Goal: Task Accomplishment & Management: Complete application form

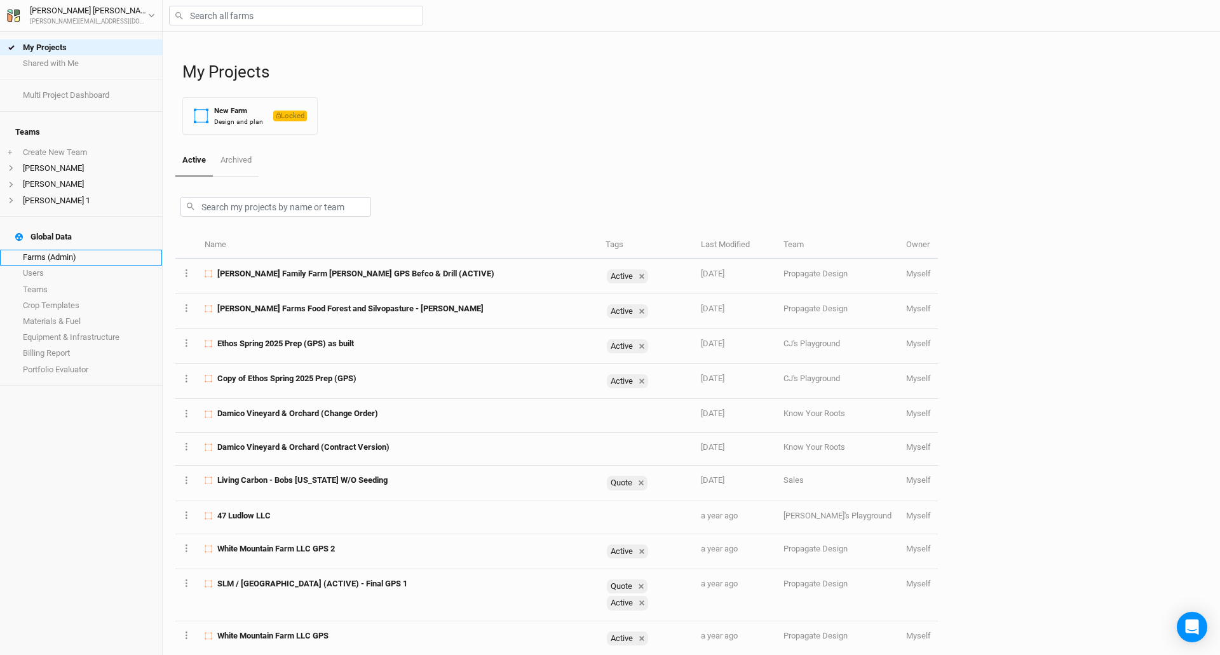
click at [39, 250] on link "Farms (Admin)" at bounding box center [81, 258] width 162 height 16
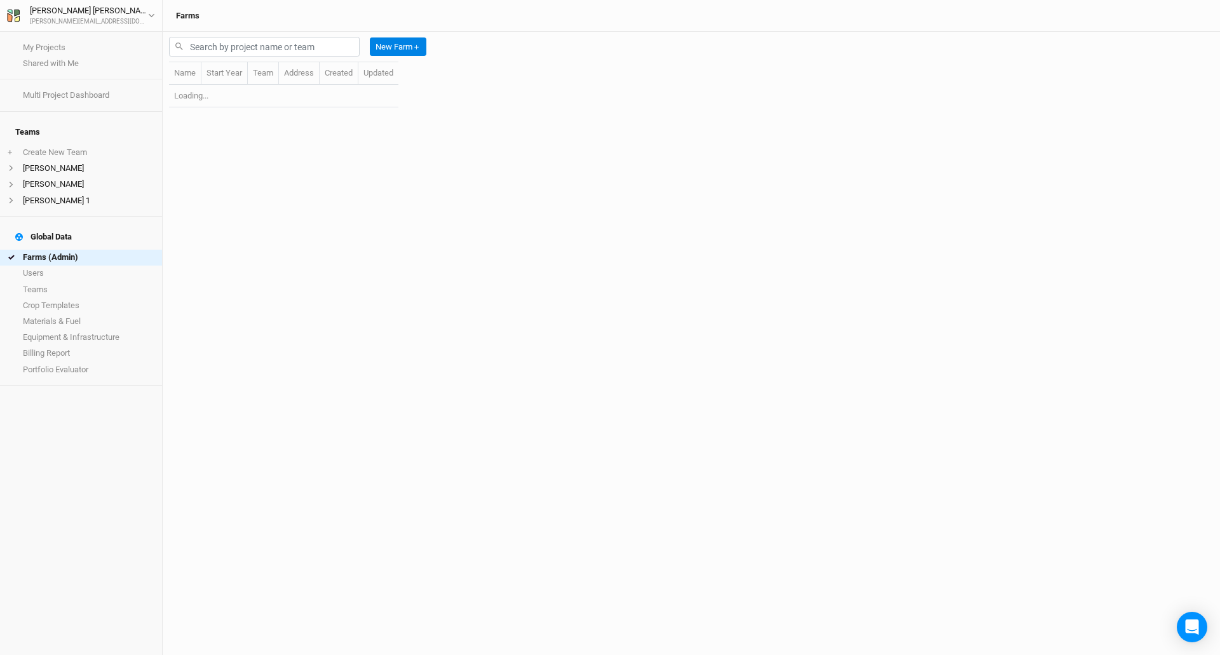
click at [74, 250] on link "Farms (Admin)" at bounding box center [81, 258] width 162 height 16
click at [75, 250] on link "Farms (Admin)" at bounding box center [81, 258] width 162 height 16
click at [242, 44] on input "text" at bounding box center [264, 47] width 191 height 20
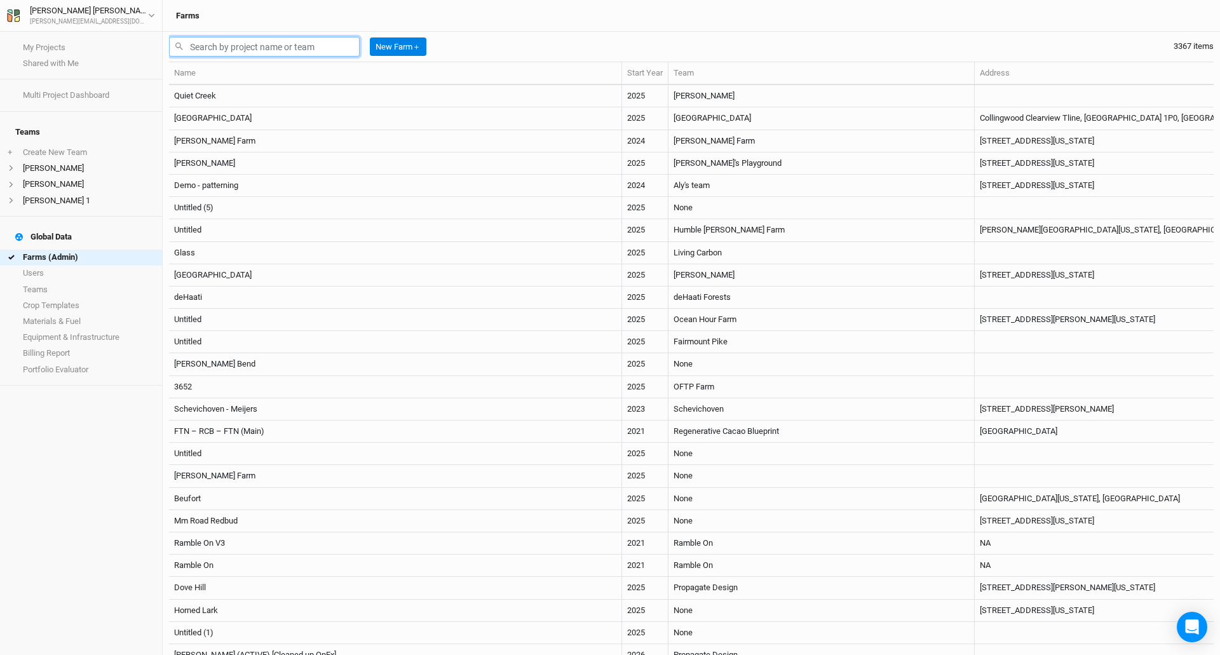
click at [243, 41] on input "text" at bounding box center [264, 47] width 191 height 20
click at [76, 266] on link "Users" at bounding box center [81, 274] width 162 height 16
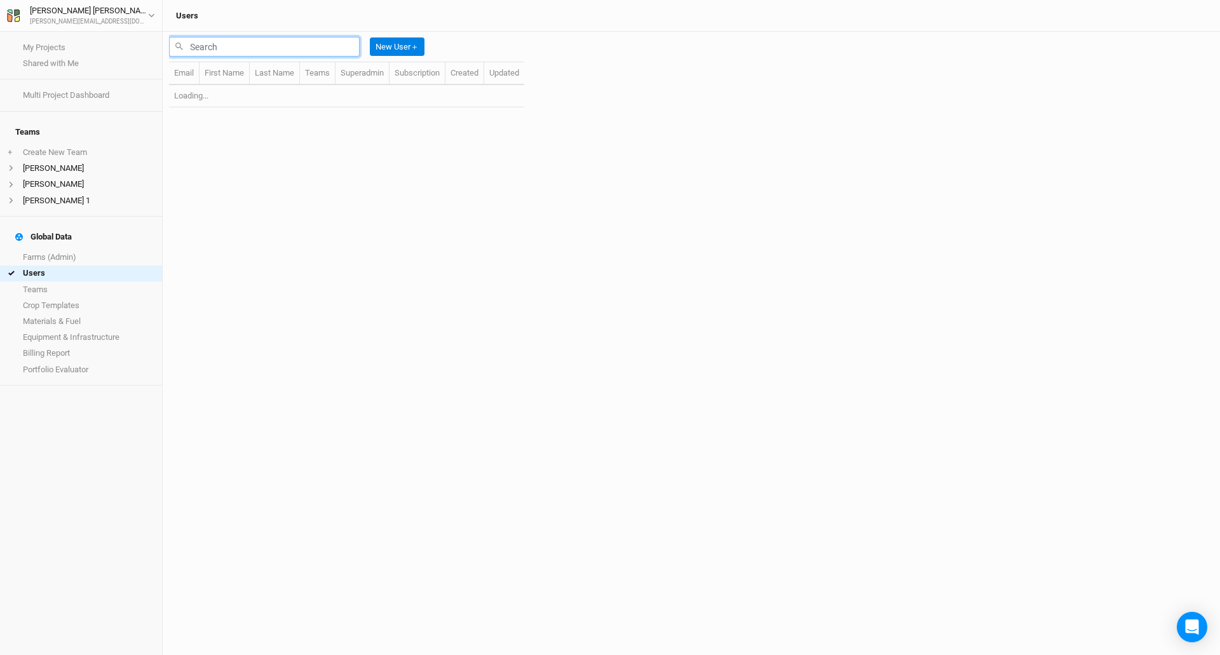
click at [211, 42] on input "text" at bounding box center [264, 47] width 191 height 20
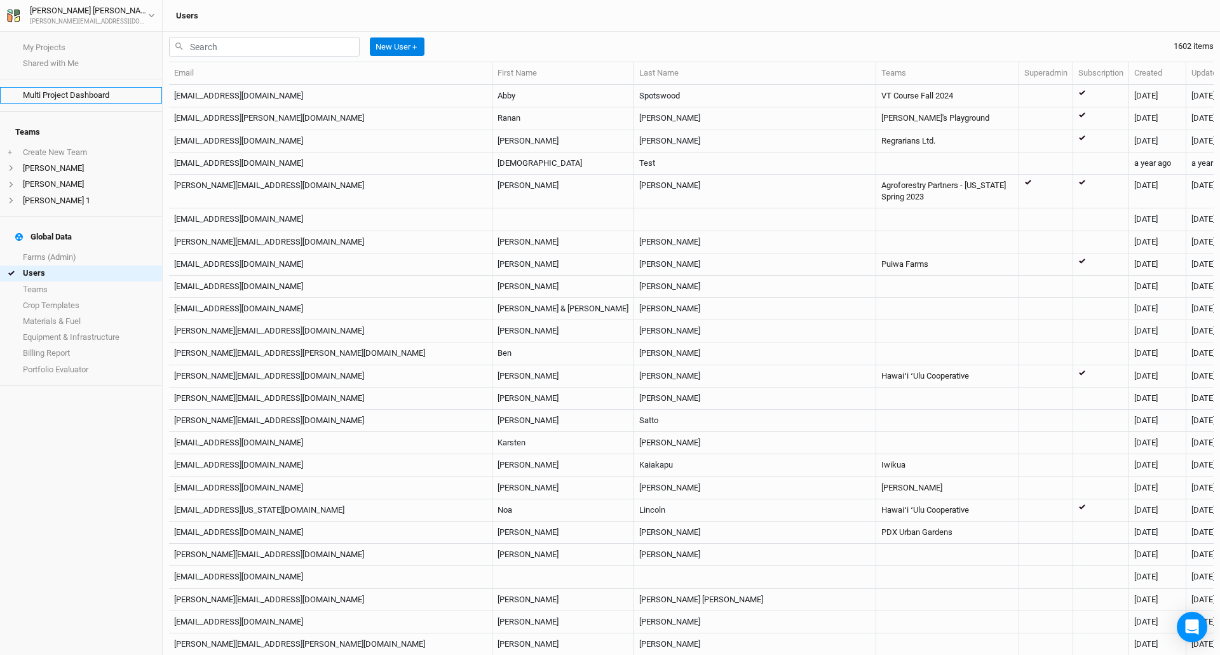
click at [93, 93] on link "Multi Project Dashboard" at bounding box center [81, 95] width 162 height 16
click at [71, 250] on link "Farms (Admin)" at bounding box center [81, 258] width 162 height 16
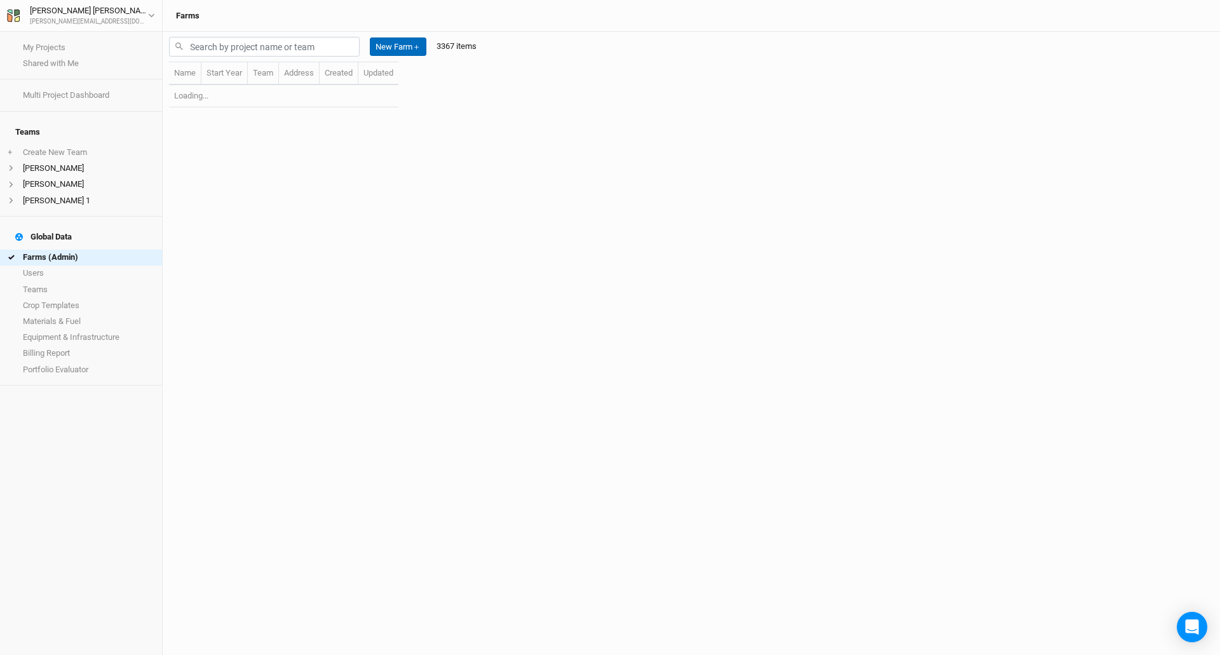
click at [380, 46] on button "New Farm ＋" at bounding box center [398, 46] width 57 height 19
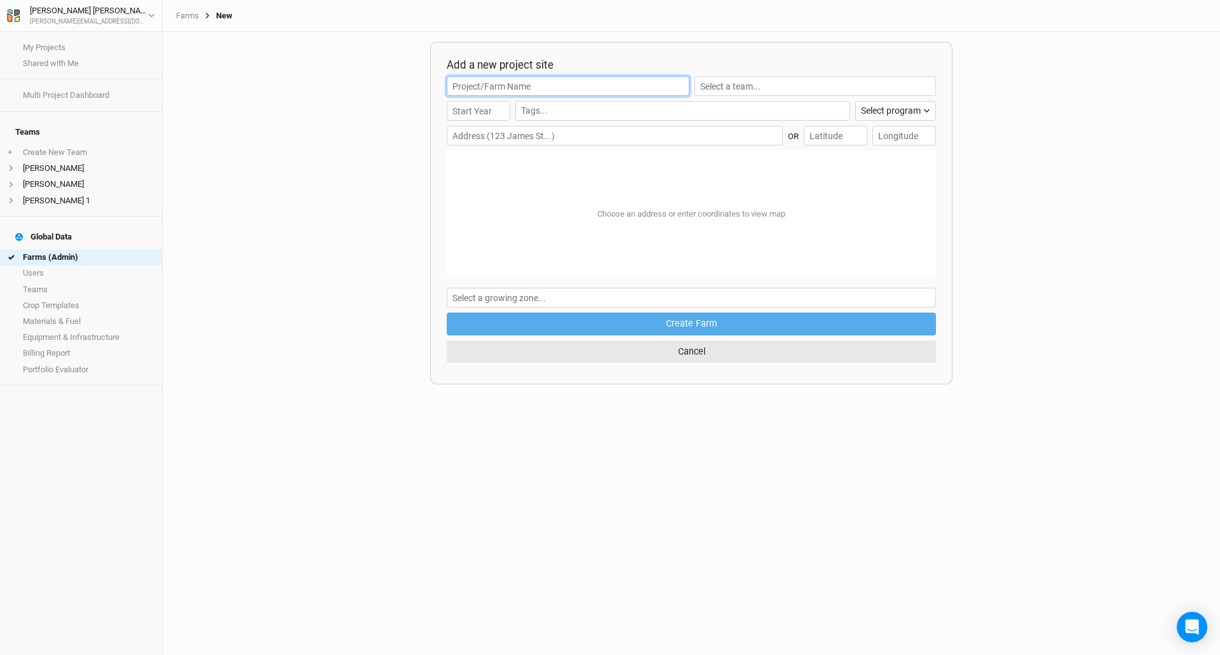
click at [508, 83] on input "text" at bounding box center [568, 86] width 243 height 20
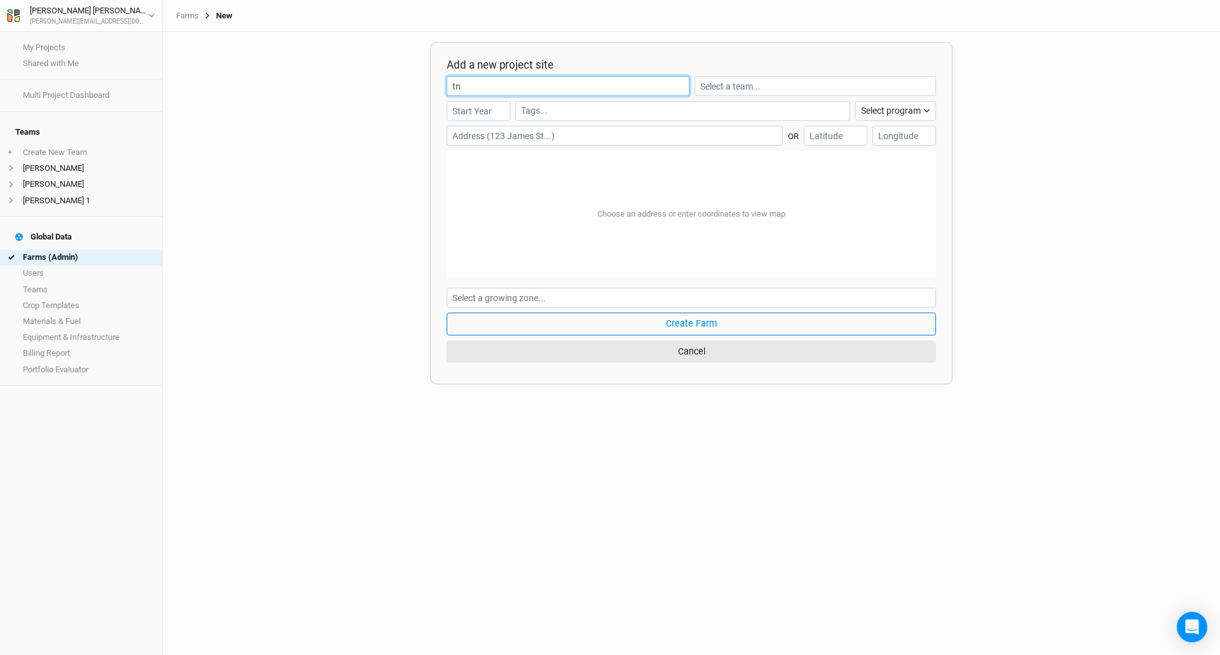
type input "t"
type input "TNC 1"
click at [479, 141] on input "text" at bounding box center [615, 136] width 336 height 20
paste input "24650 Crane Ln"
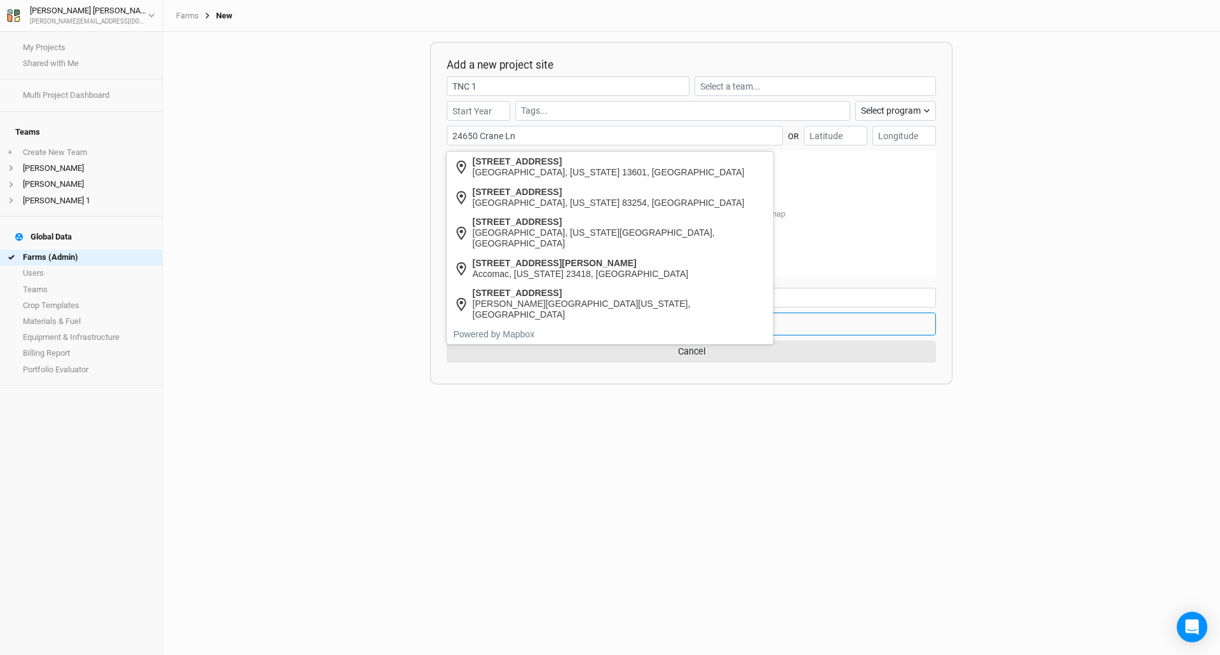
click at [524, 134] on input "24650 Crane Ln" at bounding box center [615, 136] width 336 height 20
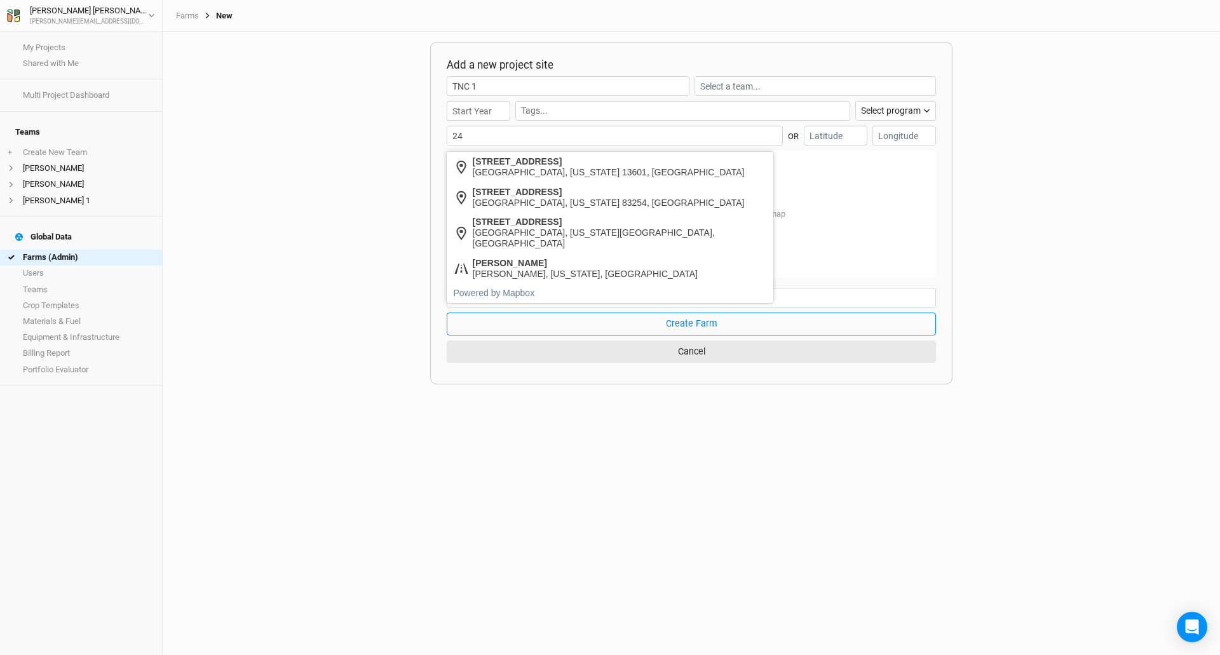
type input "2"
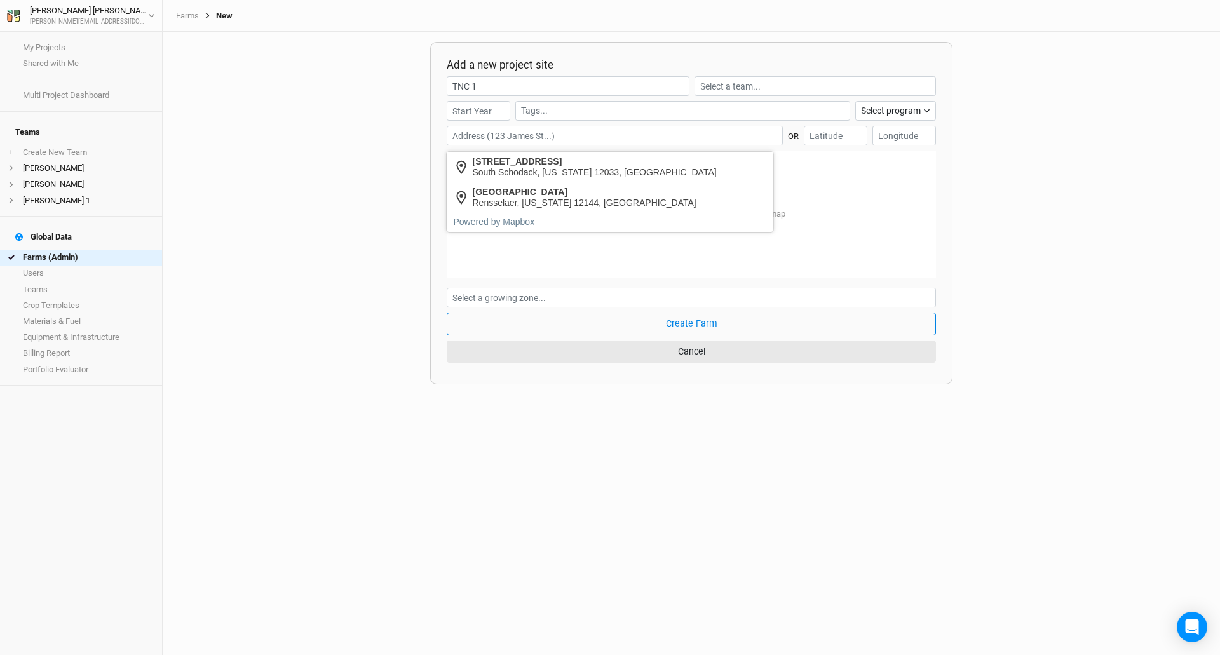
click at [461, 132] on input "text" at bounding box center [615, 136] width 336 height 20
paste input "[STREET_ADDRESS]"
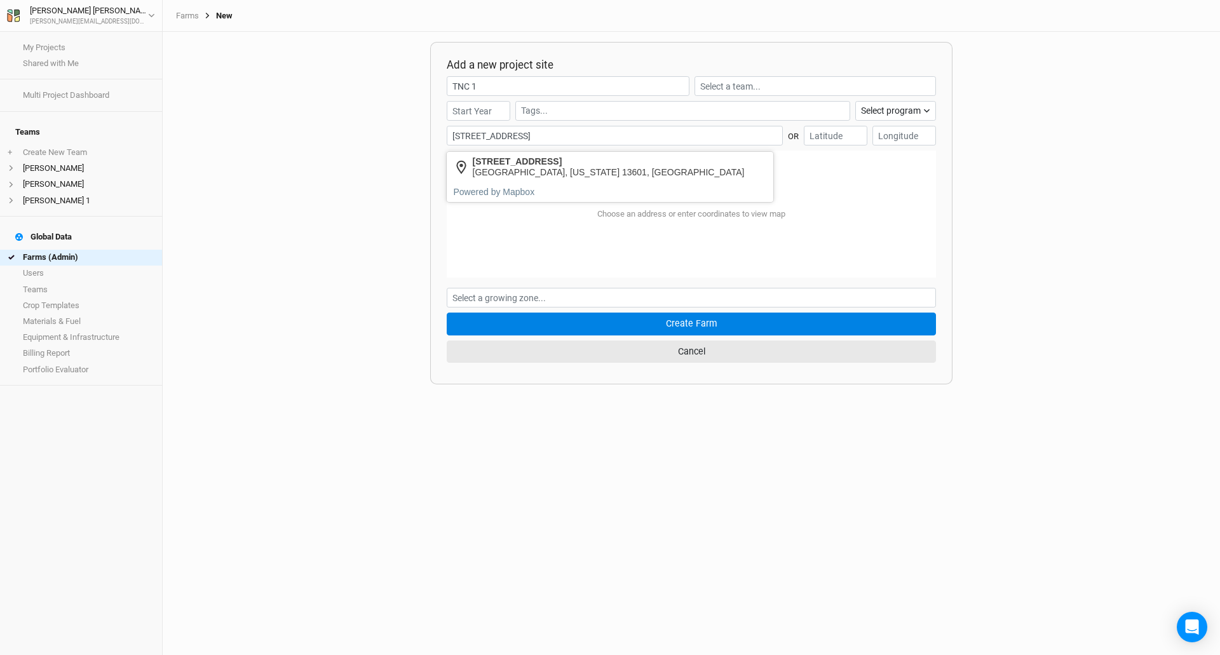
type input "[STREET_ADDRESS]"
click at [621, 332] on button "Create Farm" at bounding box center [691, 324] width 489 height 22
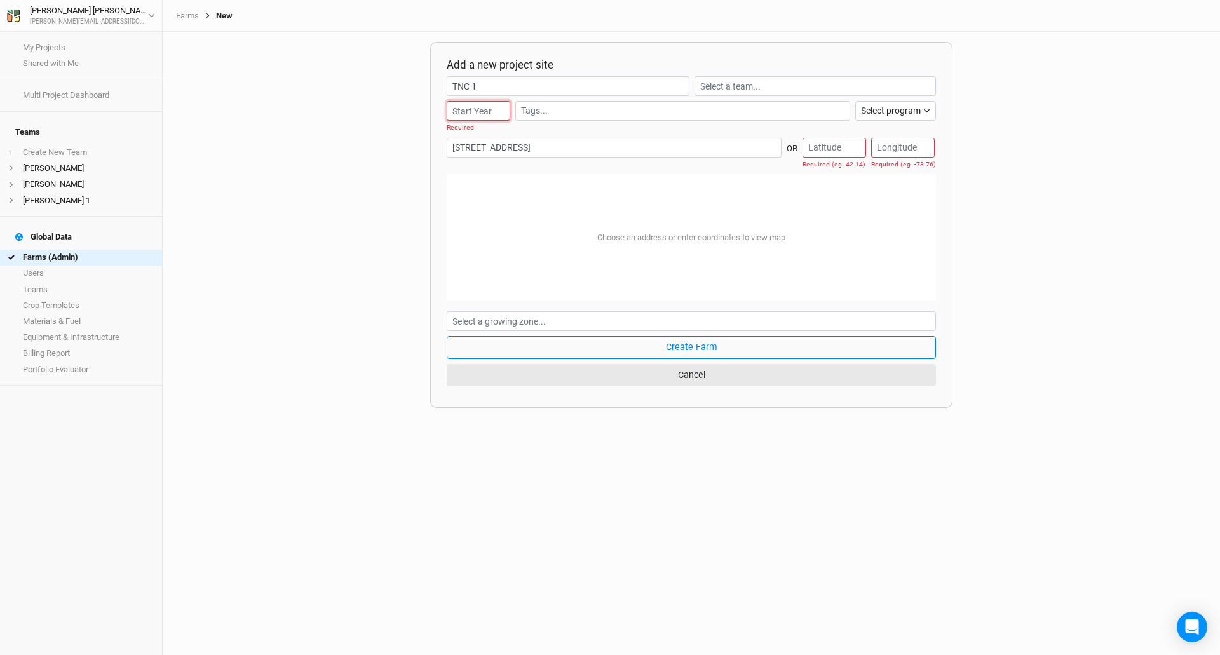
click at [468, 111] on input "number" at bounding box center [479, 111] width 64 height 20
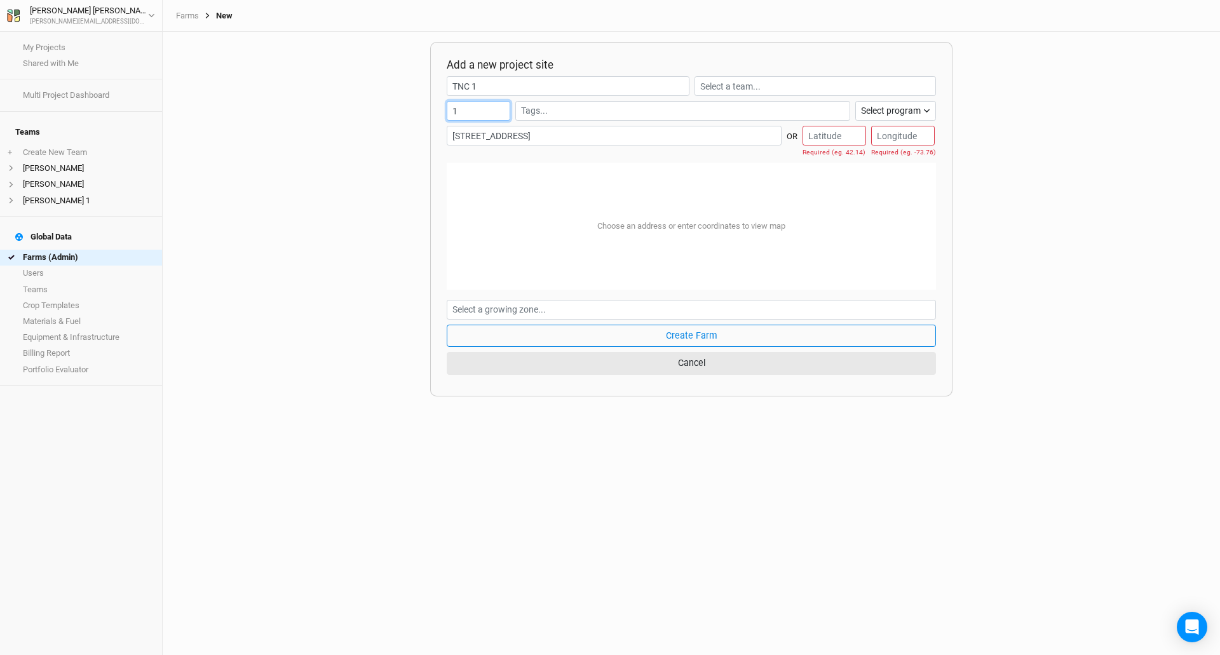
click at [501, 108] on input "1" at bounding box center [479, 111] width 64 height 20
click at [501, 108] on input "2" at bounding box center [479, 111] width 64 height 20
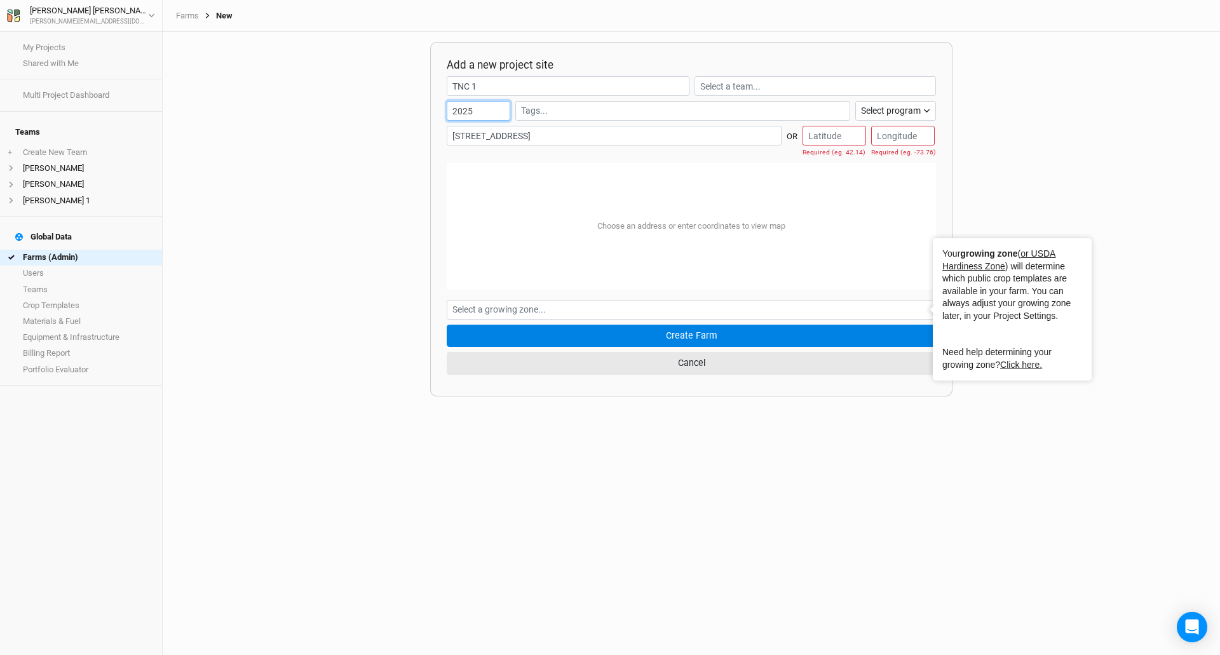
type input "2025"
click at [657, 334] on button "Create Farm" at bounding box center [691, 336] width 489 height 22
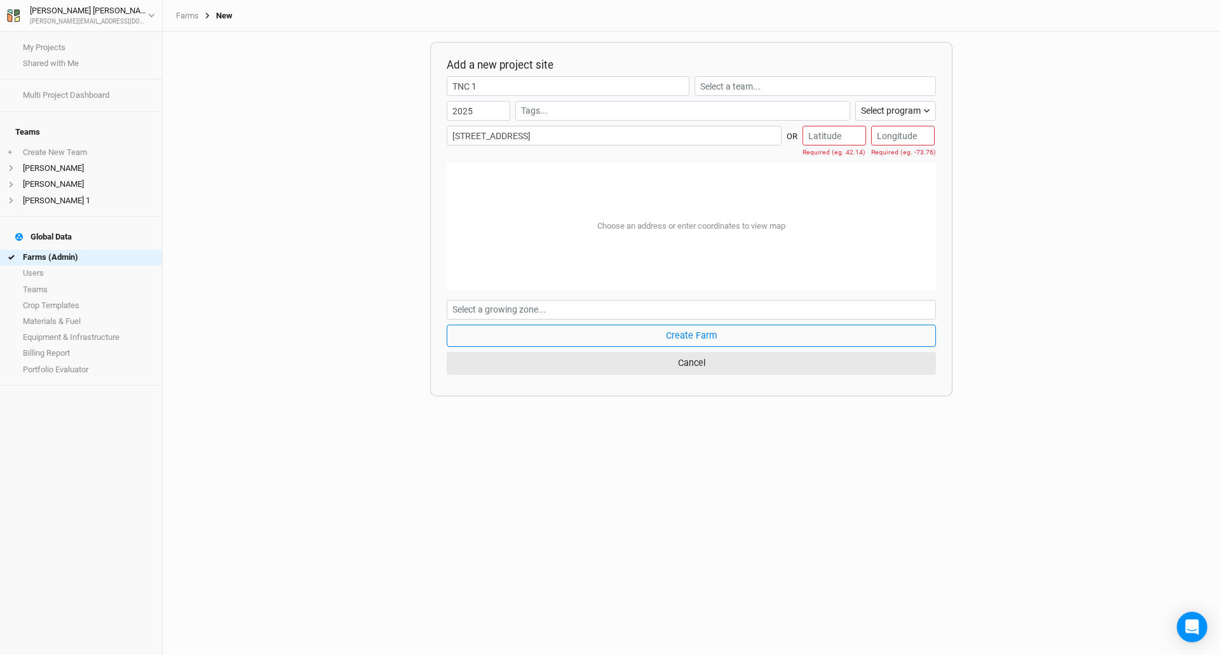
click at [354, 180] on div "Add a new project site TNC 1 2025 Select program Climate Smart Commodities Agro…" at bounding box center [691, 343] width 1057 height 623
click at [363, 216] on div "Add a new project site TNC 1 2025 Select program Climate Smart Commodities Agro…" at bounding box center [691, 343] width 1057 height 623
click at [362, 241] on div "Add a new project site TNC 1 2025 Select program Climate Smart Commodities Agro…" at bounding box center [691, 343] width 1057 height 623
click at [812, 133] on input "number" at bounding box center [834, 136] width 64 height 20
click at [813, 139] on input "number" at bounding box center [834, 136] width 64 height 20
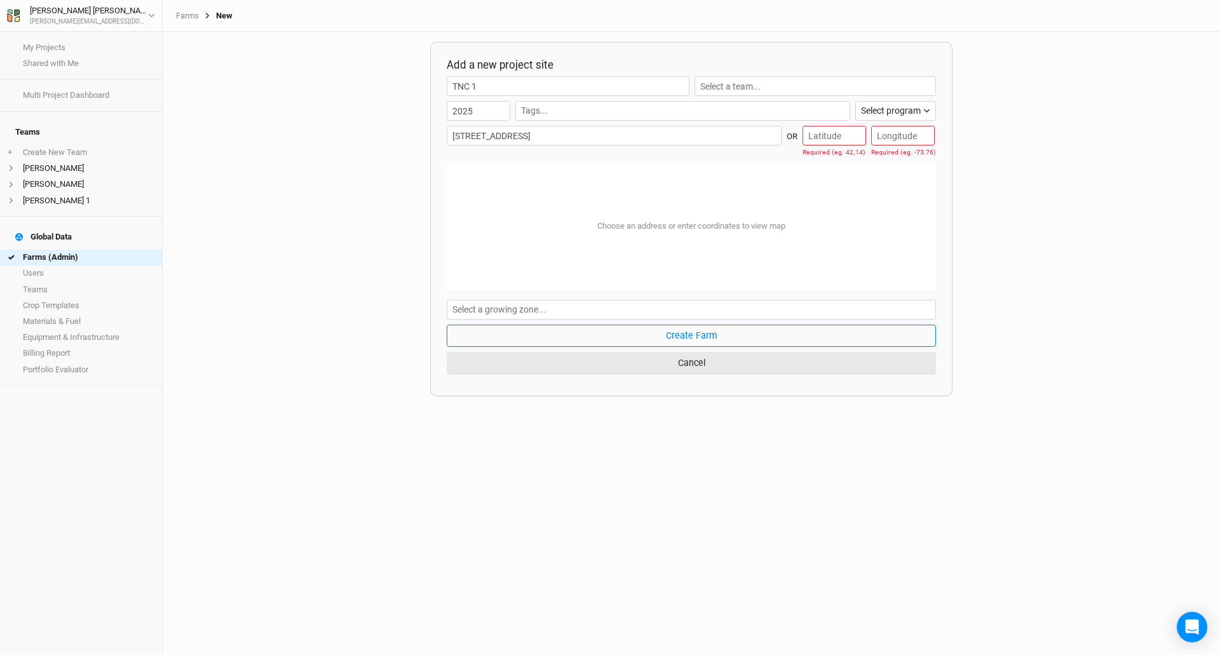
click at [501, 217] on div "Choose an address or enter coordinates to view map" at bounding box center [691, 226] width 489 height 127
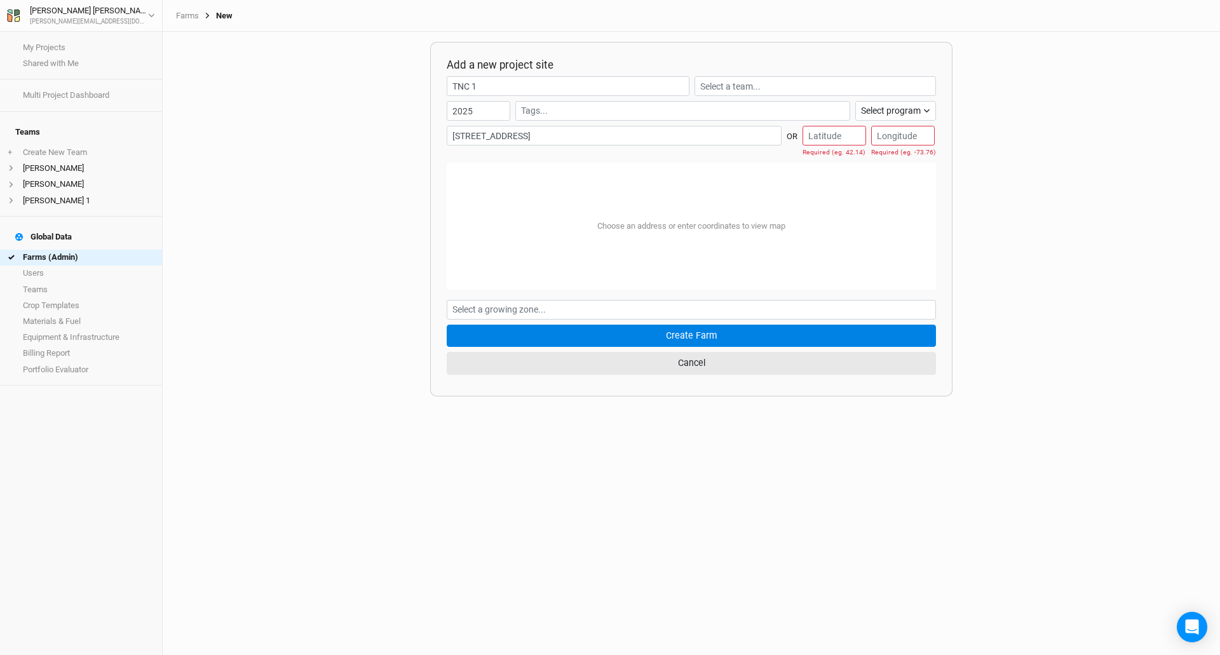
click at [693, 331] on button "Create Farm" at bounding box center [691, 336] width 489 height 22
click at [697, 337] on button "Create Farm" at bounding box center [691, 336] width 489 height 22
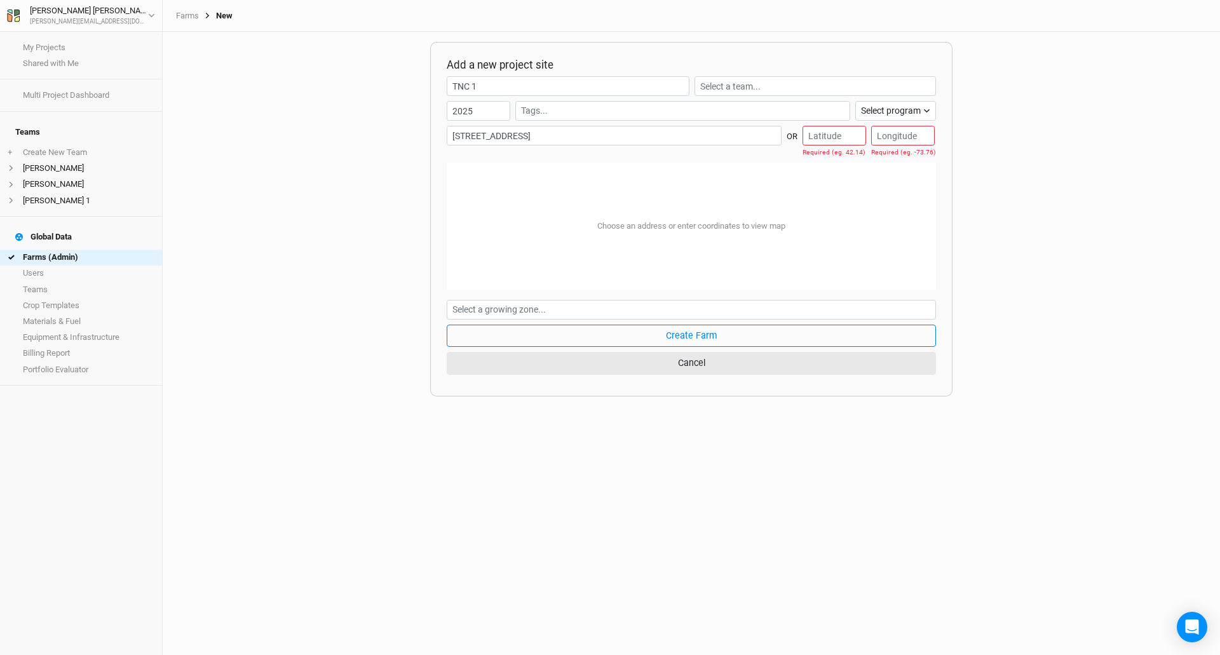
click at [619, 231] on div "Choose an address or enter coordinates to view map" at bounding box center [691, 226] width 208 height 32
click at [625, 225] on div "Choose an address or enter coordinates to view map" at bounding box center [691, 226] width 208 height 32
click at [628, 219] on div "Choose an address or enter coordinates to view map" at bounding box center [691, 226] width 208 height 32
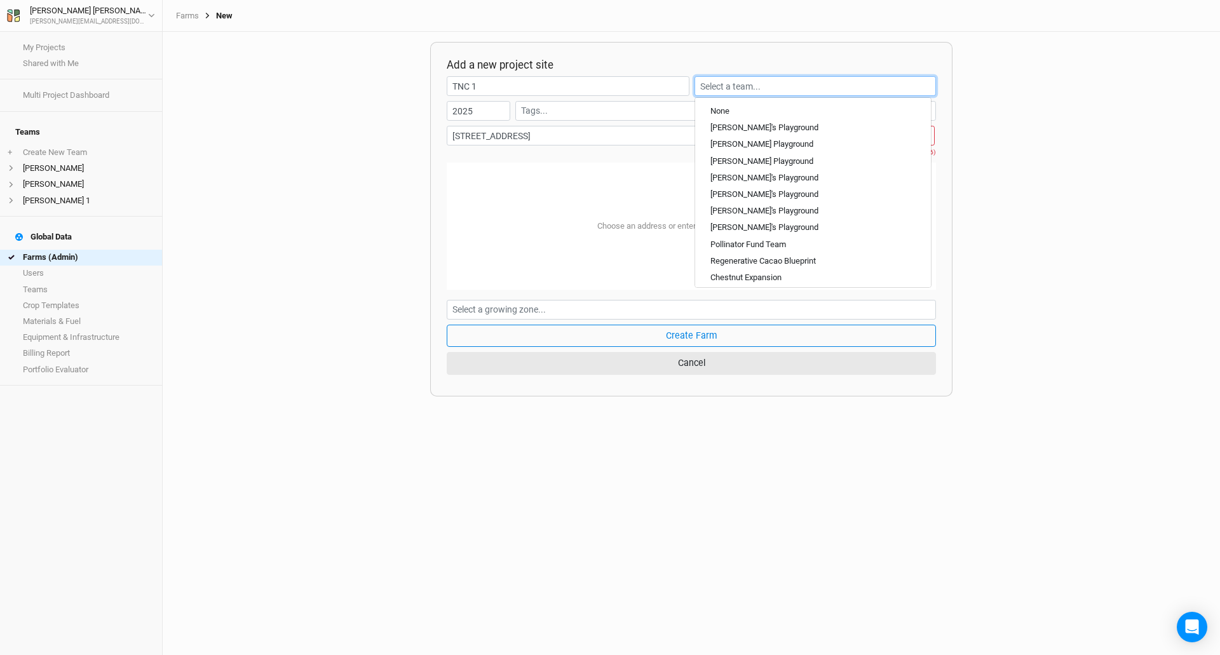
click at [738, 87] on input "text" at bounding box center [814, 86] width 241 height 20
click at [718, 109] on div "None" at bounding box center [719, 110] width 19 height 11
type input "None"
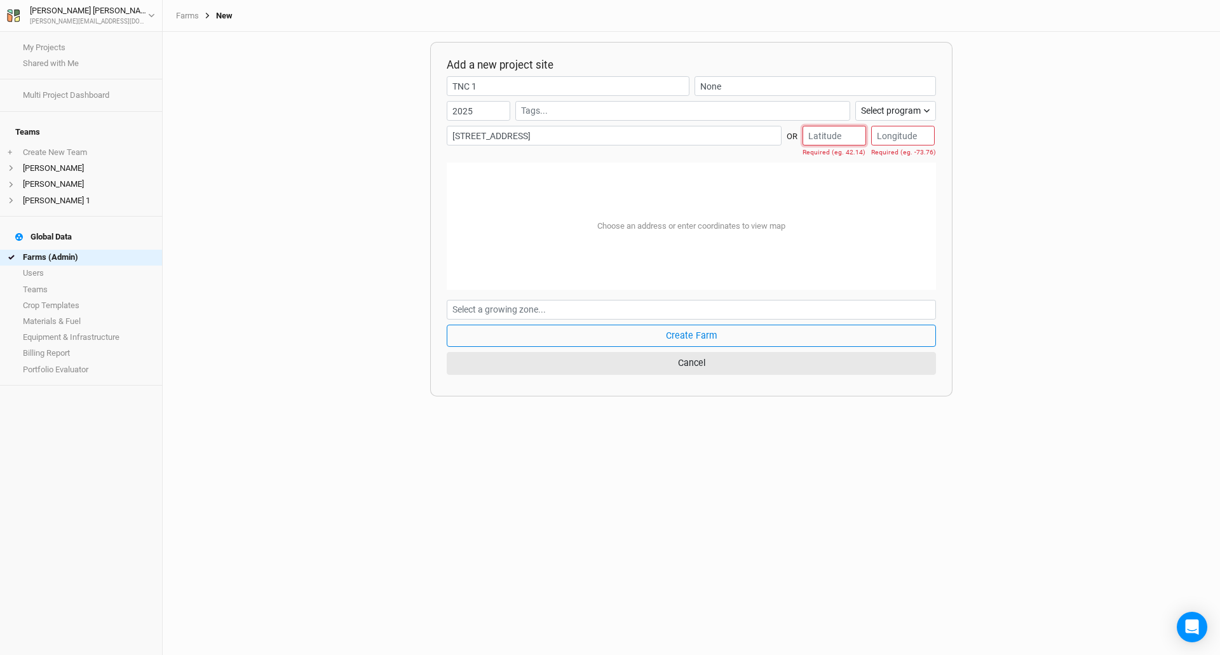
click at [837, 135] on input "number" at bounding box center [834, 136] width 64 height 20
click at [618, 177] on div "Choose an address or enter coordinates to view map" at bounding box center [691, 226] width 489 height 127
click at [636, 135] on input "[STREET_ADDRESS]" at bounding box center [614, 136] width 335 height 20
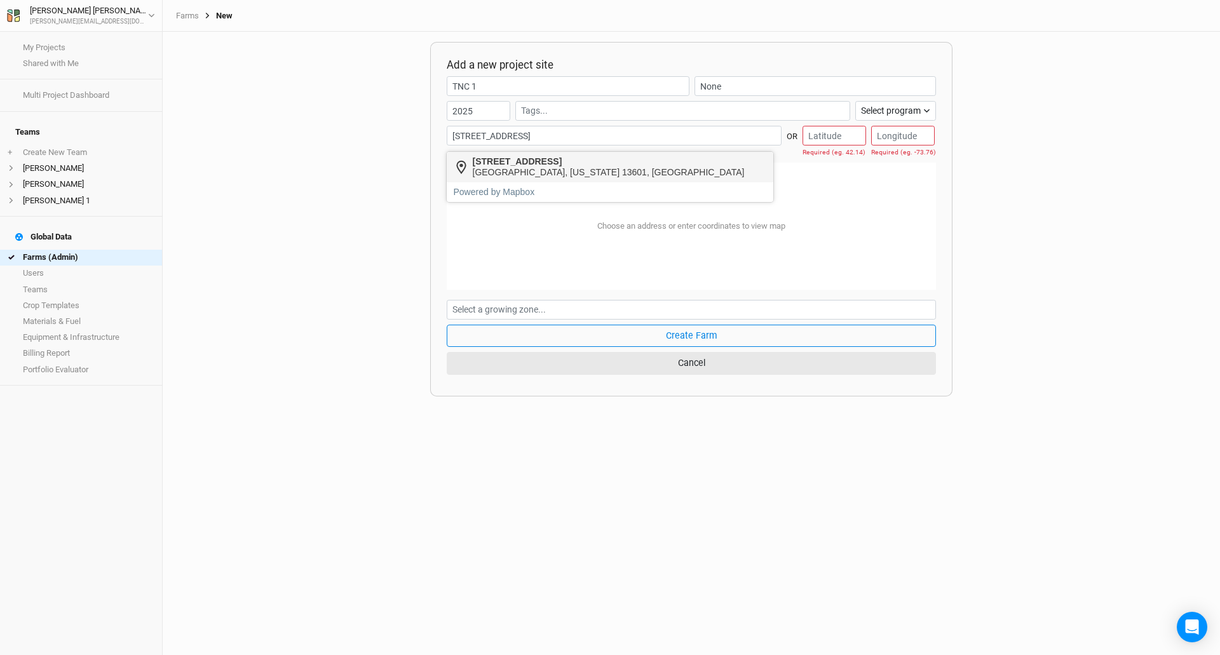
click at [546, 169] on div "[GEOGRAPHIC_DATA], [US_STATE] 13601, [GEOGRAPHIC_DATA]" at bounding box center [609, 172] width 272 height 11
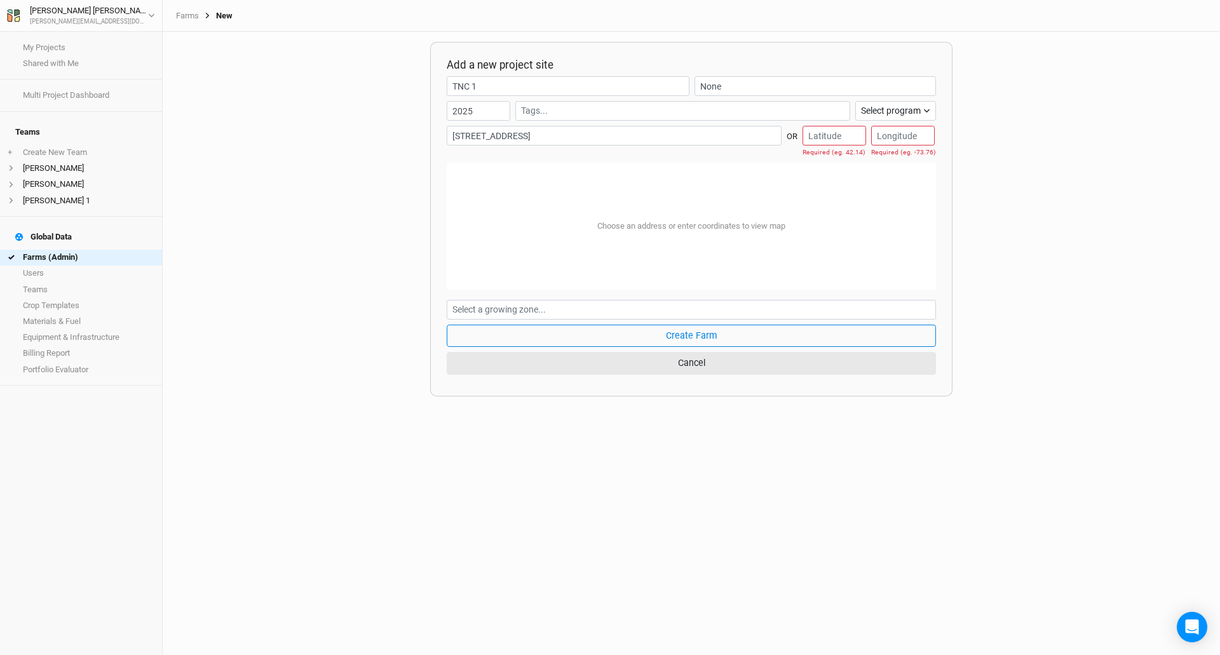
type input "[STREET_ADDRESS][US_STATE]"
type input "43.956608"
type input "-75.876839"
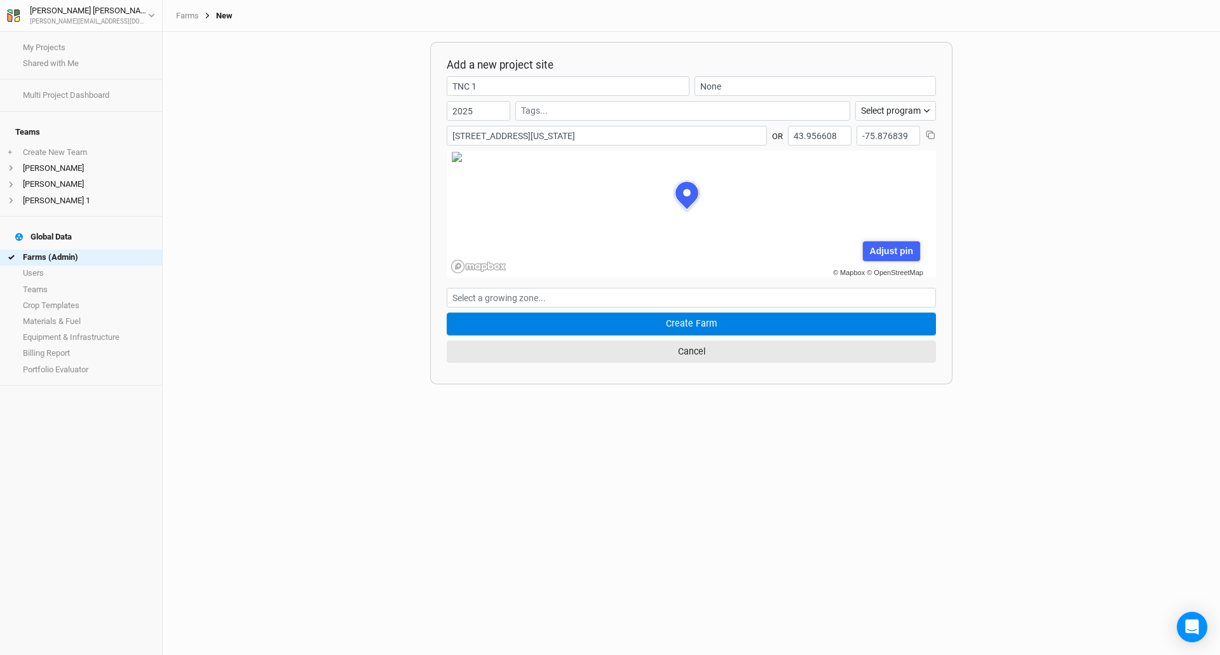
scroll to position [64, 167]
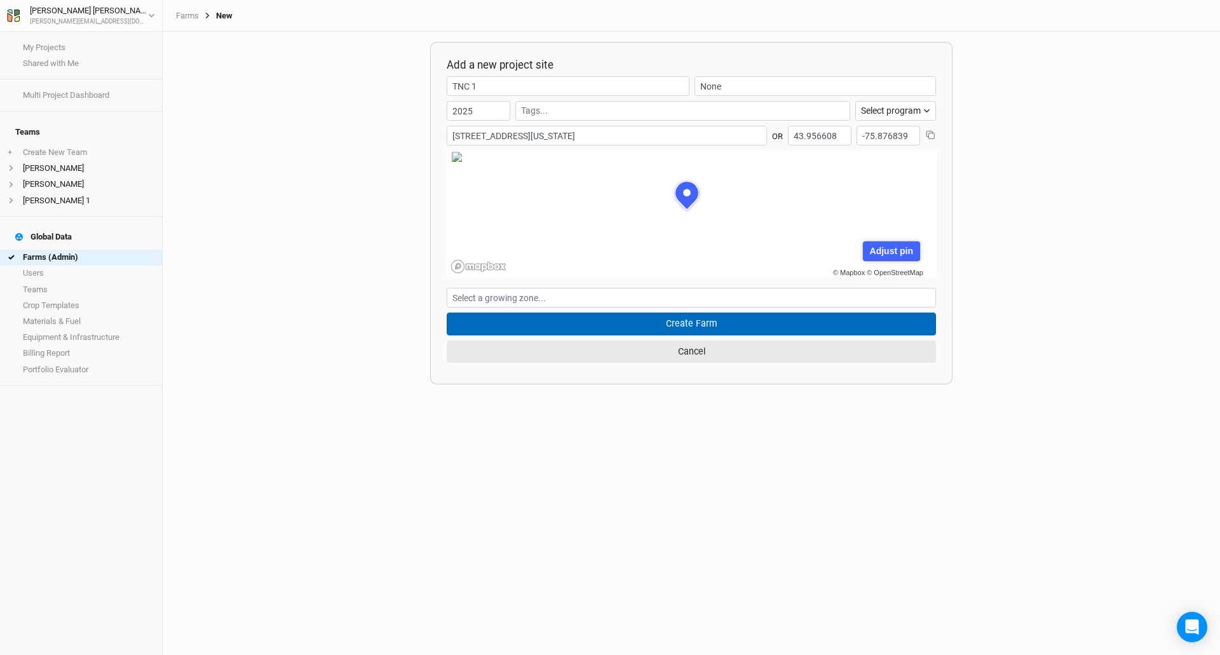
click at [633, 325] on button "Create Farm" at bounding box center [691, 324] width 489 height 22
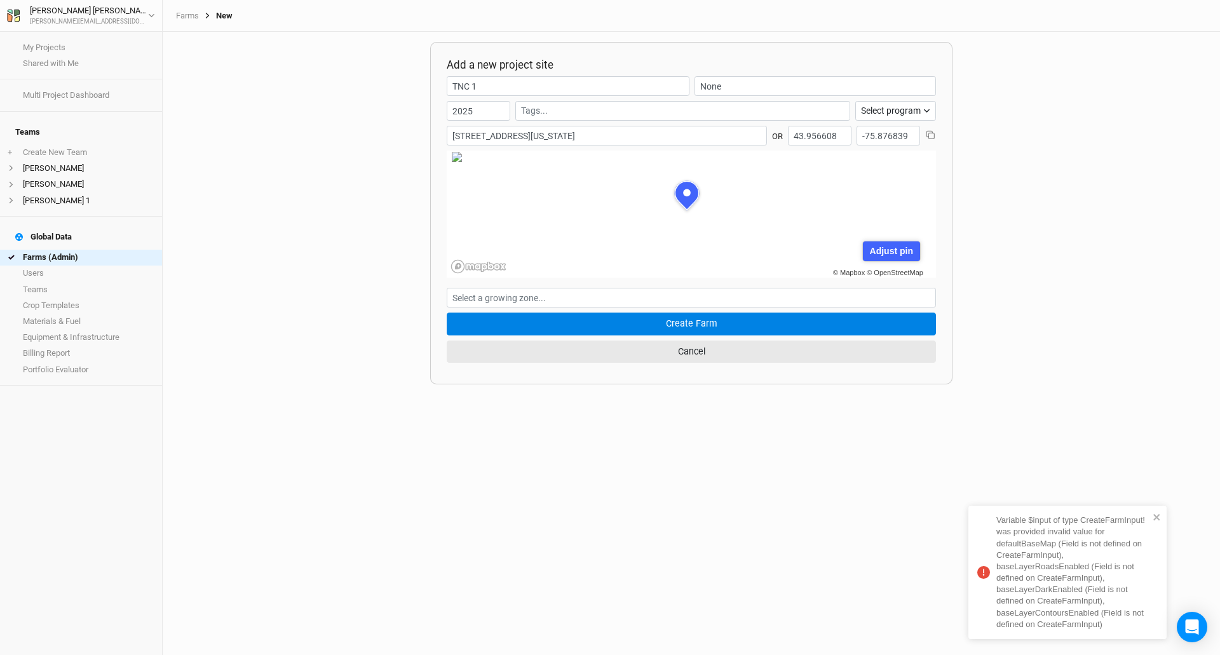
click at [916, 571] on div "Add a new project site TNC 1 None 2025 Select program Climate Smart Commodities…" at bounding box center [691, 343] width 1057 height 623
click at [1160, 518] on icon "close" at bounding box center [1157, 517] width 9 height 10
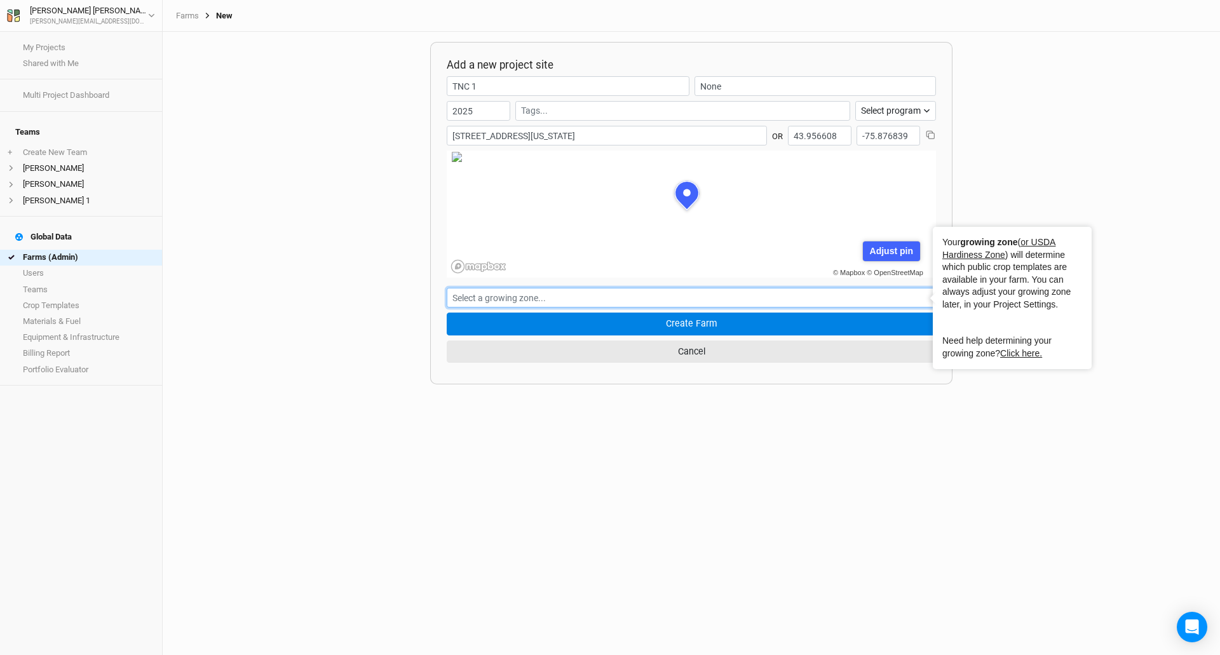
click at [630, 299] on input "text" at bounding box center [691, 298] width 489 height 20
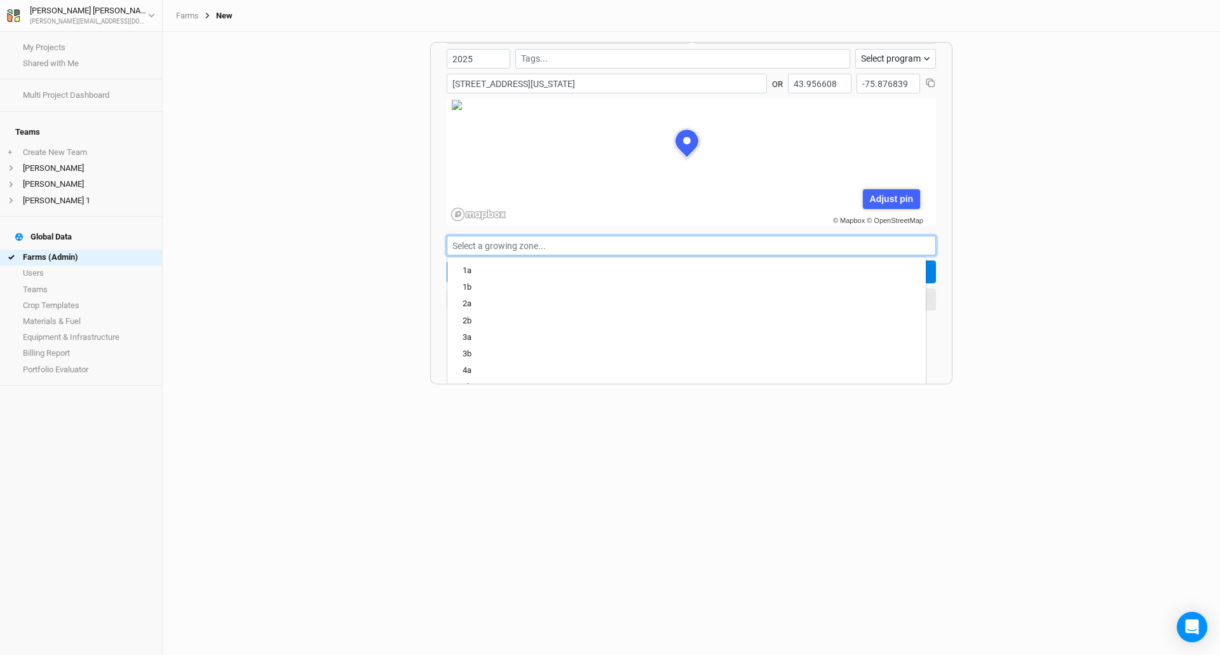
scroll to position [0, 0]
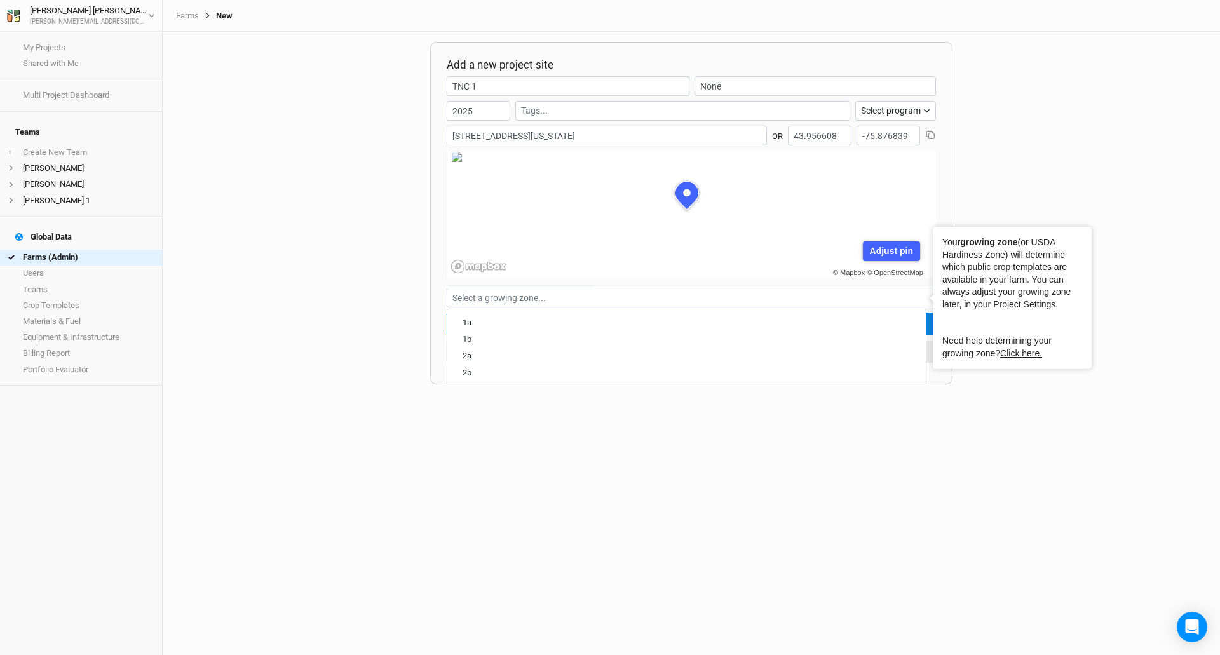
click at [1096, 167] on div "Add a new project site TNC 1 None 2025 Select program Climate Smart Commodities…" at bounding box center [691, 343] width 1057 height 623
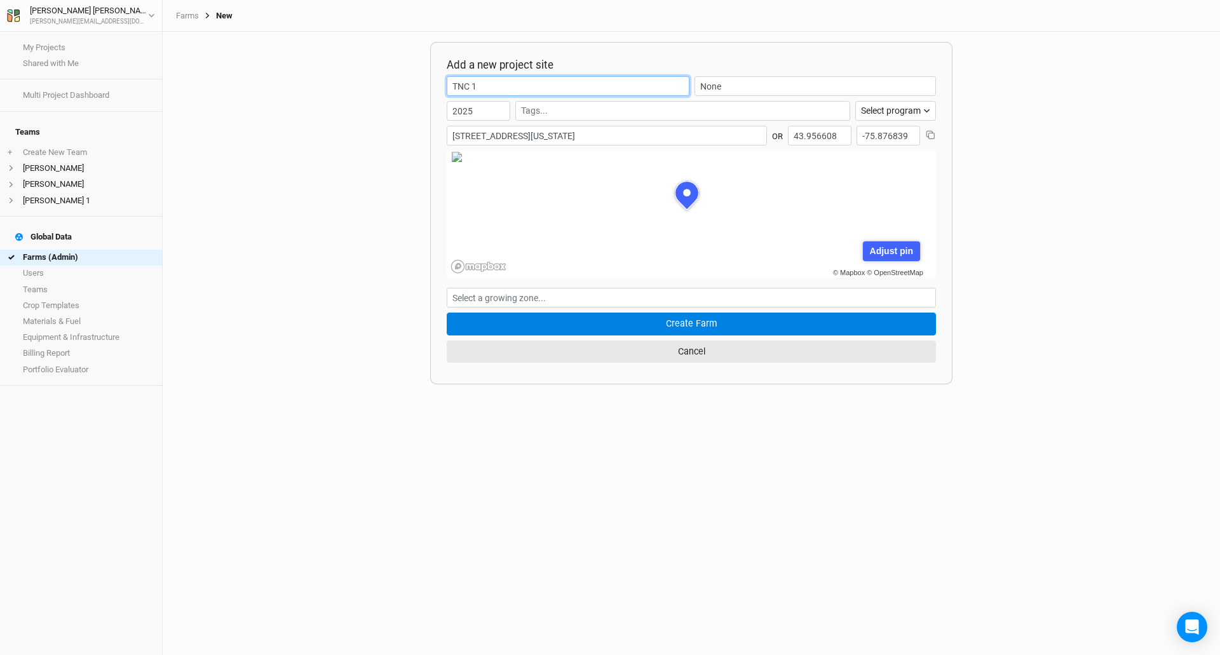
click at [576, 86] on input "TNC 1" at bounding box center [568, 86] width 243 height 20
drag, startPoint x: 243, startPoint y: 234, endPoint x: 249, endPoint y: 233, distance: 6.5
click at [243, 234] on div "Add a new project site TNC 1 None 2025 Select program Climate Smart Commodities…" at bounding box center [691, 343] width 1057 height 623
click at [221, 15] on div "New" at bounding box center [216, 16] width 34 height 10
click at [228, 14] on div "New" at bounding box center [216, 16] width 34 height 10
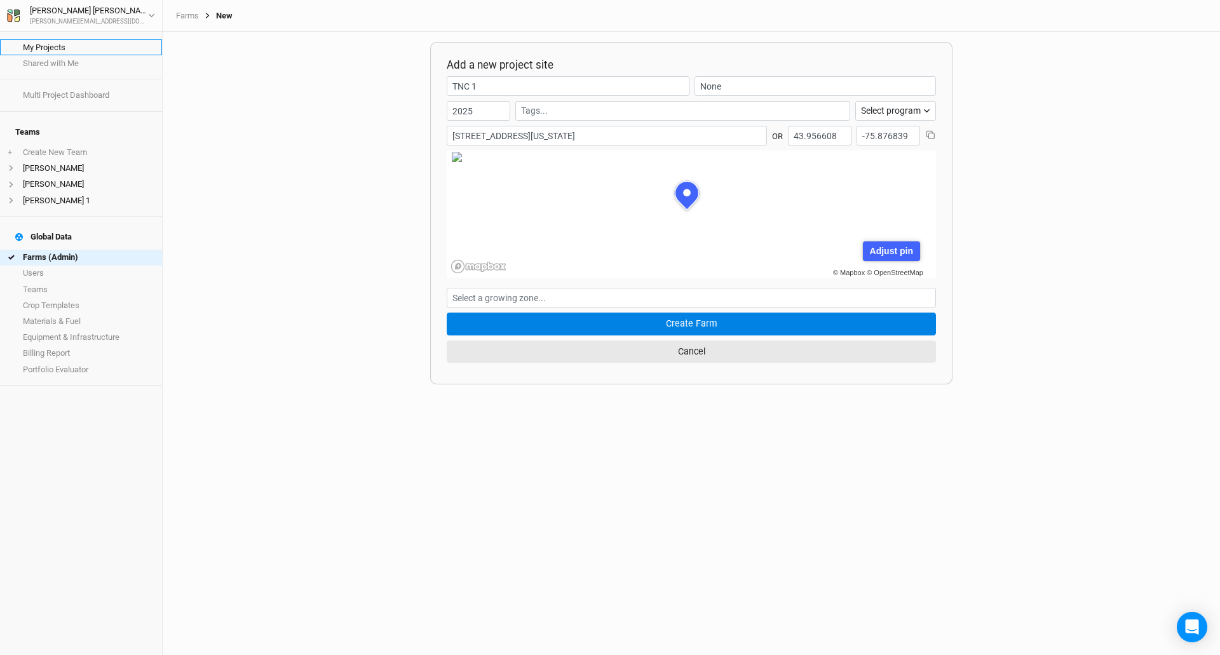
click at [79, 49] on link "My Projects" at bounding box center [81, 47] width 162 height 16
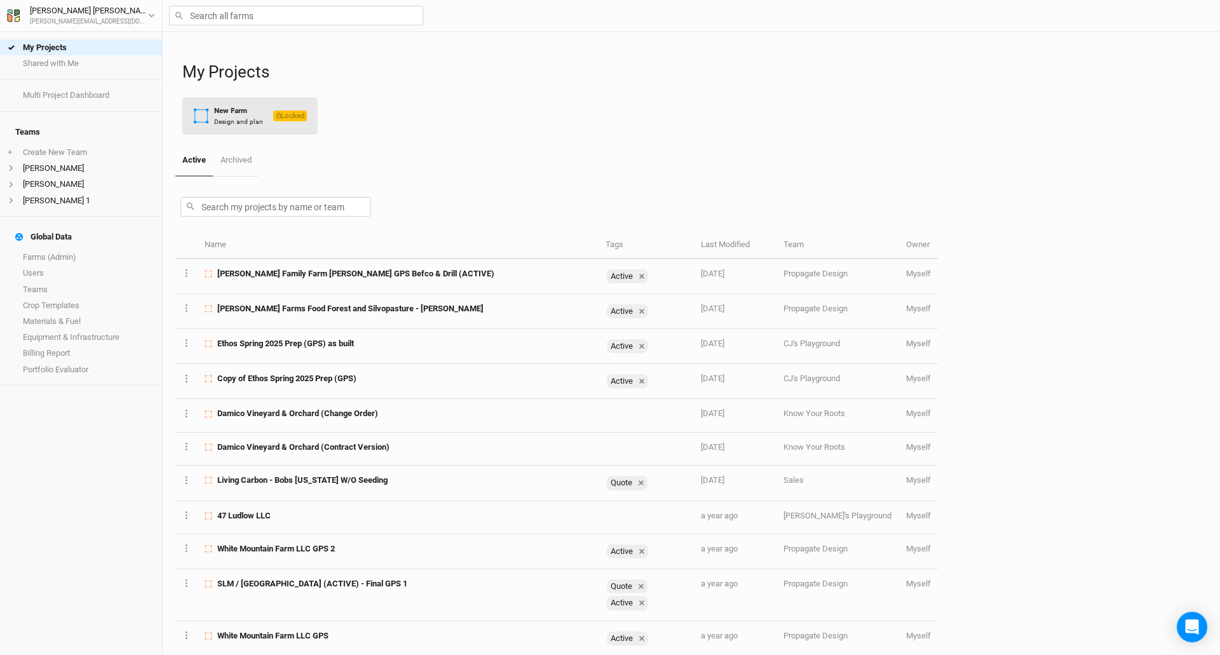
click at [203, 104] on button "New Farm Design and plan Locked" at bounding box center [249, 115] width 135 height 37
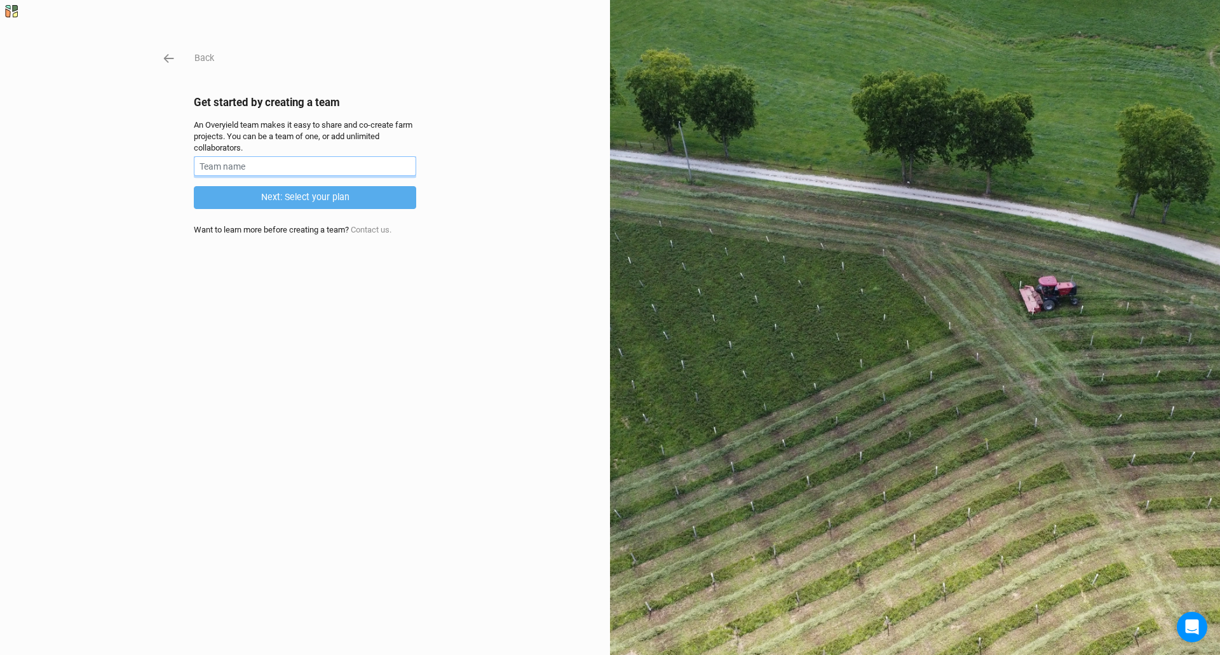
click at [272, 164] on input "text" at bounding box center [305, 166] width 222 height 20
type input "[PERSON_NAME]"
click at [165, 55] on icon "button" at bounding box center [169, 58] width 10 height 9
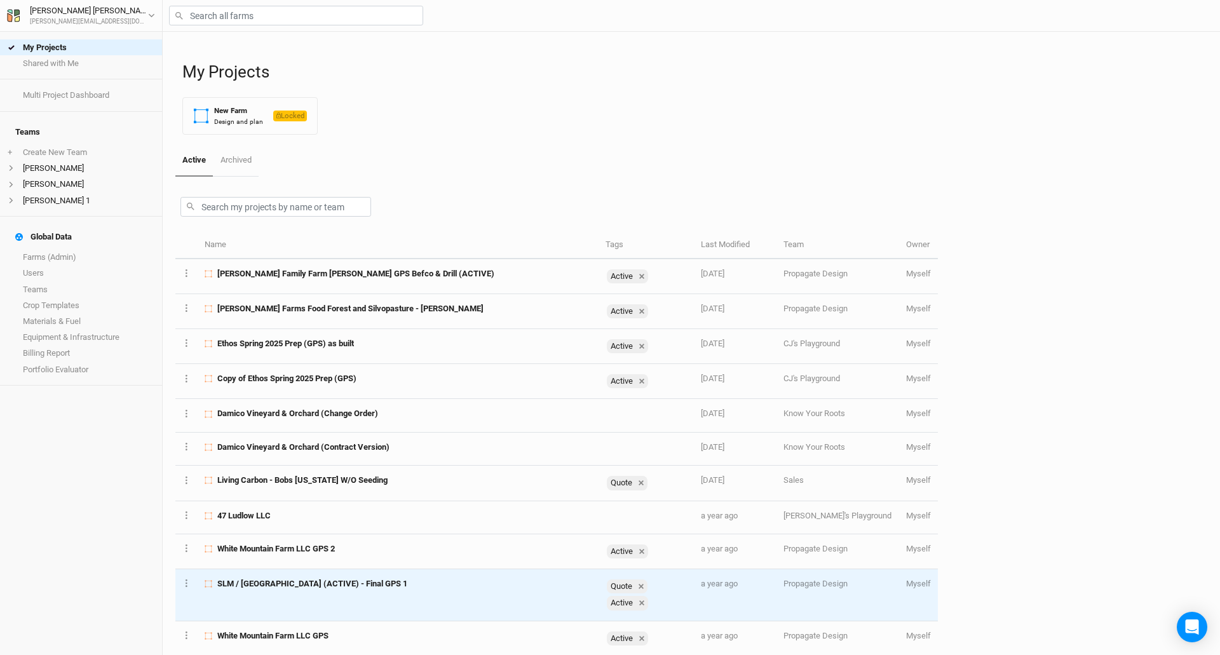
click at [445, 591] on td "SLM / [GEOGRAPHIC_DATA] (ACTIVE) - Final GPS 1" at bounding box center [398, 594] width 401 height 51
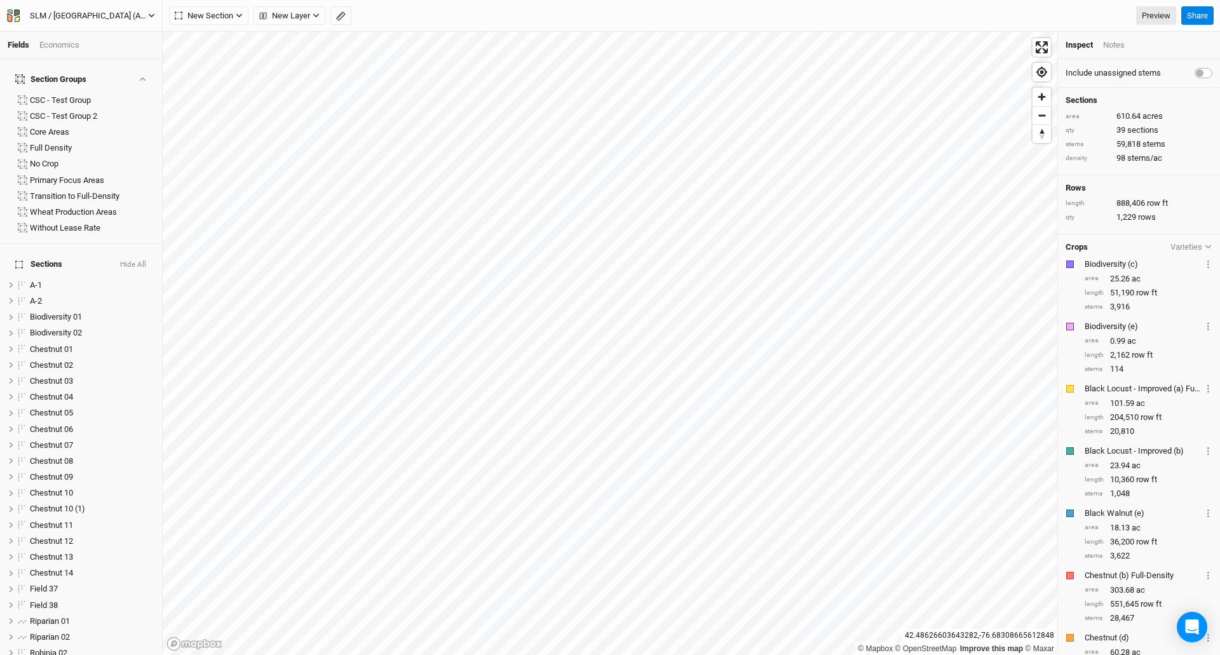
click at [37, 15] on div "SLM / [GEOGRAPHIC_DATA] (ACTIVE) - Final GPS 1" at bounding box center [89, 16] width 118 height 13
click at [86, 50] on button "Project Settings" at bounding box center [105, 52] width 100 height 17
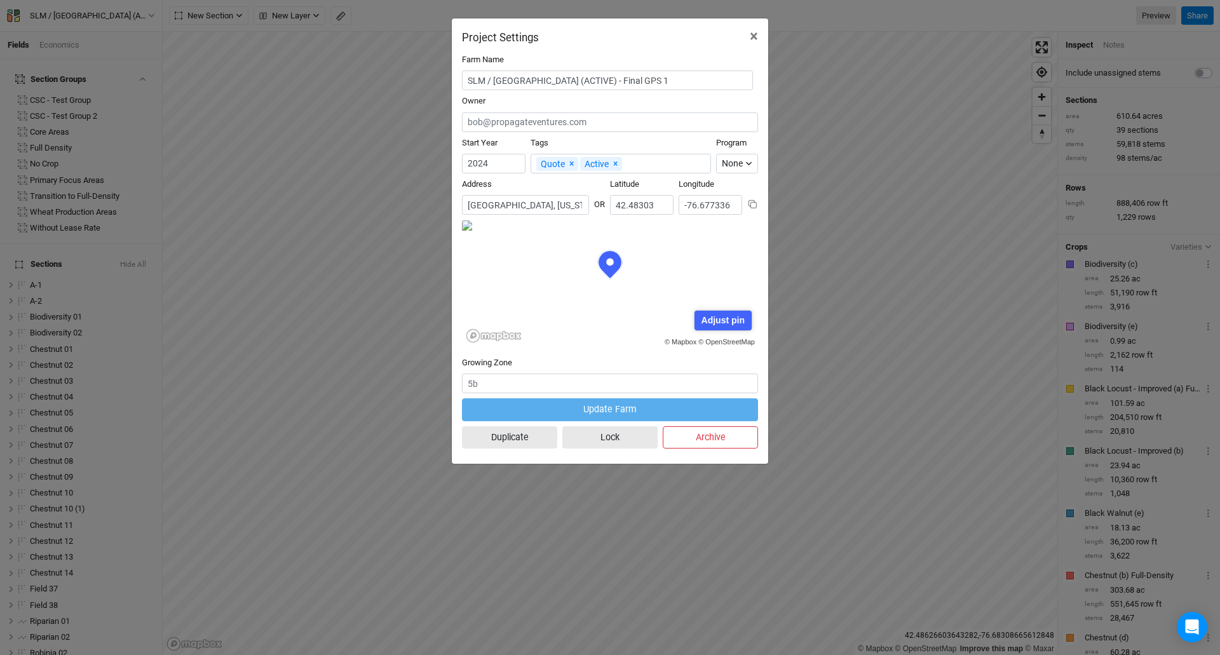
scroll to position [64, 148]
click at [409, 166] on div "Project Settings × Farm Name SLM / [GEOGRAPHIC_DATA] (ACTIVE) - Final GPS 1 Own…" at bounding box center [610, 327] width 1220 height 655
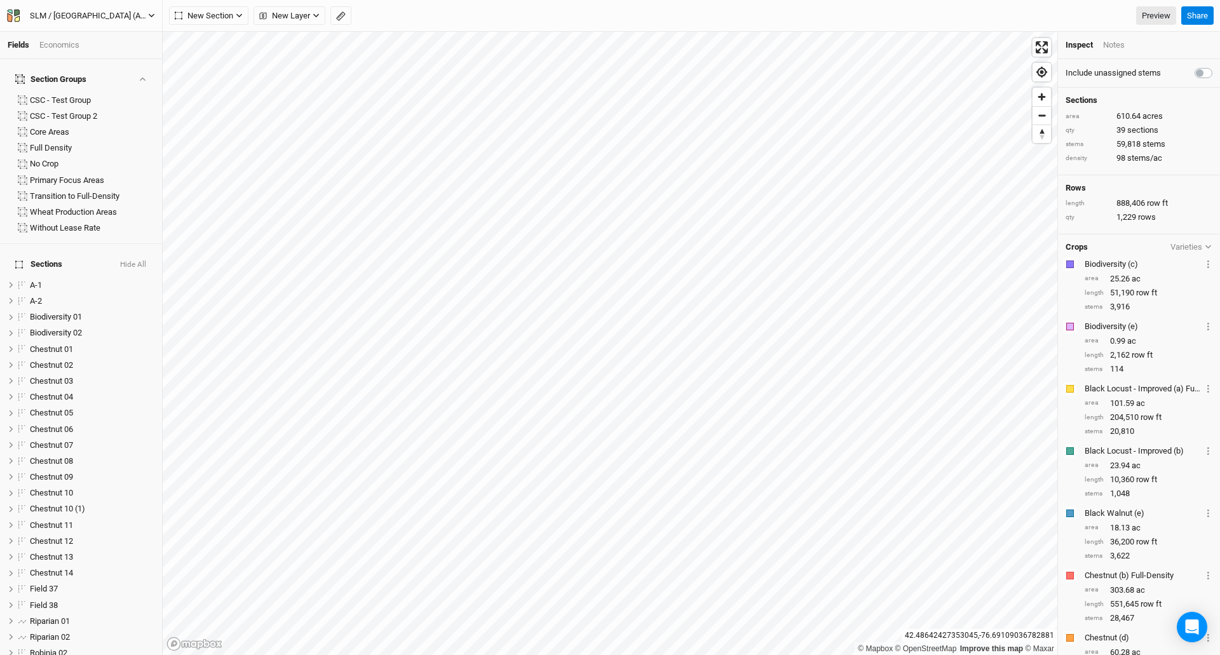
click at [44, 15] on div "SLM / [GEOGRAPHIC_DATA] (ACTIVE) - Final GPS 1" at bounding box center [89, 16] width 118 height 13
click at [92, 51] on button "Project Settings" at bounding box center [105, 52] width 100 height 17
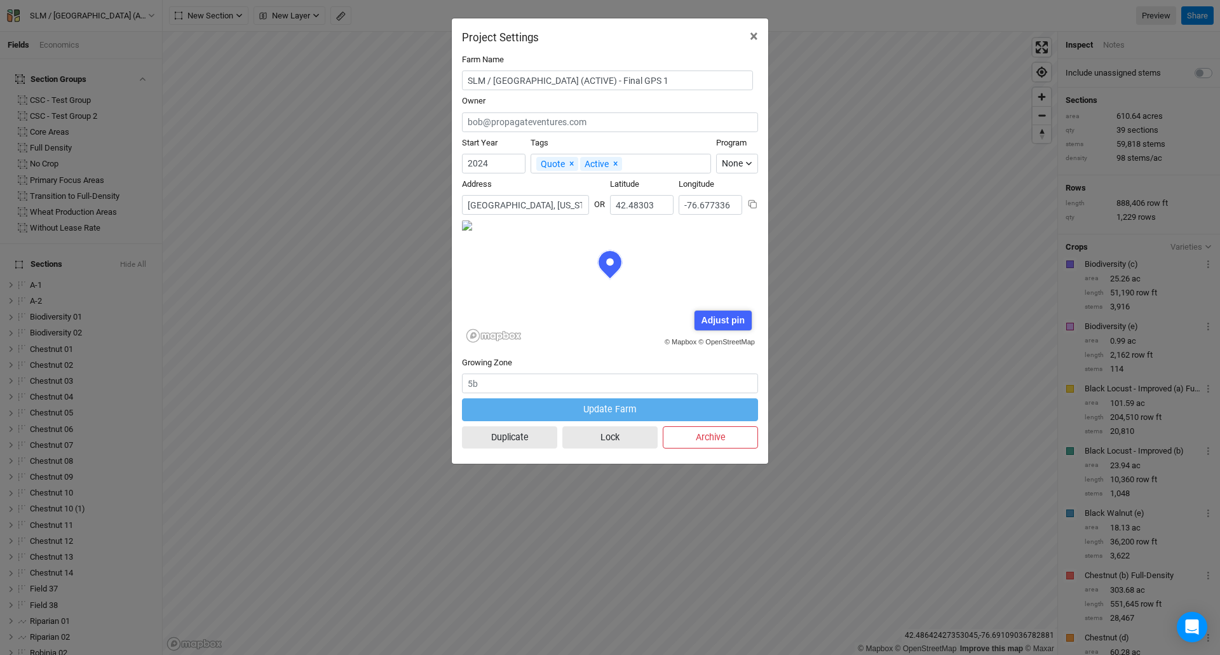
click at [568, 198] on input "[GEOGRAPHIC_DATA], [US_STATE]" at bounding box center [525, 205] width 127 height 20
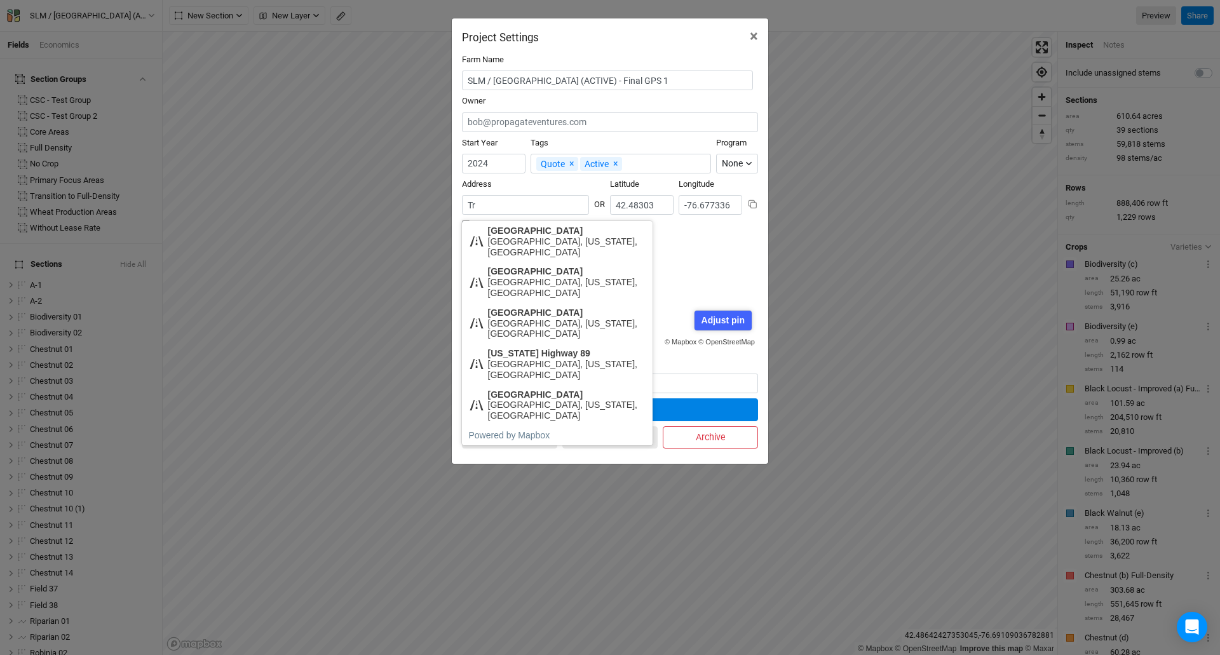
type input "T"
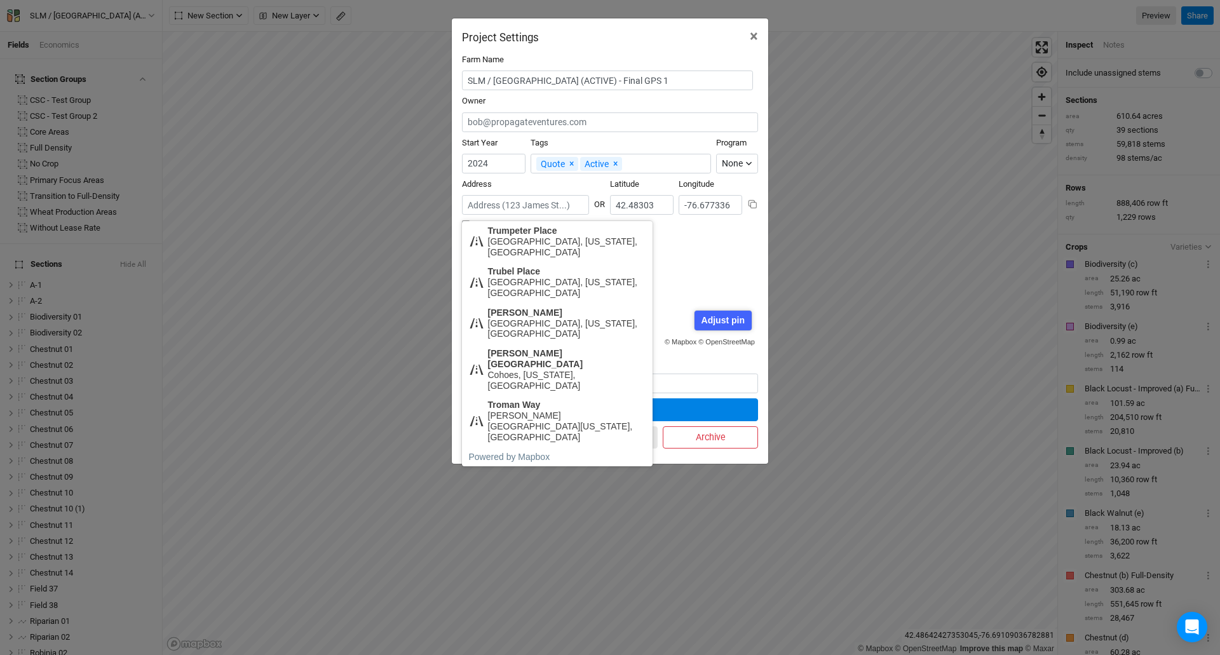
click at [484, 203] on input "text" at bounding box center [525, 205] width 127 height 20
paste input "[STREET_ADDRESS]"
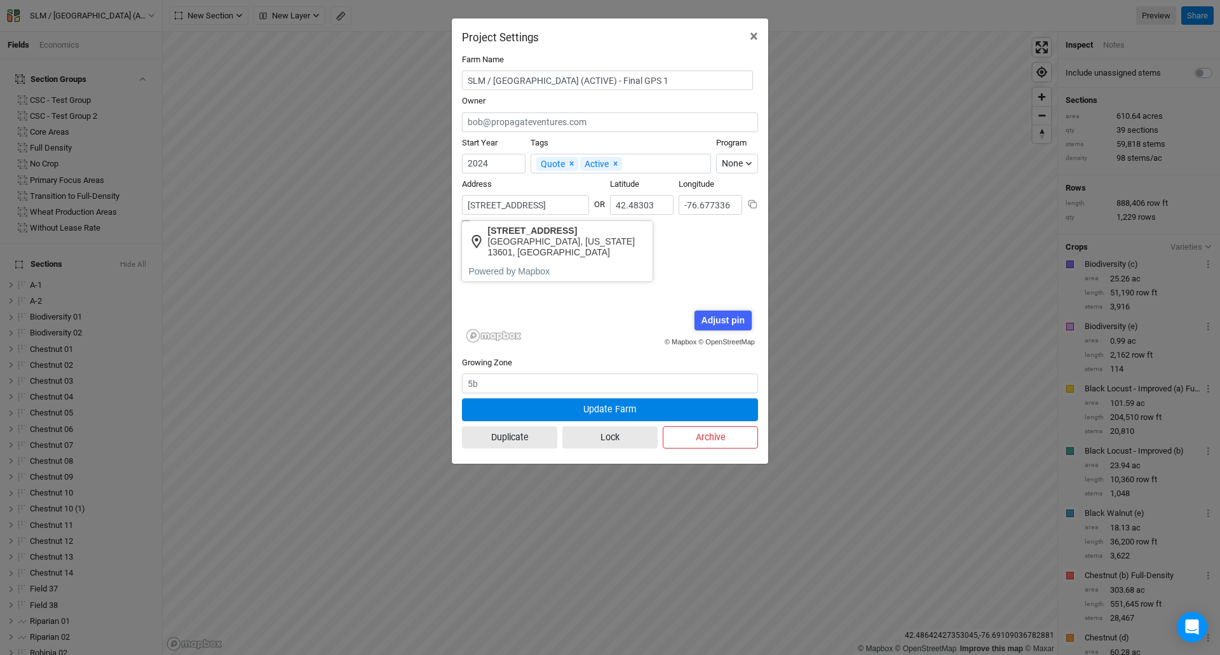
scroll to position [0, 37]
click at [510, 240] on div "[GEOGRAPHIC_DATA], [US_STATE] 13601, [GEOGRAPHIC_DATA]" at bounding box center [567, 247] width 158 height 22
type input "[STREET_ADDRESS][US_STATE]"
type input "43.956608"
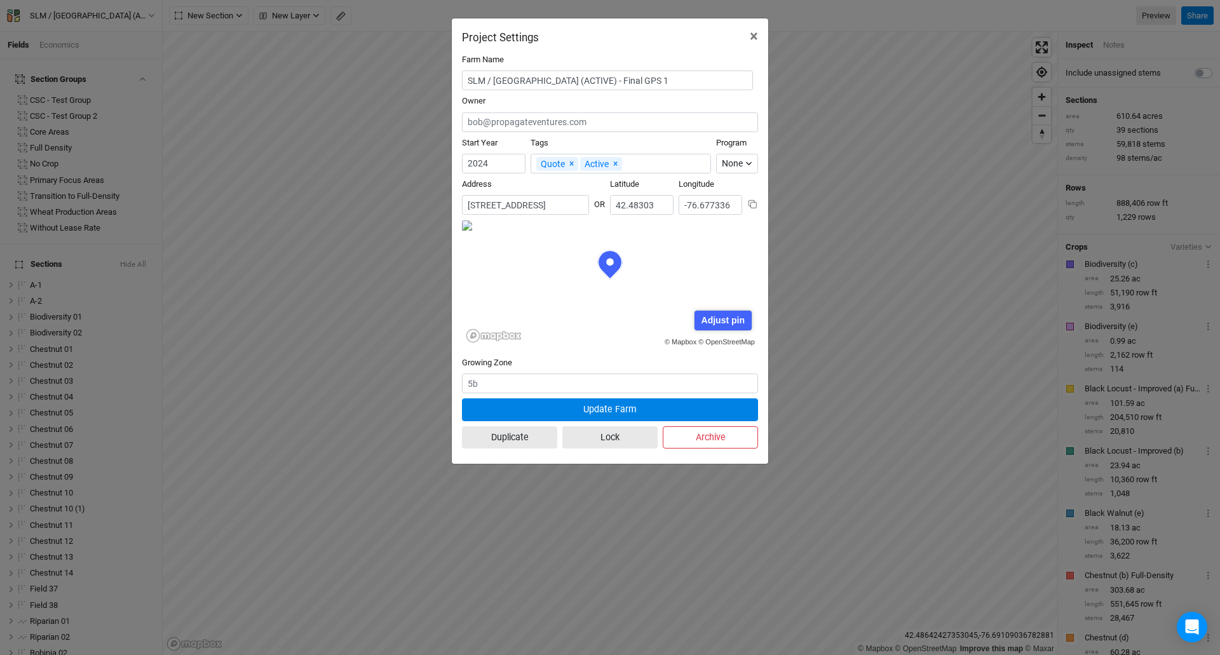
type input "-75.876839"
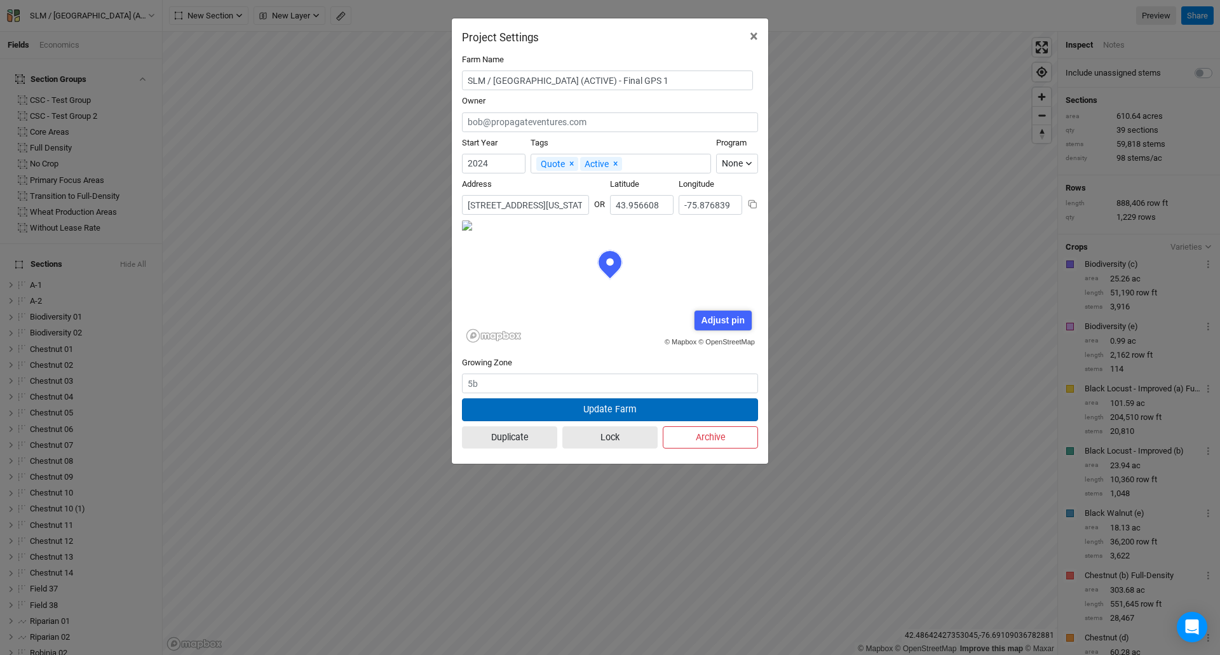
click at [574, 410] on button "Update Farm" at bounding box center [610, 409] width 296 height 22
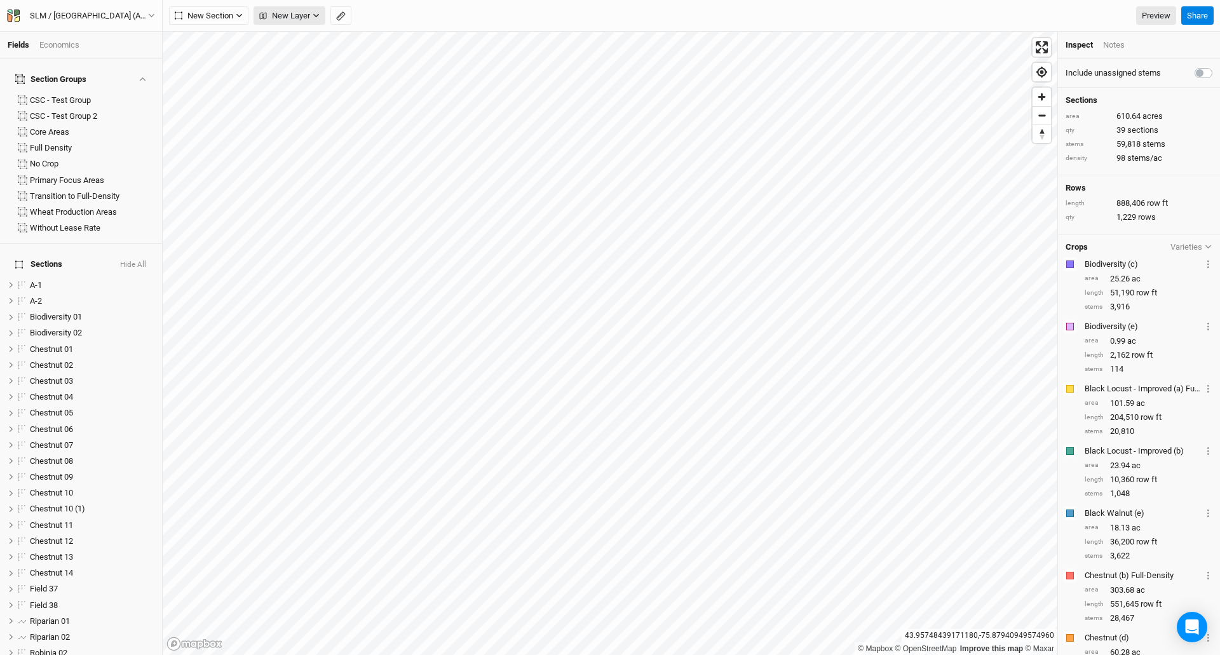
click at [297, 11] on span "New Layer" at bounding box center [284, 16] width 51 height 13
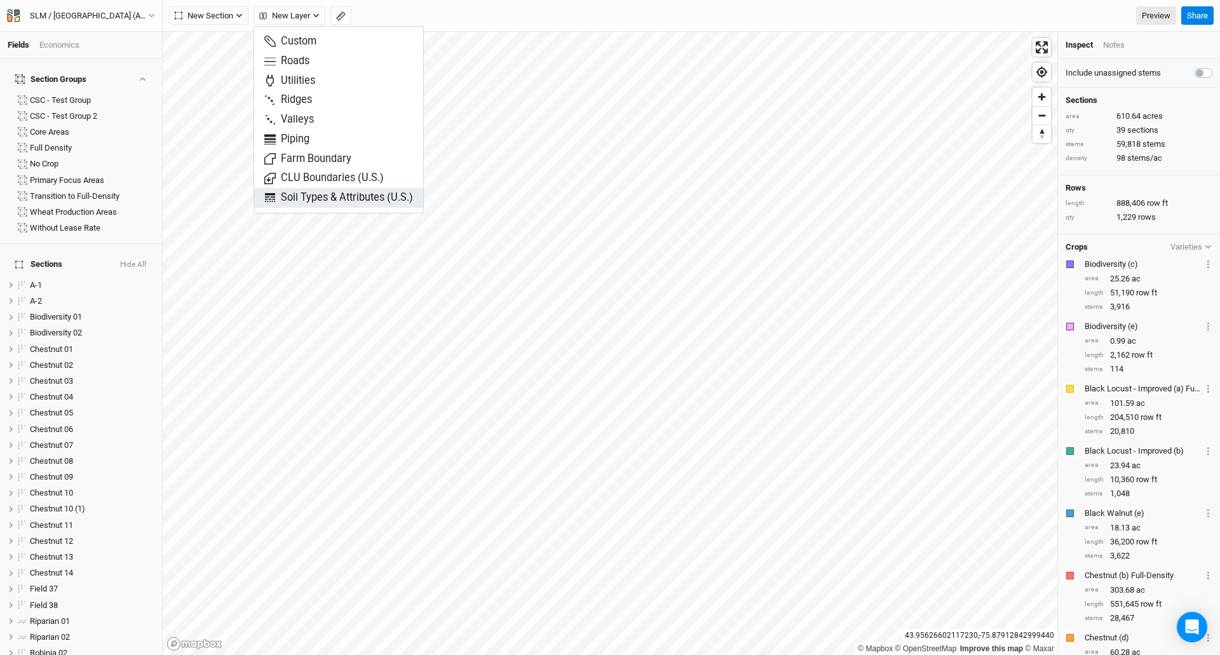
click at [296, 200] on span "Soil Types & Attributes (U.S.)" at bounding box center [338, 198] width 149 height 15
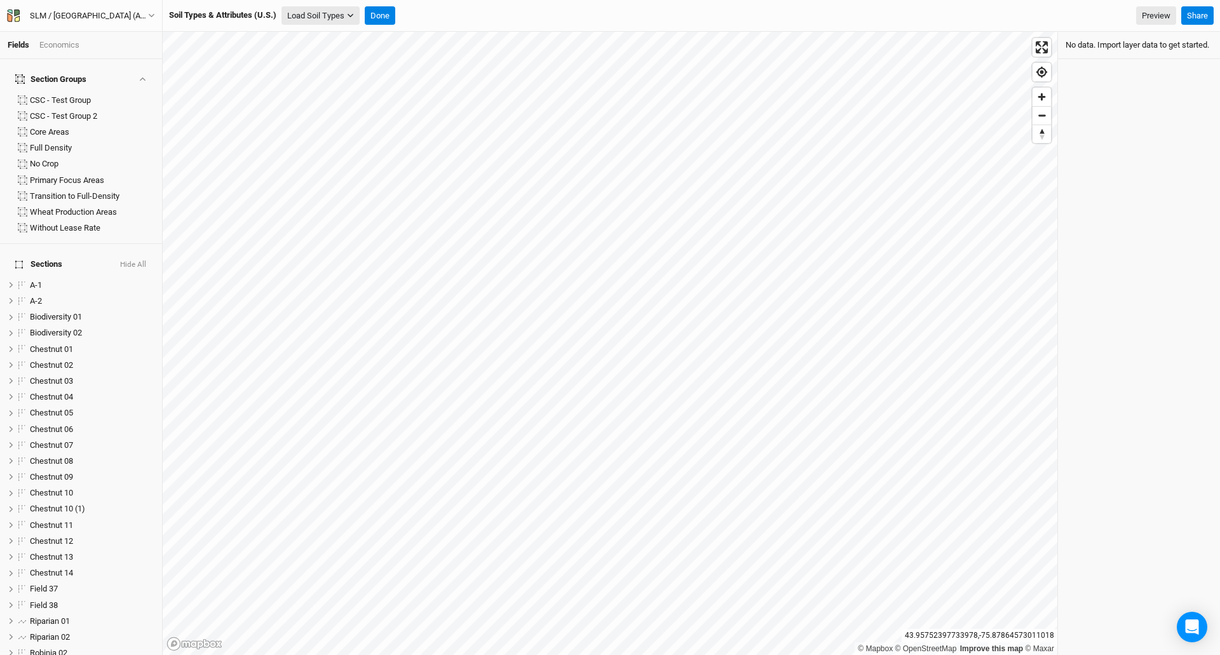
click at [348, 18] on icon "button" at bounding box center [350, 15] width 7 height 7
click at [340, 40] on button "Load for Current View" at bounding box center [333, 37] width 100 height 17
click at [358, 15] on button "Done" at bounding box center [357, 15] width 30 height 19
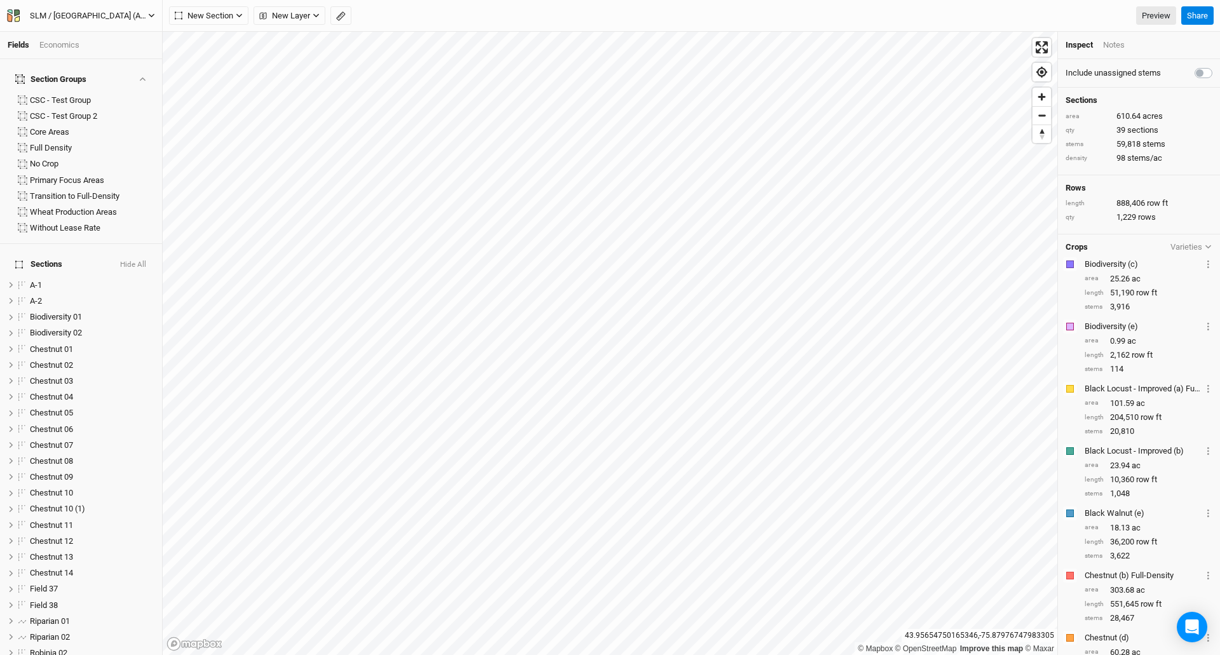
click at [36, 13] on div "SLM / [GEOGRAPHIC_DATA] (ACTIVE) - Final GPS 1" at bounding box center [89, 16] width 118 height 13
click at [88, 37] on button "Back" at bounding box center [105, 35] width 100 height 17
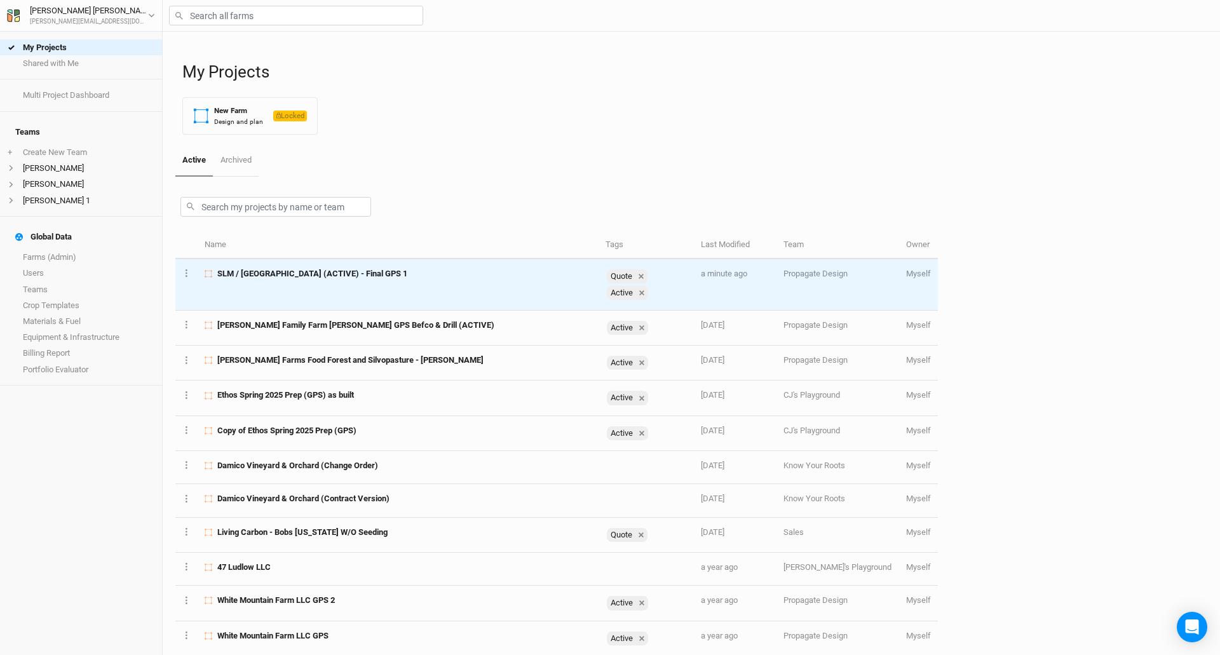
click at [290, 275] on span "SLM / [GEOGRAPHIC_DATA] (ACTIVE) - Final GPS 1" at bounding box center [312, 273] width 190 height 11
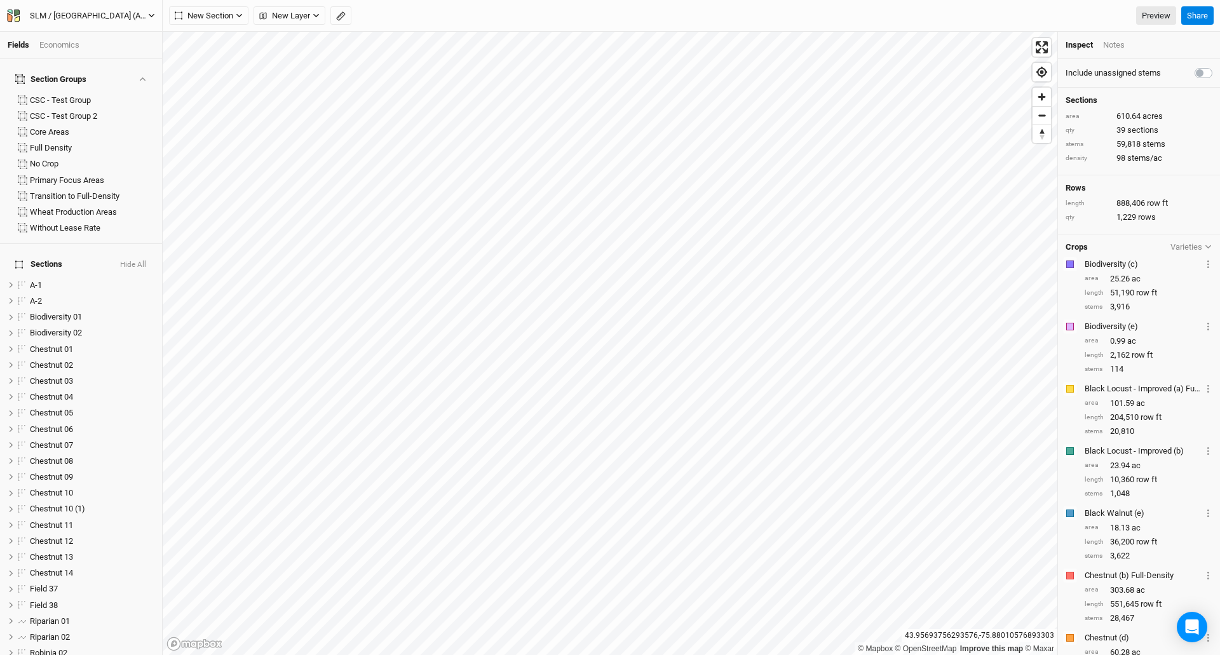
click at [18, 11] on icon "button" at bounding box center [17, 13] width 6 height 7
click at [91, 35] on button "Back" at bounding box center [105, 35] width 100 height 17
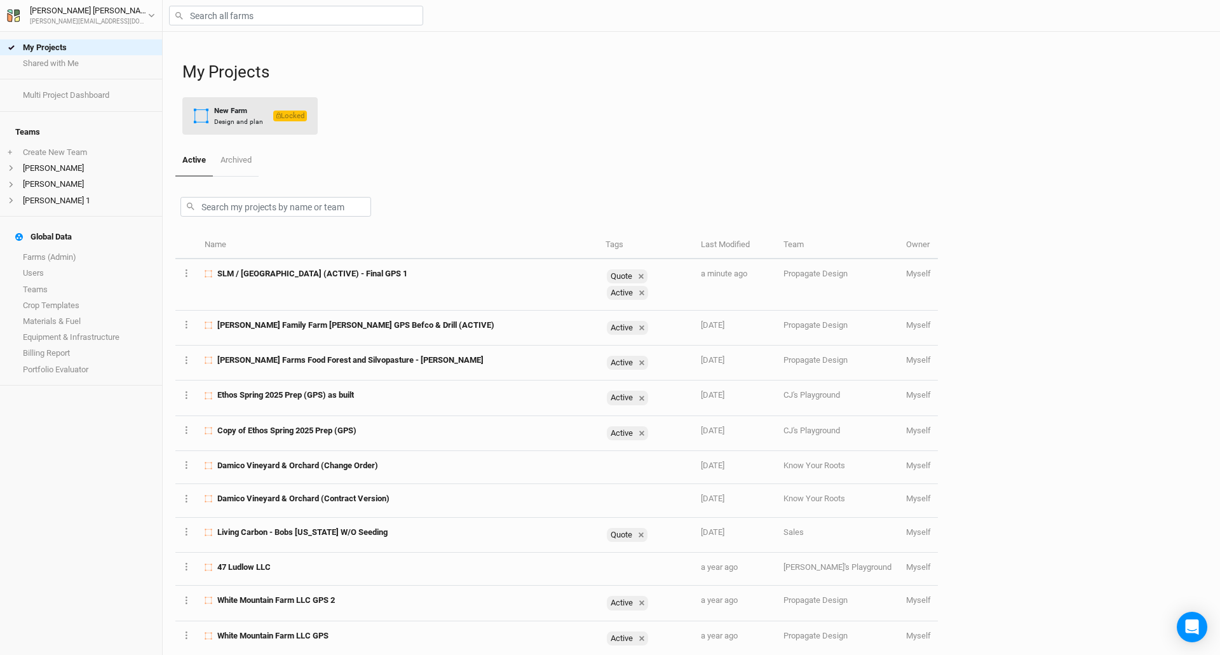
click at [244, 114] on div "New Farm" at bounding box center [238, 110] width 49 height 11
click at [296, 116] on span "Locked" at bounding box center [290, 116] width 34 height 11
click at [81, 250] on link "Farms (Admin)" at bounding box center [81, 258] width 162 height 16
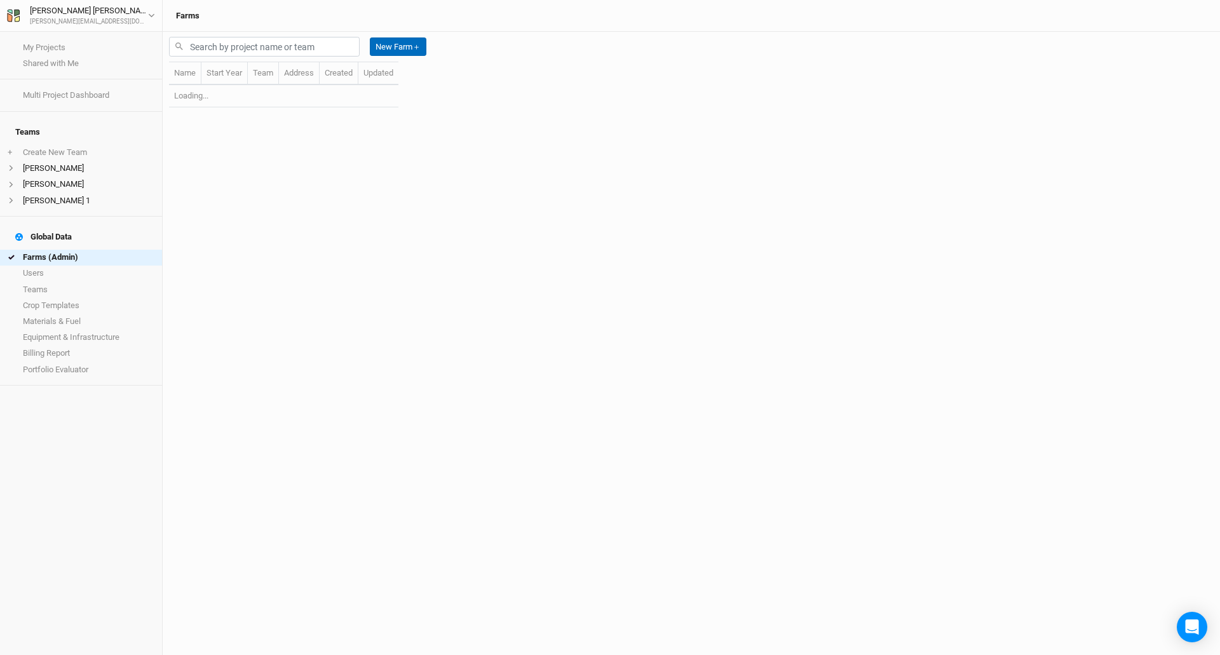
click at [393, 43] on button "New Farm ＋" at bounding box center [398, 46] width 57 height 19
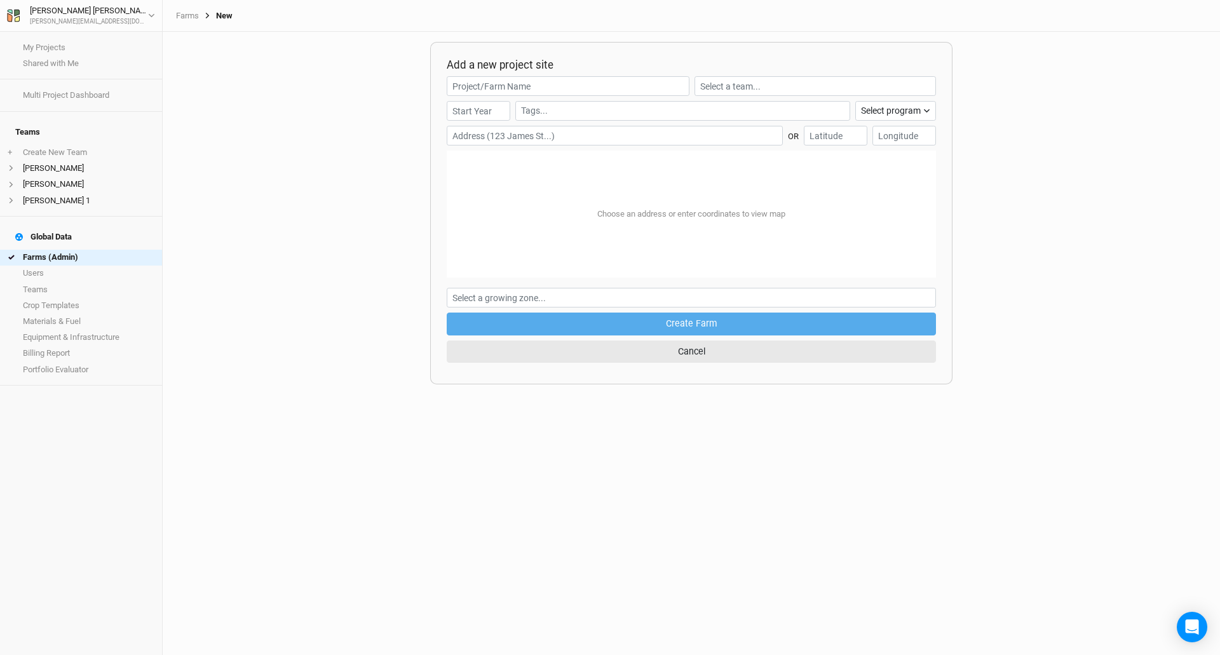
click at [492, 133] on input "text" at bounding box center [615, 136] width 336 height 20
paste input "[STREET_ADDRESS]"
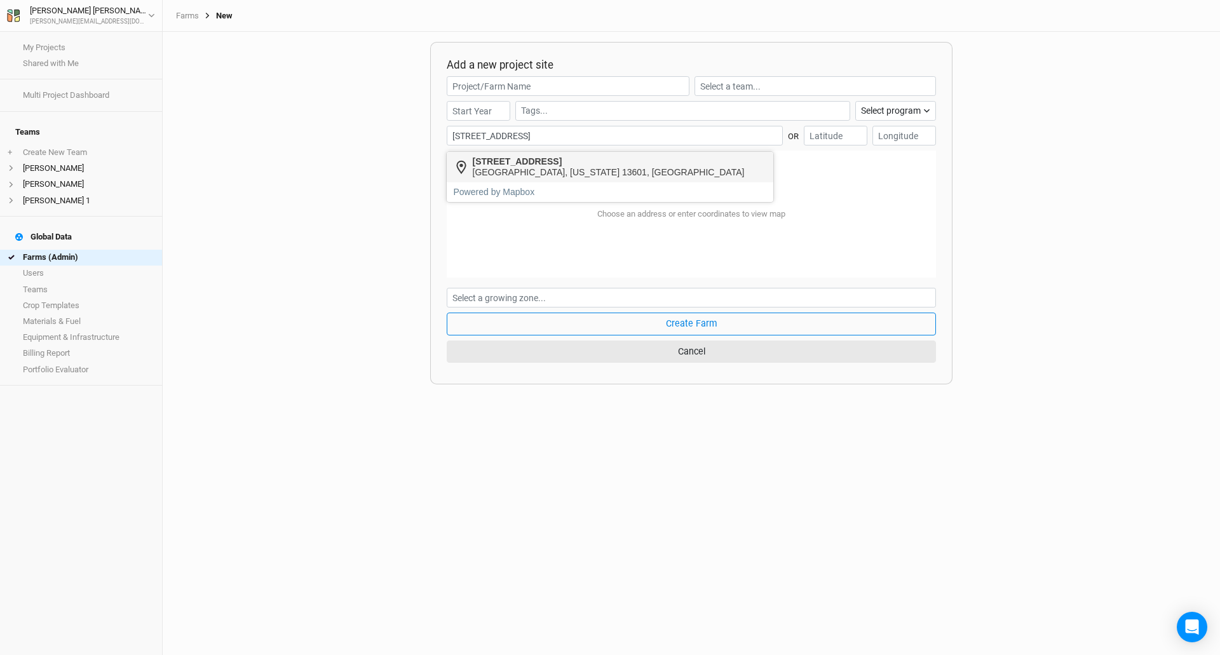
click at [505, 174] on div "[GEOGRAPHIC_DATA], [US_STATE] 13601, [GEOGRAPHIC_DATA]" at bounding box center [609, 172] width 272 height 11
type input "[STREET_ADDRESS][US_STATE]"
type input "43.956608"
type input "-75.876839"
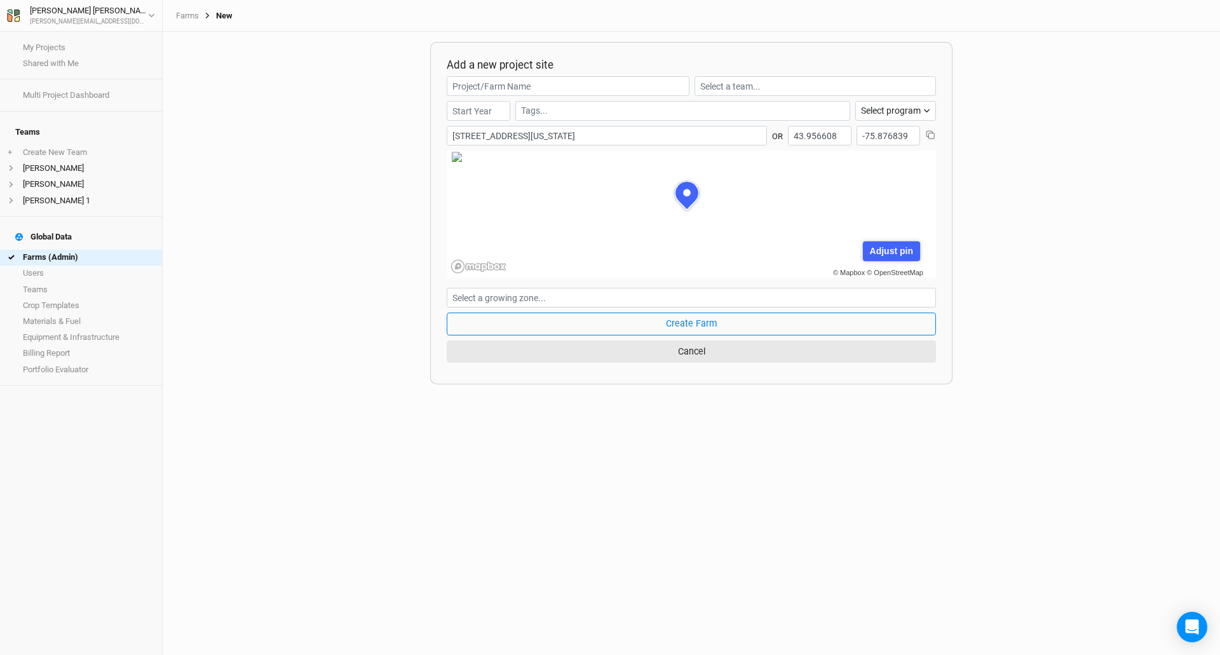
scroll to position [64, 167]
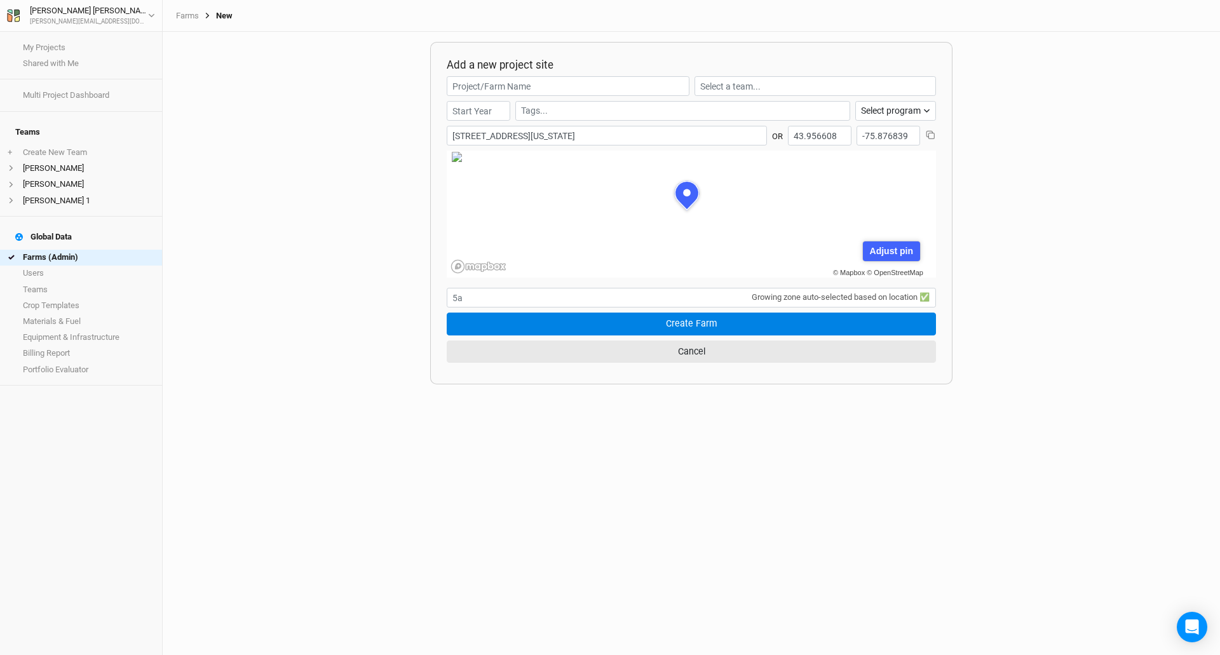
click at [604, 323] on button "Create Farm" at bounding box center [691, 324] width 489 height 22
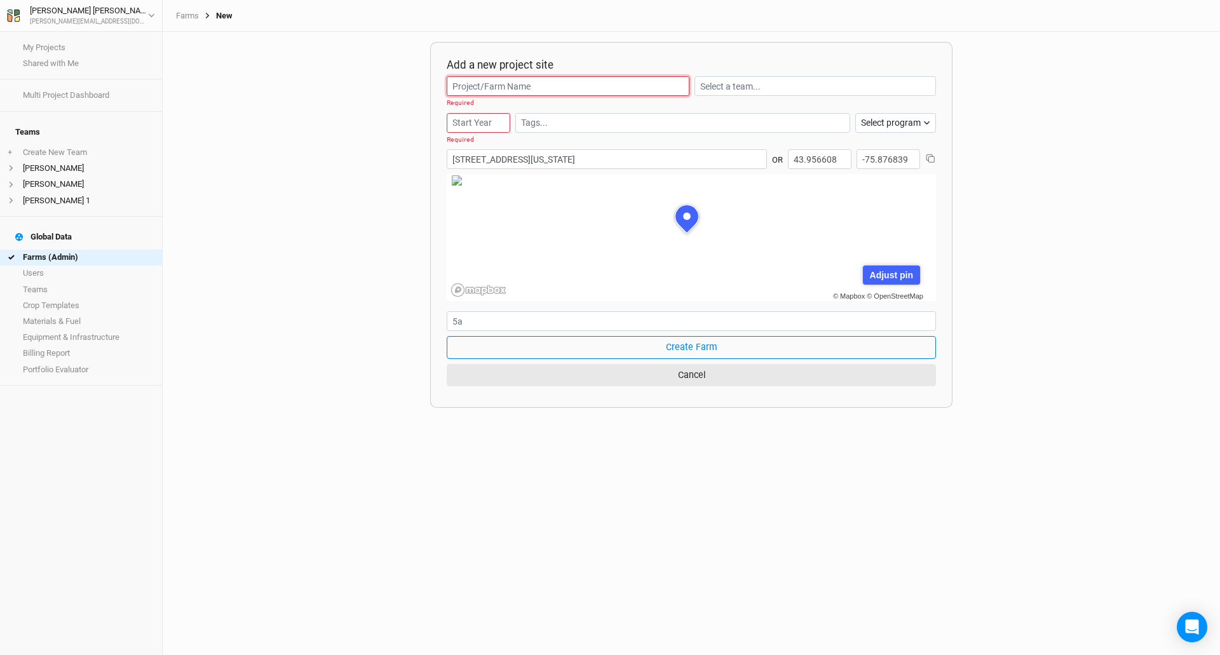
click at [466, 83] on input "text" at bounding box center [568, 86] width 243 height 20
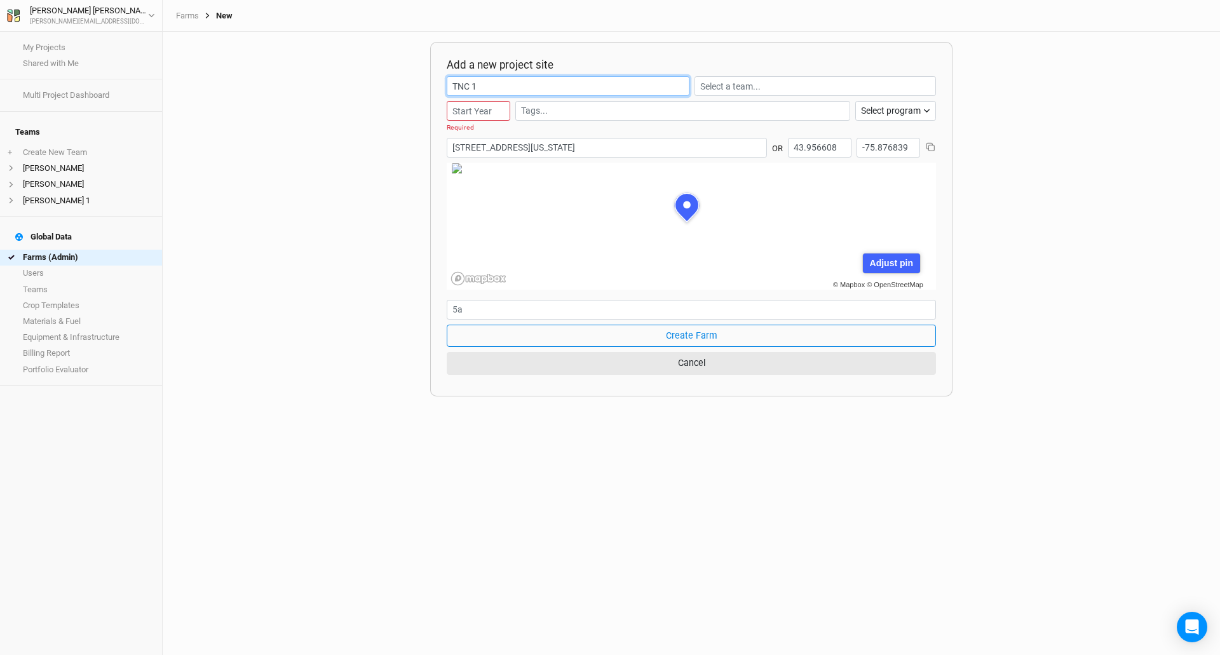
type input "TNC 1"
click at [479, 105] on input "number" at bounding box center [479, 111] width 64 height 20
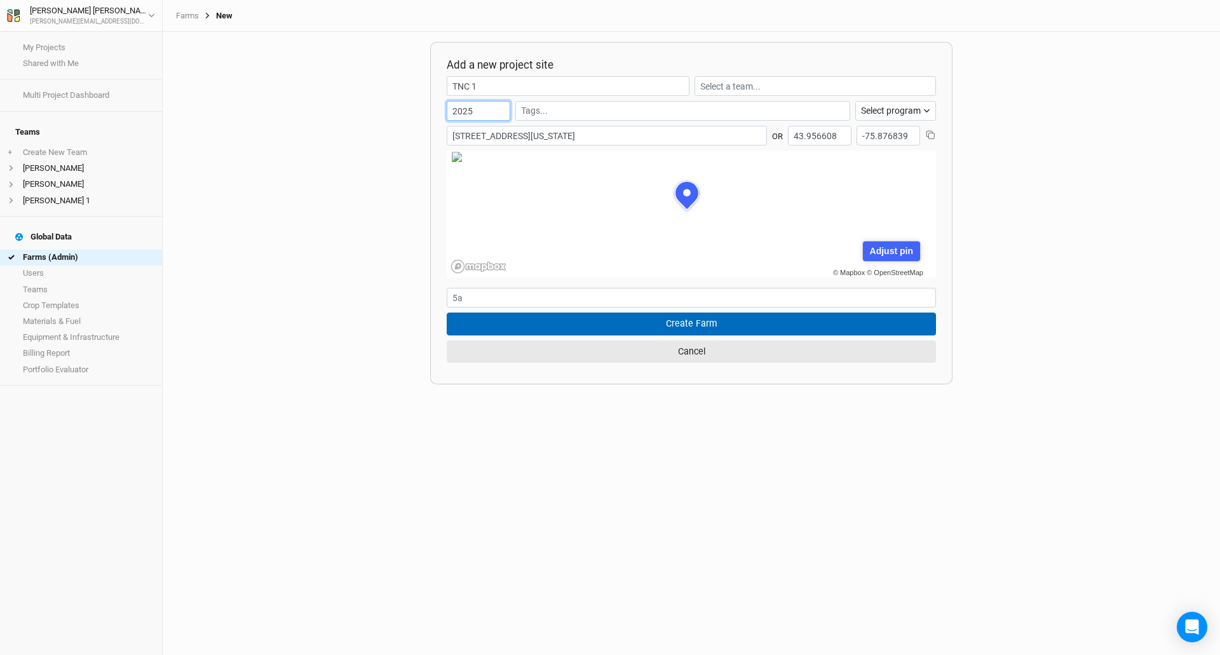
type input "2025"
click at [795, 321] on button "Create Farm" at bounding box center [691, 324] width 489 height 22
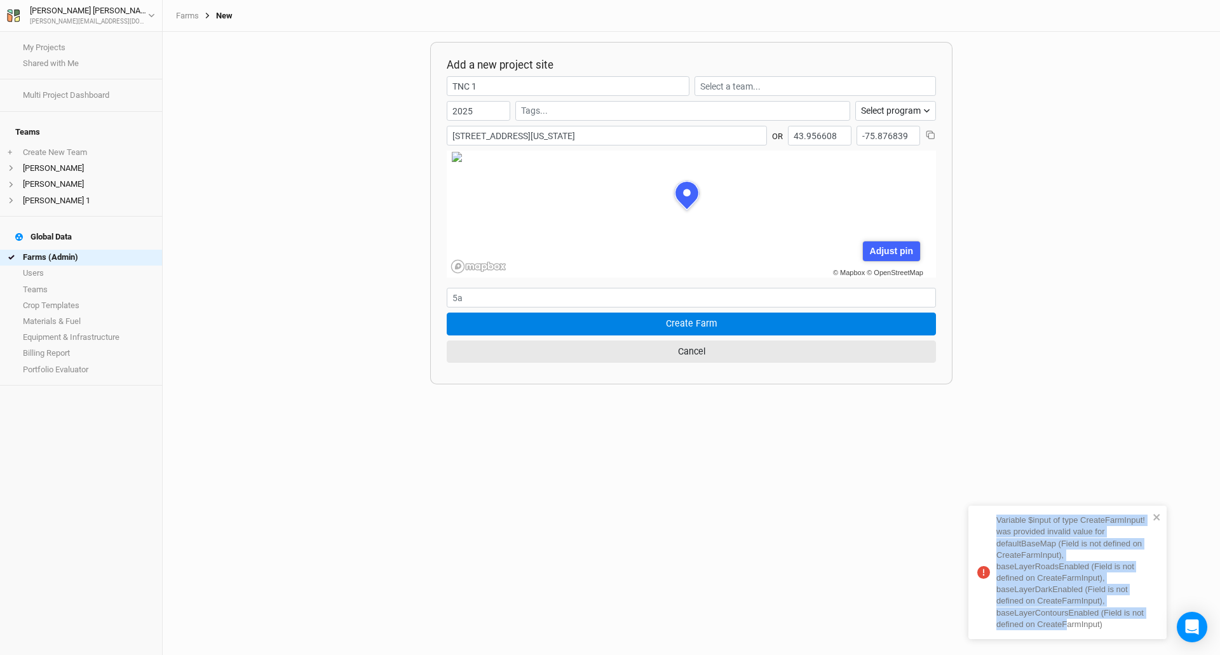
drag, startPoint x: 931, startPoint y: 502, endPoint x: 1068, endPoint y: 634, distance: 190.5
click at [1068, 635] on div "Variable $input of type CreateFarmInput! was provided invalid value for default…" at bounding box center [610, 327] width 1220 height 655
click at [957, 481] on div "Add a new project site TNC 1 2025 Select program Climate Smart Commodities Agro…" at bounding box center [691, 343] width 1057 height 623
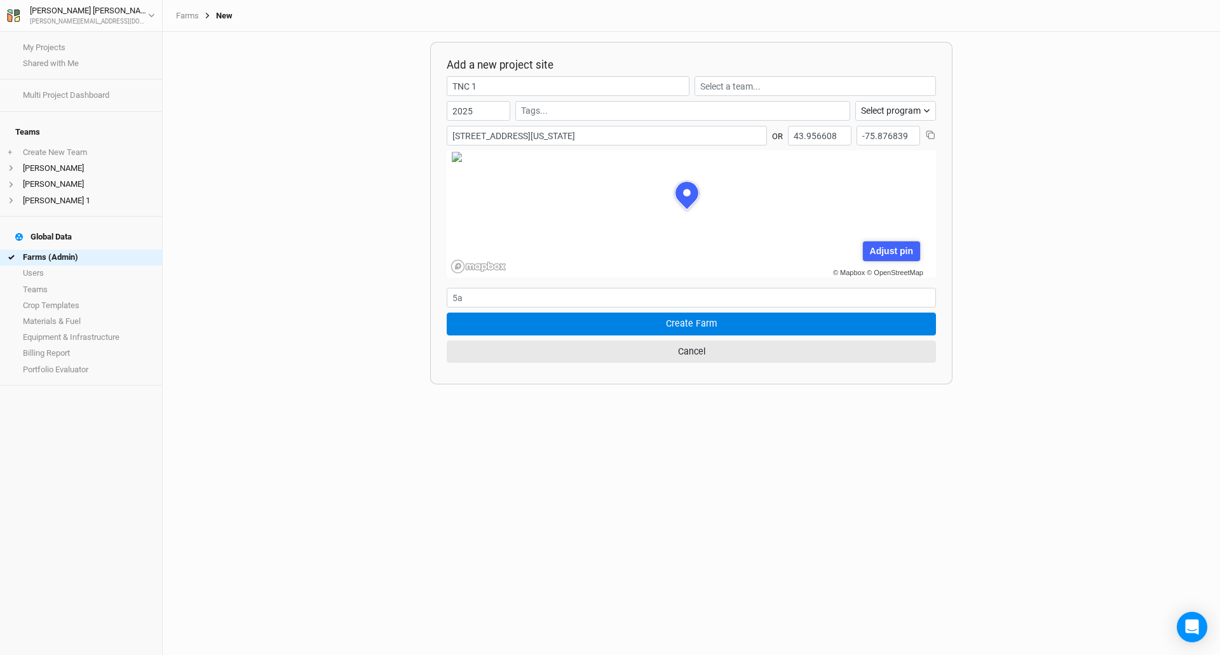
drag, startPoint x: 1121, startPoint y: 625, endPoint x: 759, endPoint y: 558, distance: 368.4
click at [728, 564] on div "Variable $input of type CreateFarmInput! was provided invalid value for default…" at bounding box center [696, 573] width 152 height 116
click at [914, 553] on div "Add a new project site TNC 1 2025 Select program Climate Smart Commodities Agro…" at bounding box center [691, 343] width 1057 height 623
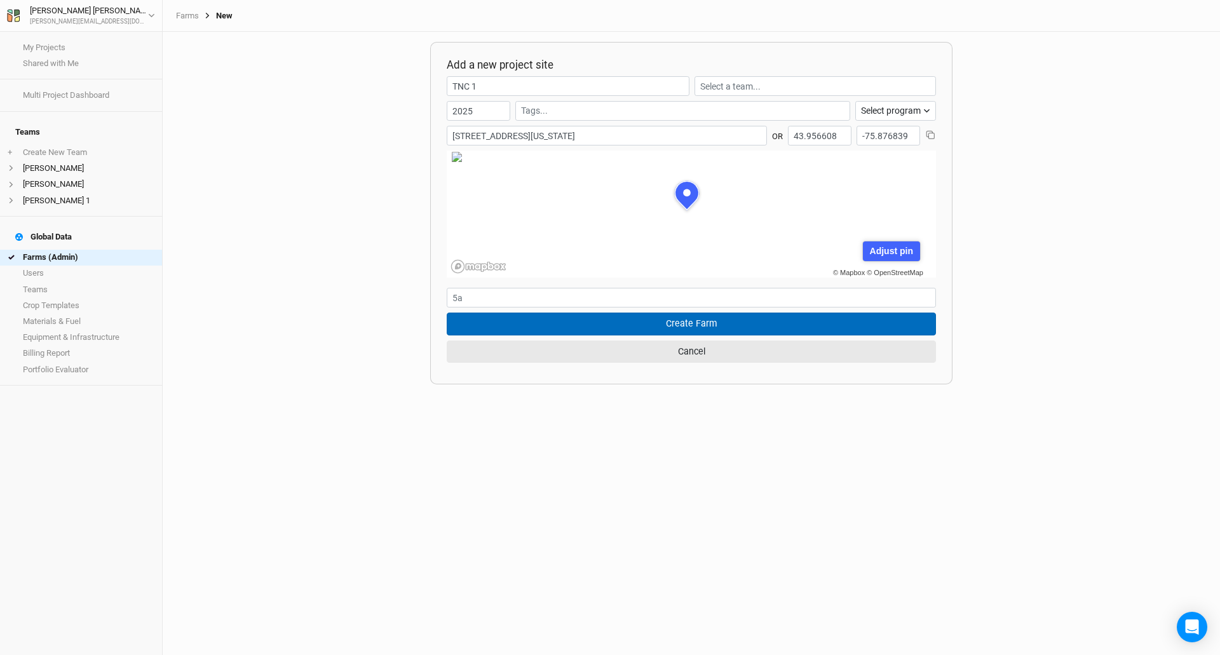
click at [670, 321] on button "Create Farm" at bounding box center [691, 324] width 489 height 22
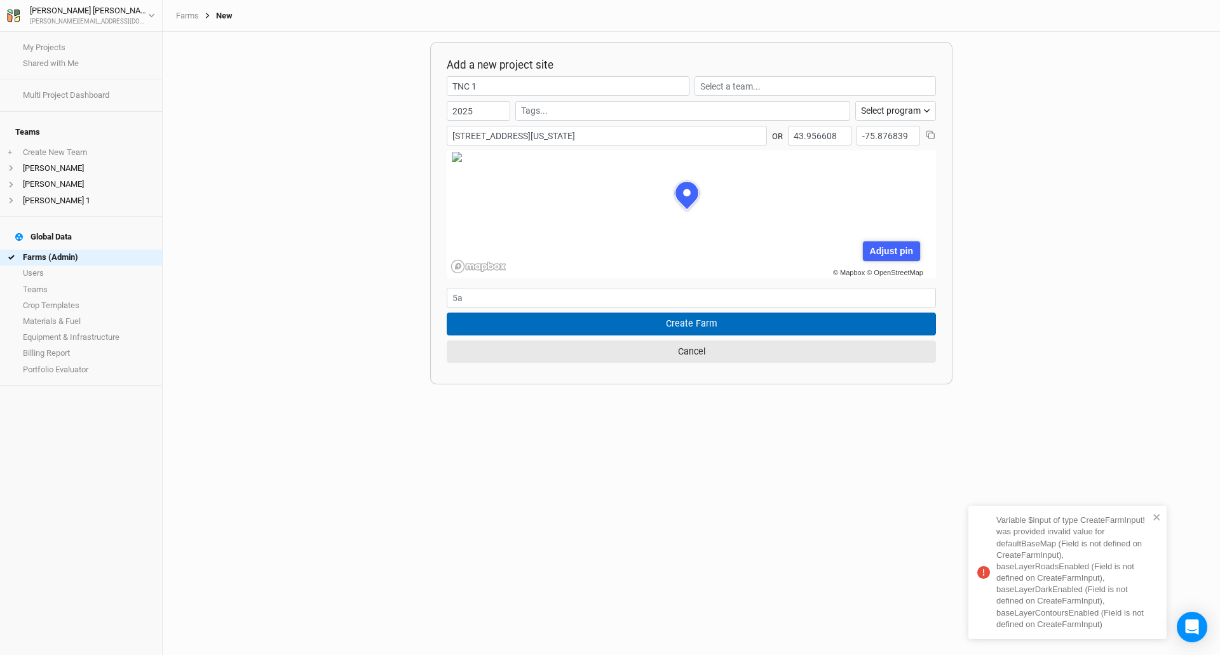
click at [662, 323] on button "Create Farm" at bounding box center [691, 324] width 489 height 22
click at [662, 322] on button "Create Farm" at bounding box center [691, 324] width 489 height 22
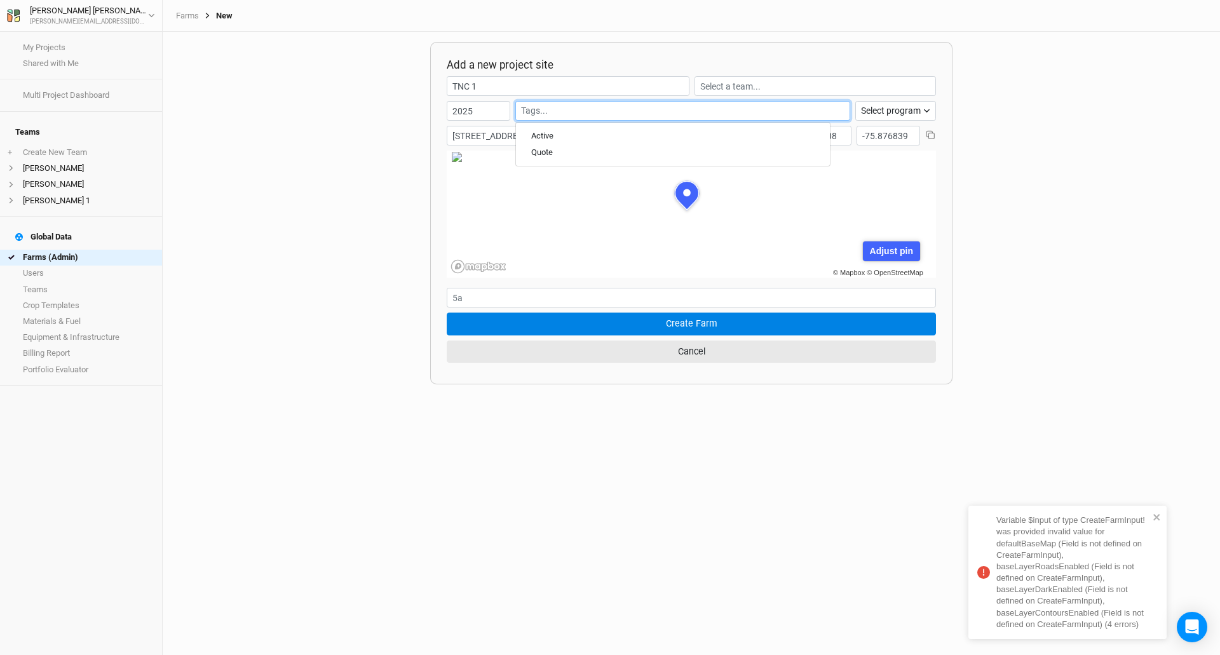
click at [602, 108] on input "text" at bounding box center [682, 110] width 323 height 13
click at [546, 136] on div "Active" at bounding box center [542, 135] width 22 height 11
click at [642, 207] on div "© Mapbox © OpenStreetMap Adjust pin Save Cancel" at bounding box center [687, 214] width 480 height 127
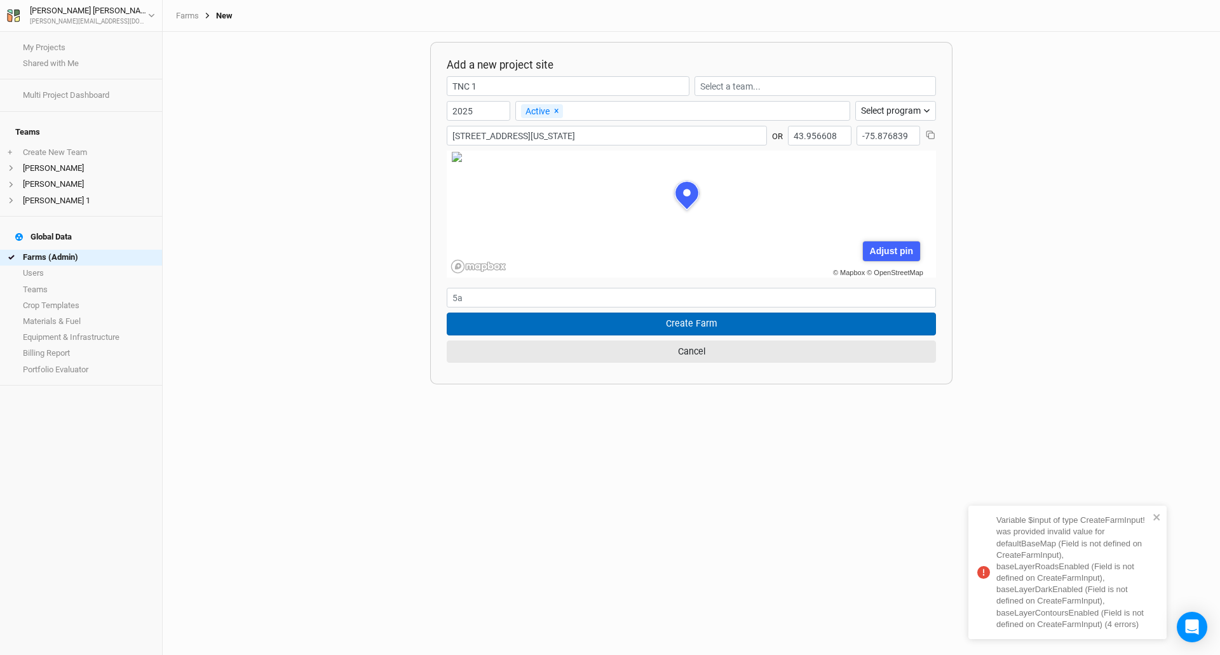
click at [786, 324] on button "Create Farm" at bounding box center [691, 324] width 489 height 22
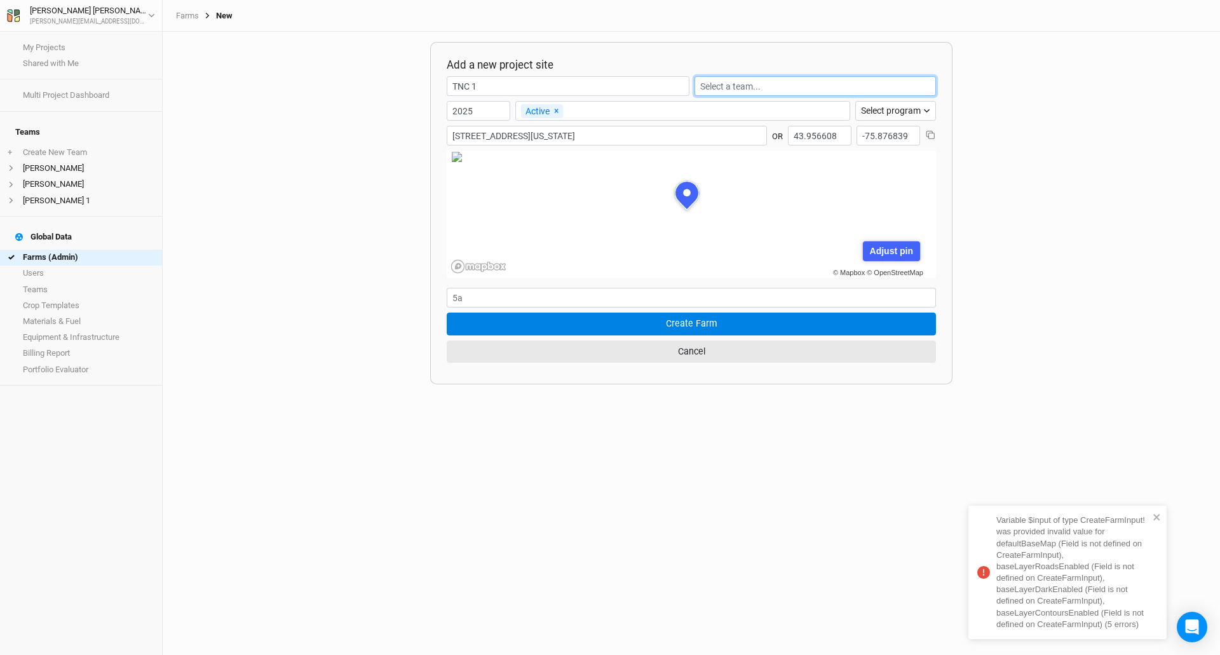
click at [755, 87] on input "text" at bounding box center [814, 86] width 241 height 20
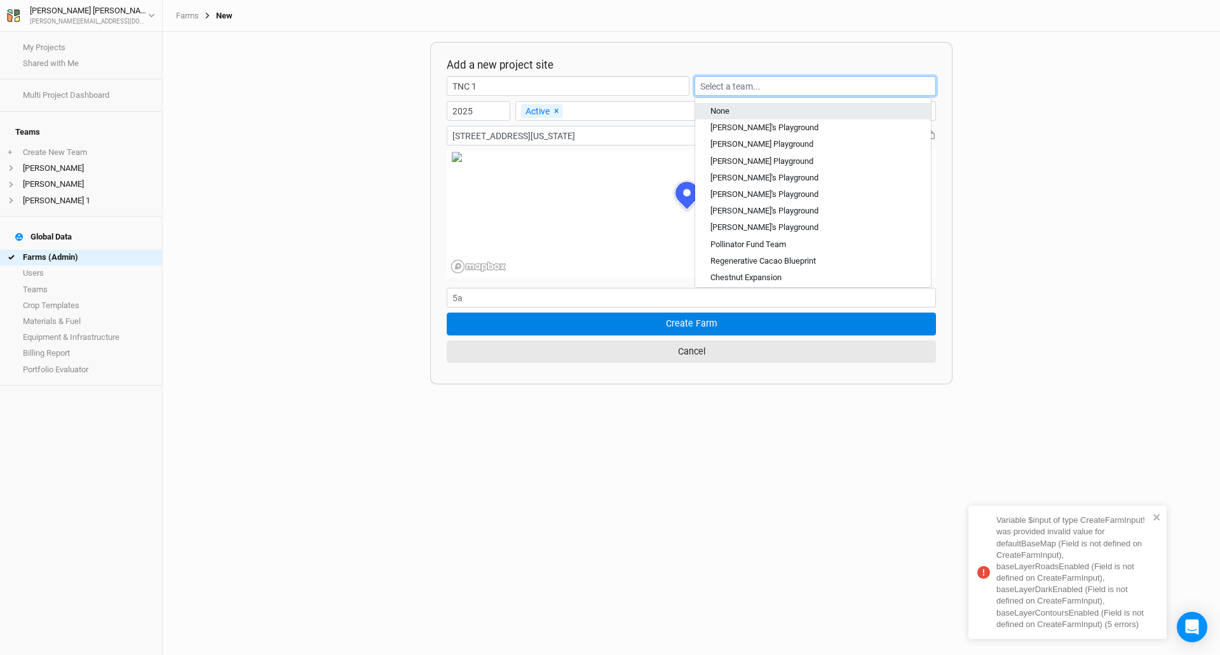
click at [750, 116] on div "None" at bounding box center [812, 110] width 205 height 11
type input "None"
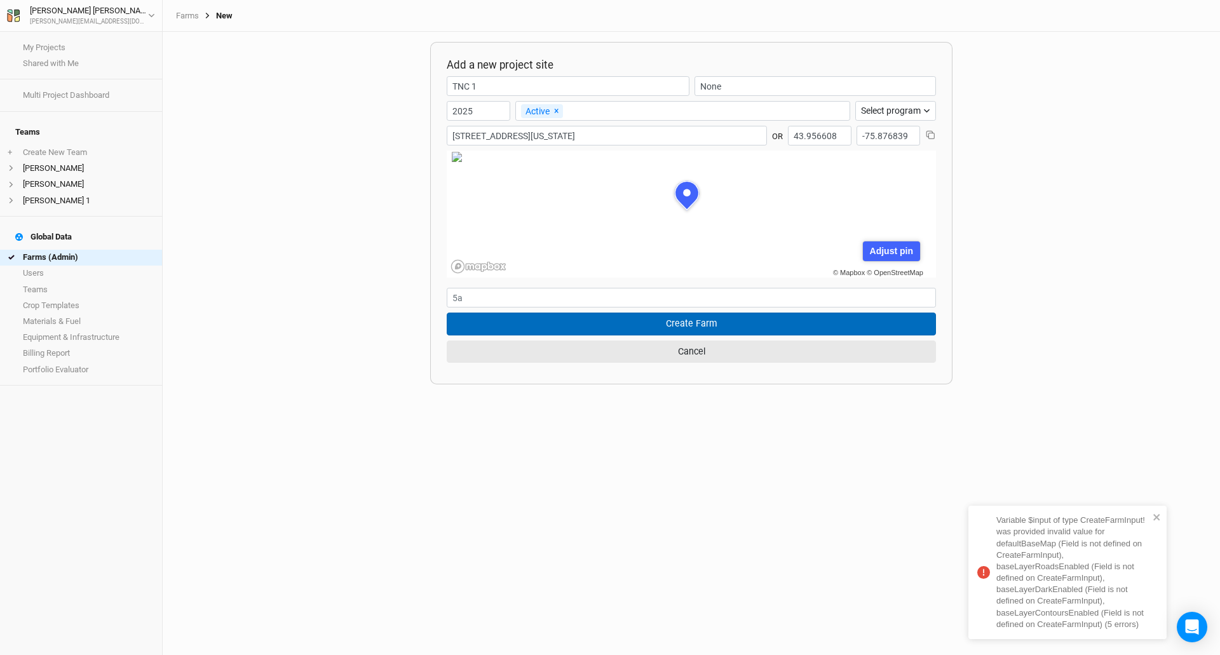
click at [682, 325] on button "Create Farm" at bounding box center [691, 324] width 489 height 22
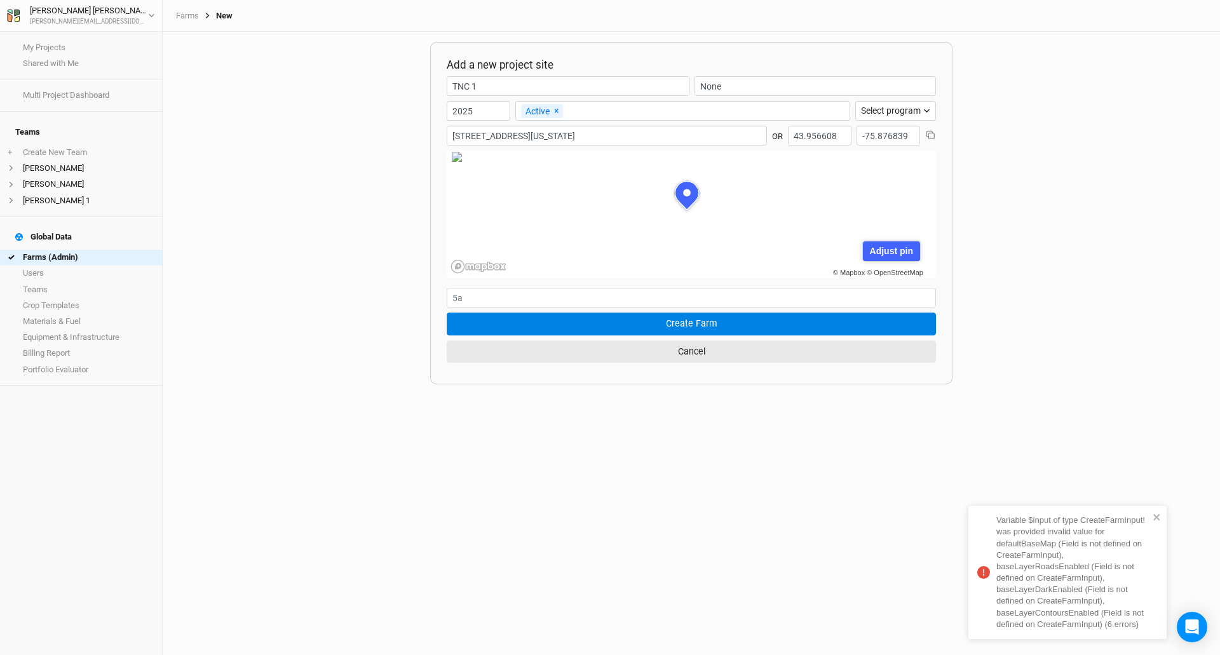
click at [649, 434] on div "Add a new project site TNC 1 None 2025 Active × Remove Select program Climate S…" at bounding box center [691, 343] width 1057 height 623
click at [48, 11] on div "[PERSON_NAME]" at bounding box center [89, 10] width 118 height 13
click at [39, 10] on div "[PERSON_NAME]" at bounding box center [89, 10] width 118 height 13
click at [65, 43] on link "My Projects" at bounding box center [81, 47] width 162 height 16
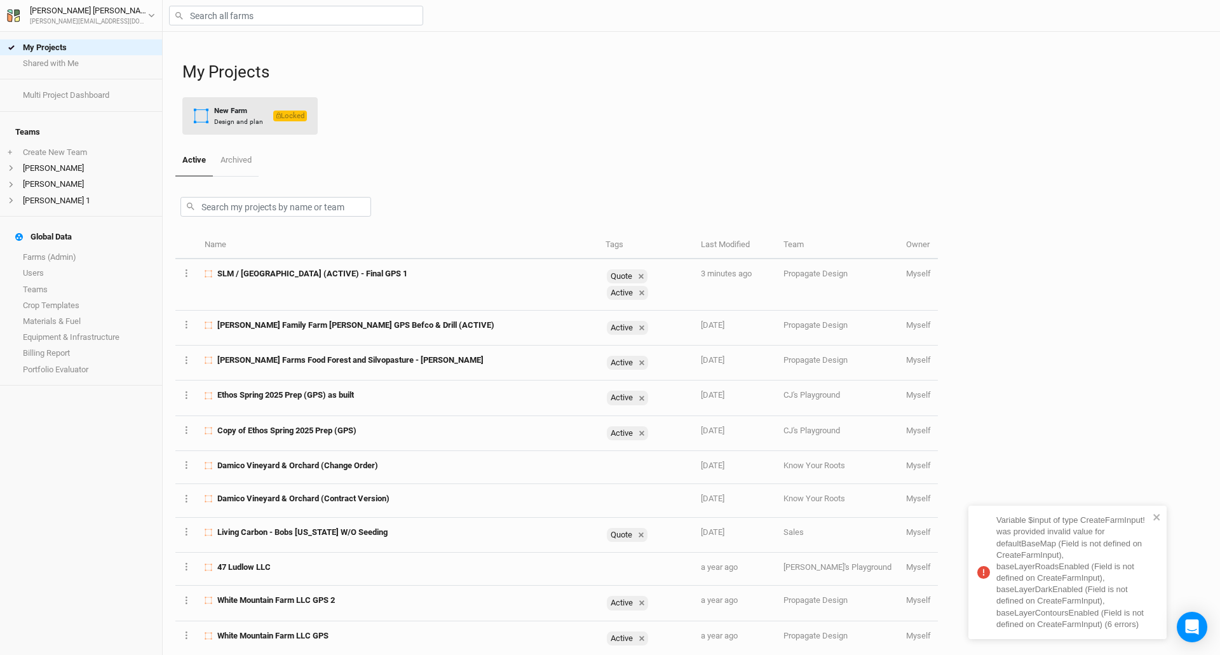
click at [236, 115] on div "New Farm" at bounding box center [238, 110] width 49 height 11
click at [1161, 516] on CreateFarmInput\) "Variable $input of type CreateFarmInput! was provided invalid value for default…" at bounding box center [1067, 572] width 198 height 133
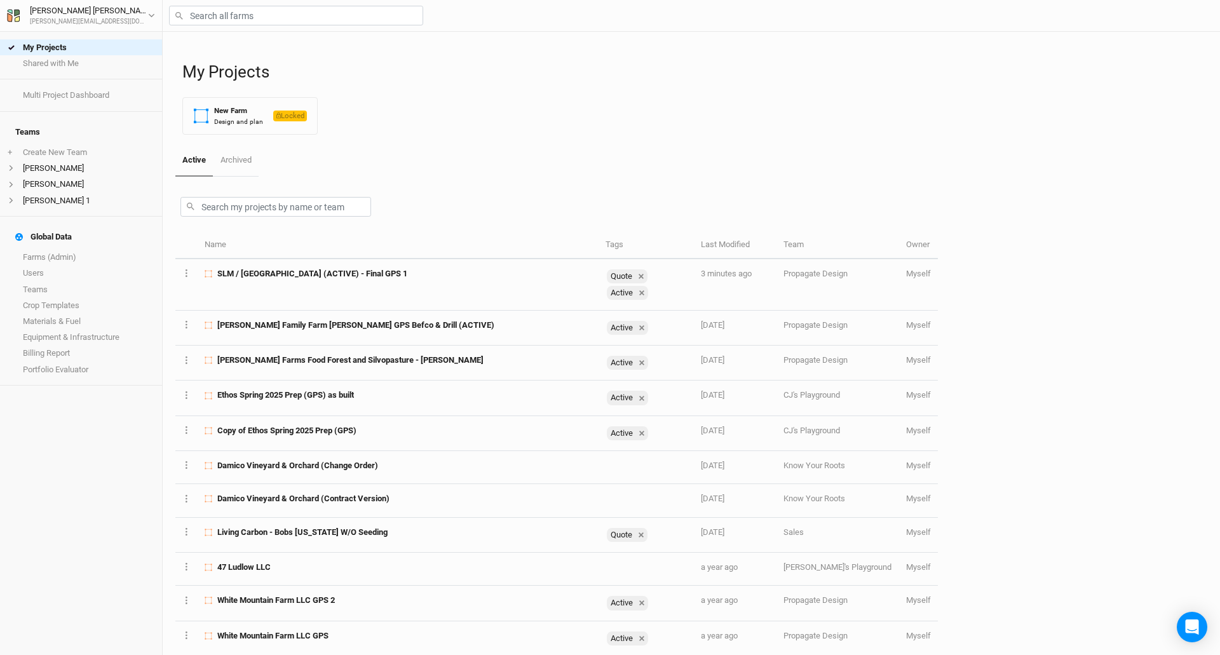
click at [445, 144] on div "My Projects New Farm Design and plan Locked" at bounding box center [694, 88] width 1025 height 113
click at [288, 116] on span "Locked" at bounding box center [290, 116] width 34 height 11
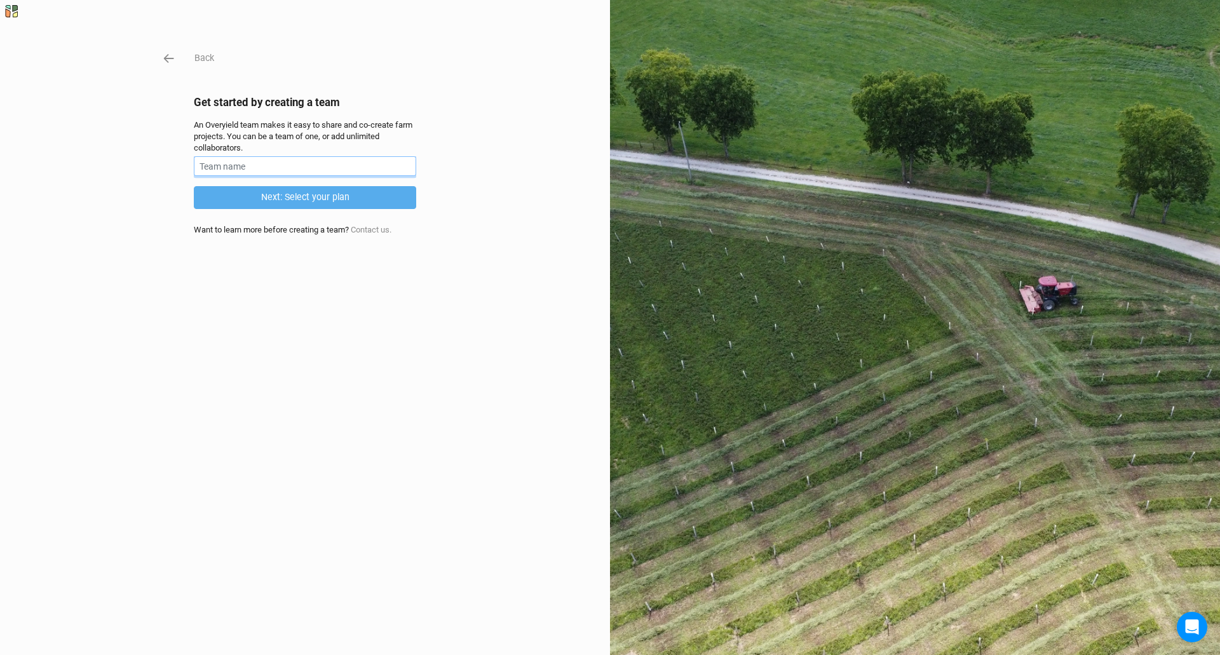
click at [362, 163] on input "text" at bounding box center [305, 166] width 222 height 20
type input "[PERSON_NAME]"
click at [338, 198] on button "Next: Select your plan" at bounding box center [305, 197] width 222 height 22
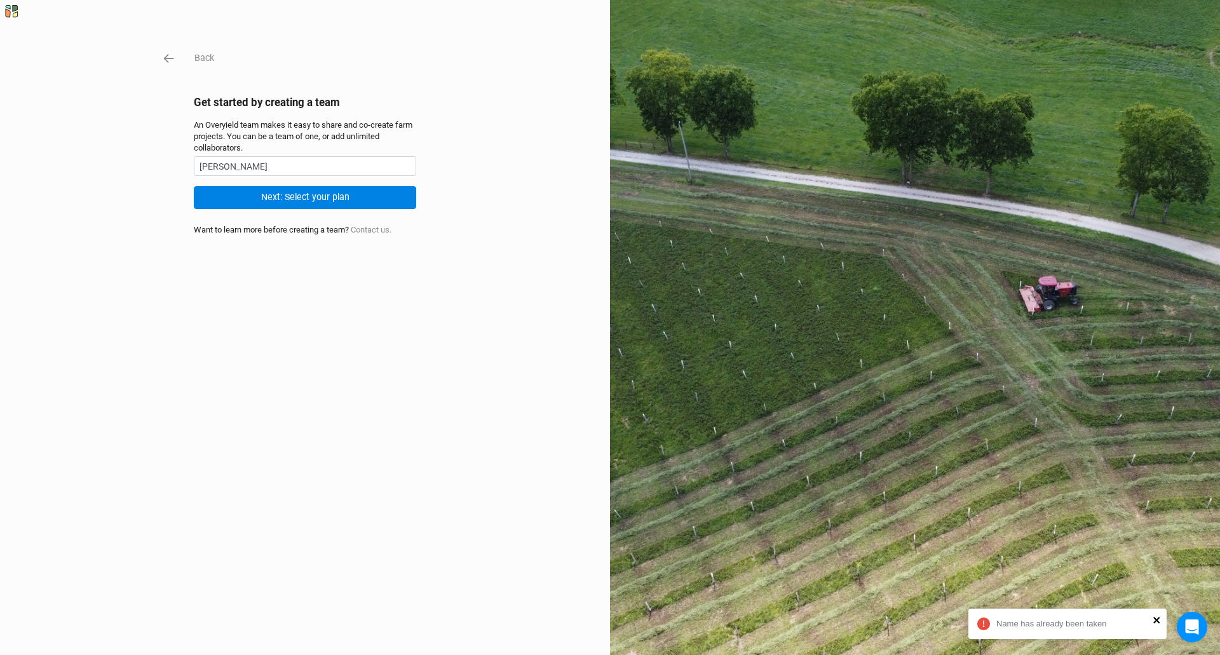
click at [1154, 619] on icon "close" at bounding box center [1156, 620] width 6 height 6
click at [162, 58] on icon "button" at bounding box center [169, 58] width 14 height 14
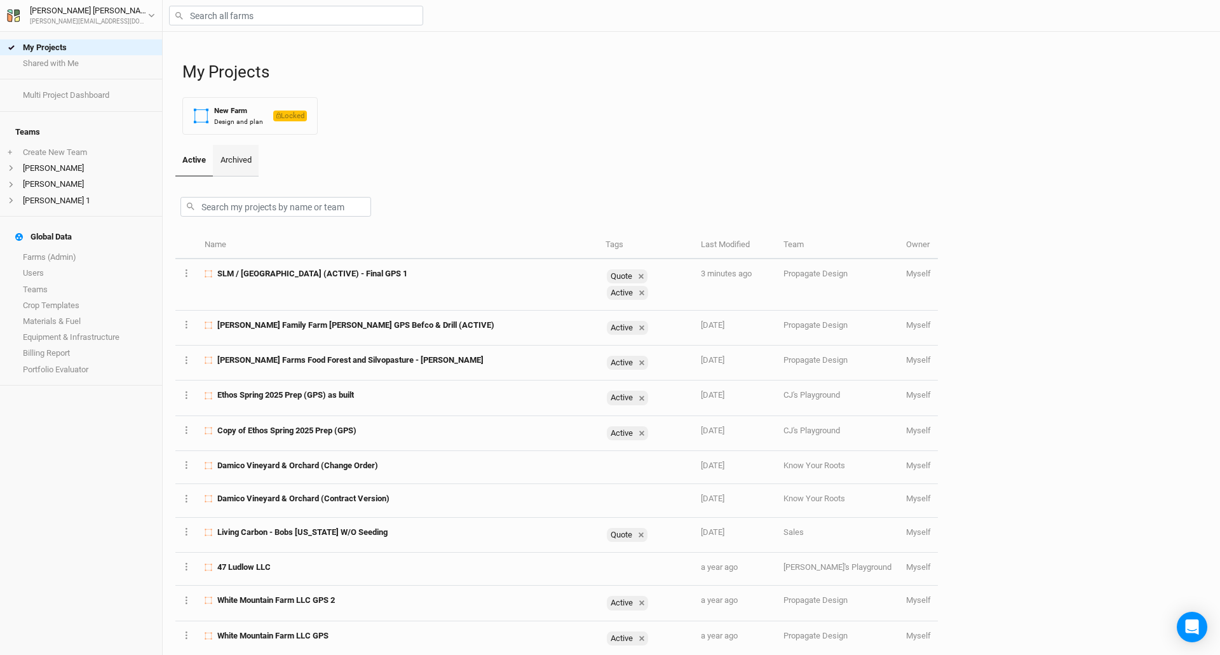
click at [236, 166] on link "Archived" at bounding box center [235, 161] width 45 height 32
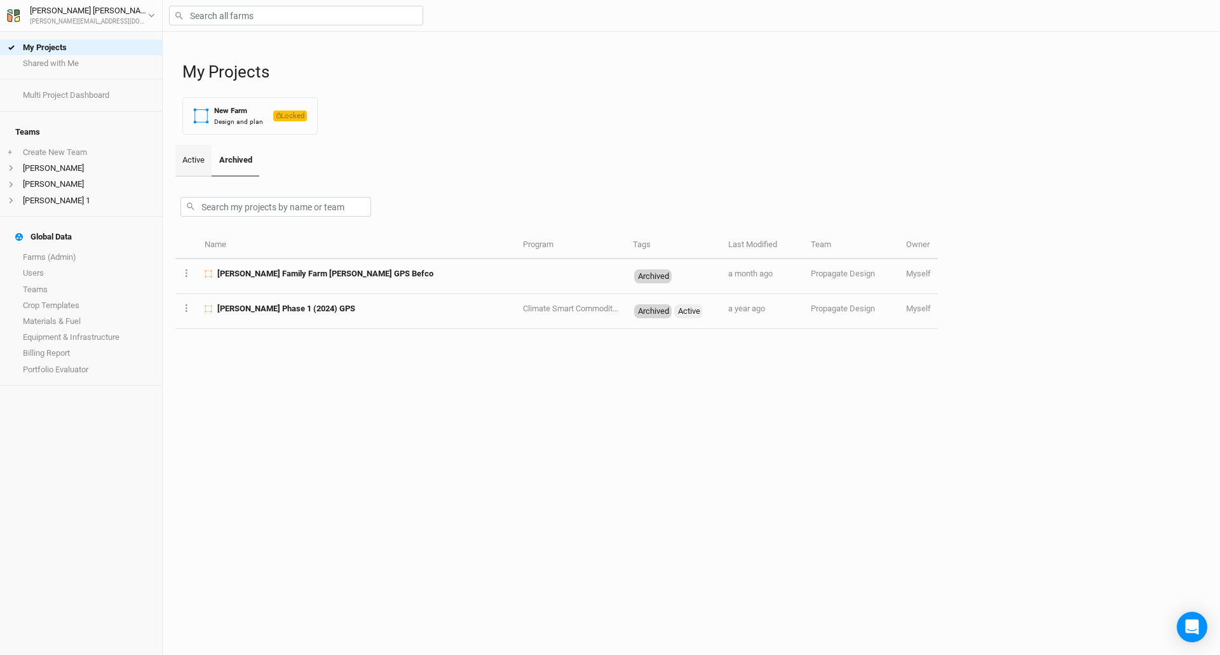
click at [197, 159] on link "Active" at bounding box center [193, 161] width 36 height 32
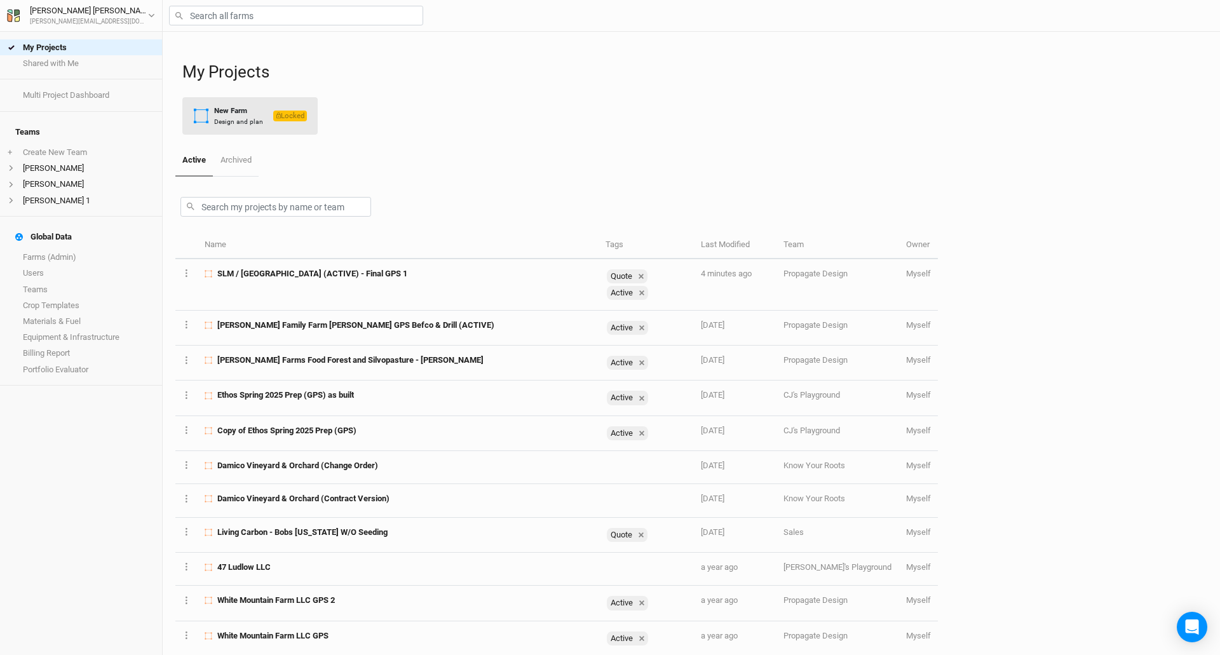
click at [219, 111] on div "New Farm" at bounding box center [238, 110] width 49 height 11
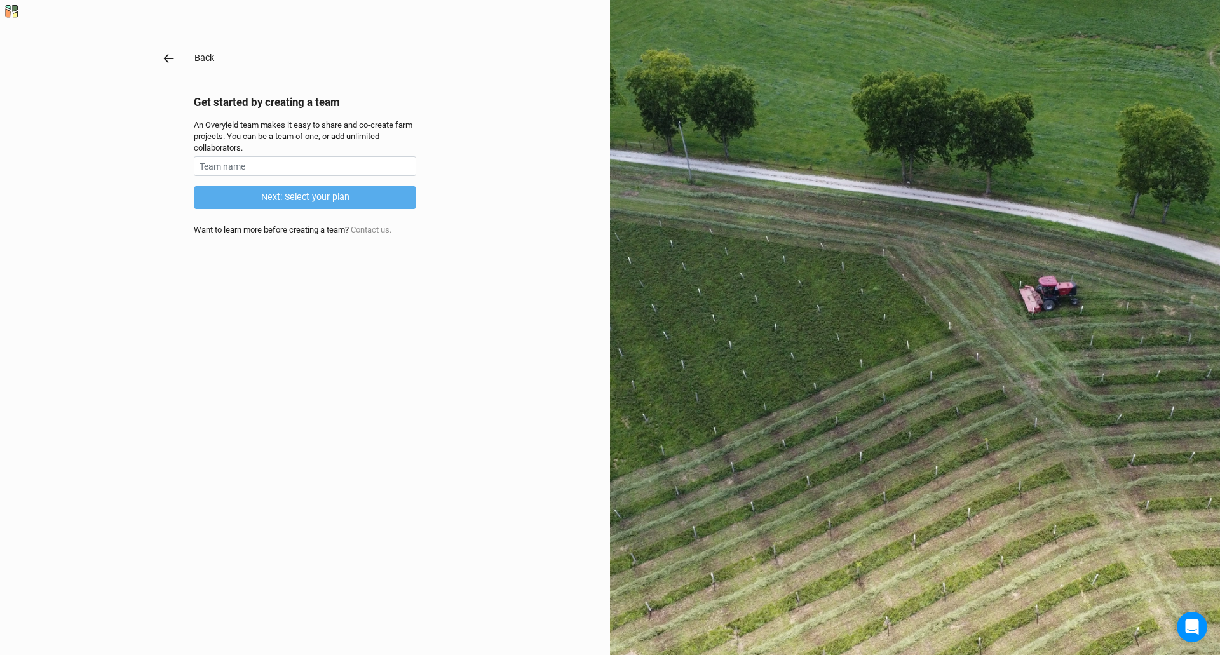
click at [164, 57] on icon "button" at bounding box center [169, 58] width 10 height 9
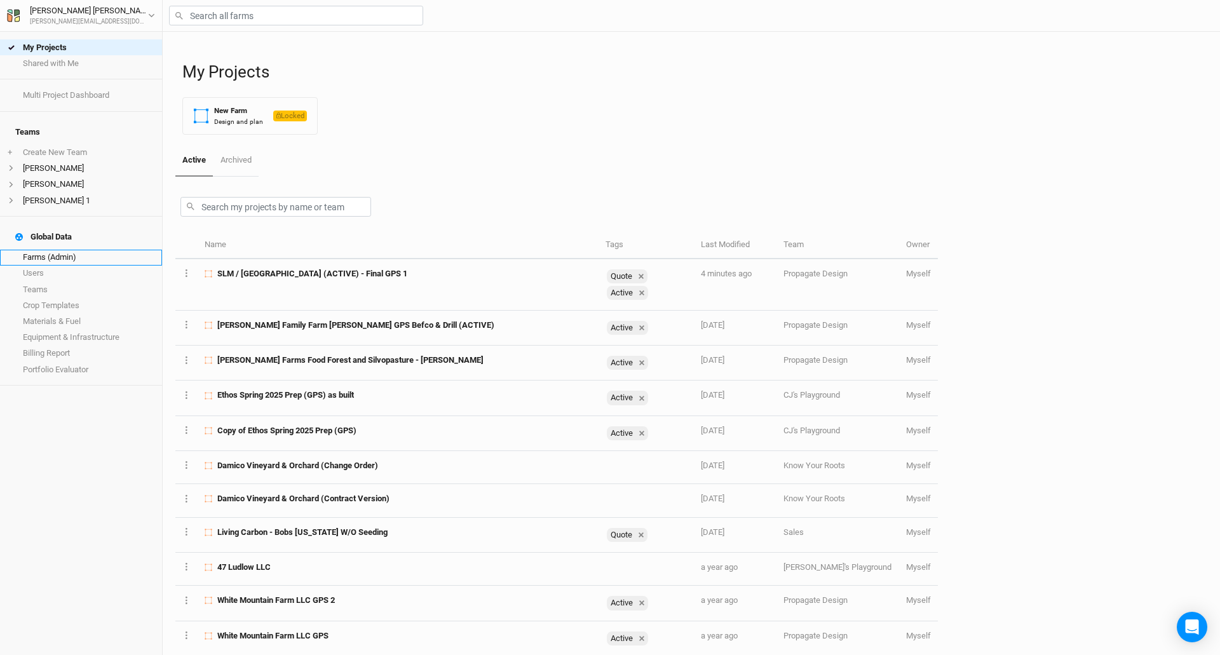
click at [62, 250] on link "Farms (Admin)" at bounding box center [81, 258] width 162 height 16
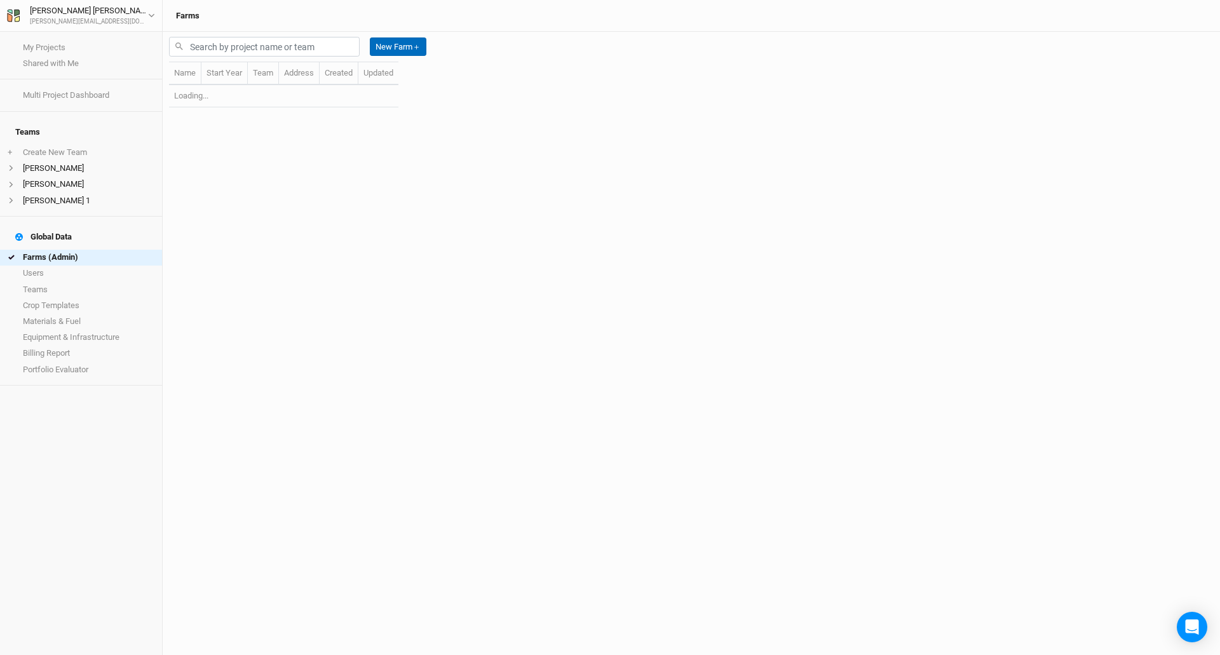
click at [402, 44] on button "New Farm ＋" at bounding box center [398, 46] width 57 height 19
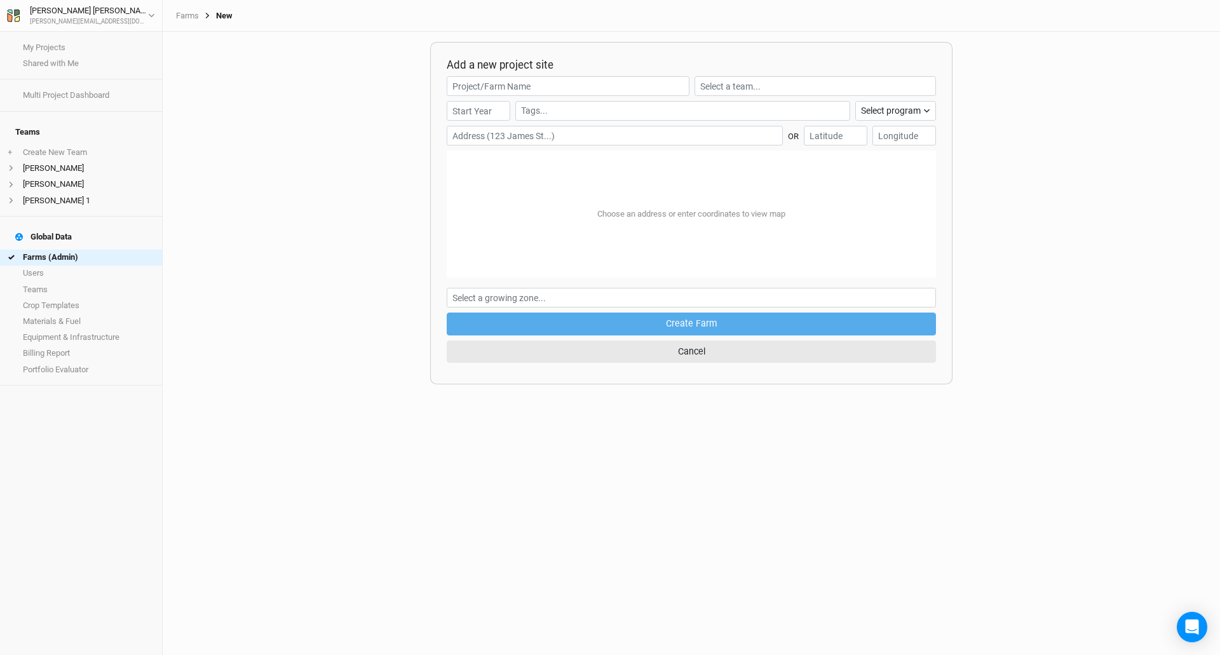
click at [501, 132] on input "text" at bounding box center [615, 136] width 336 height 20
drag, startPoint x: 503, startPoint y: 142, endPoint x: 475, endPoint y: 139, distance: 28.8
click at [475, 139] on input "text" at bounding box center [615, 136] width 336 height 20
type input "[STREET_ADDRESS]"
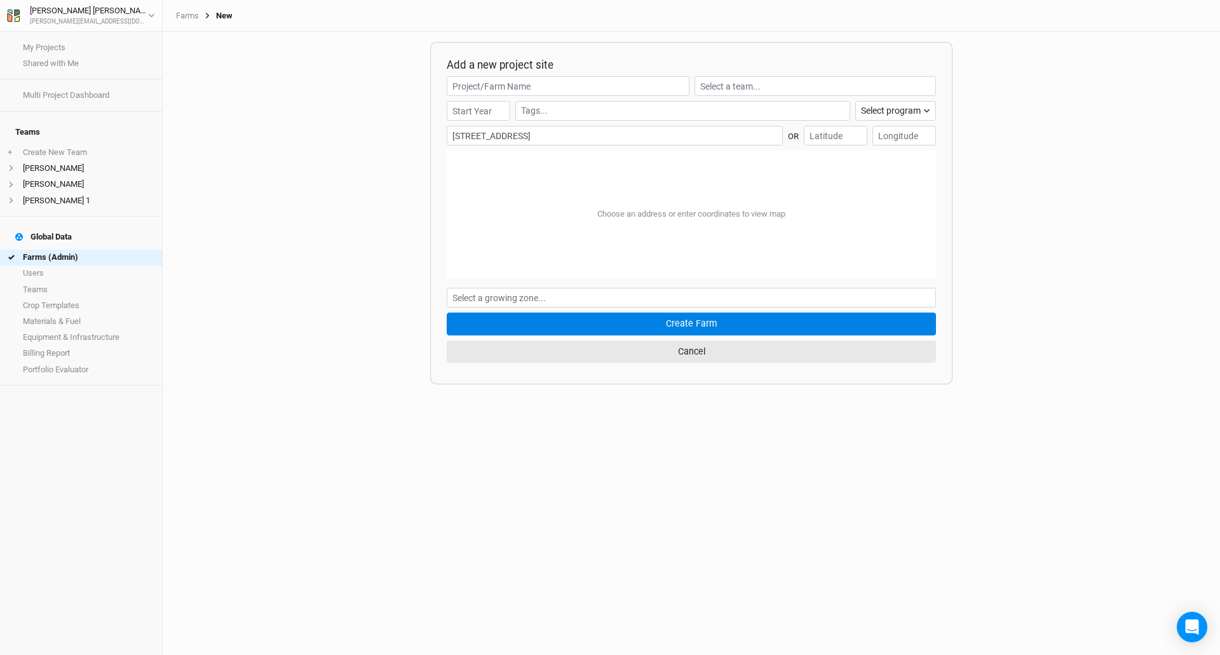
click at [634, 323] on button "Create Farm" at bounding box center [691, 324] width 489 height 22
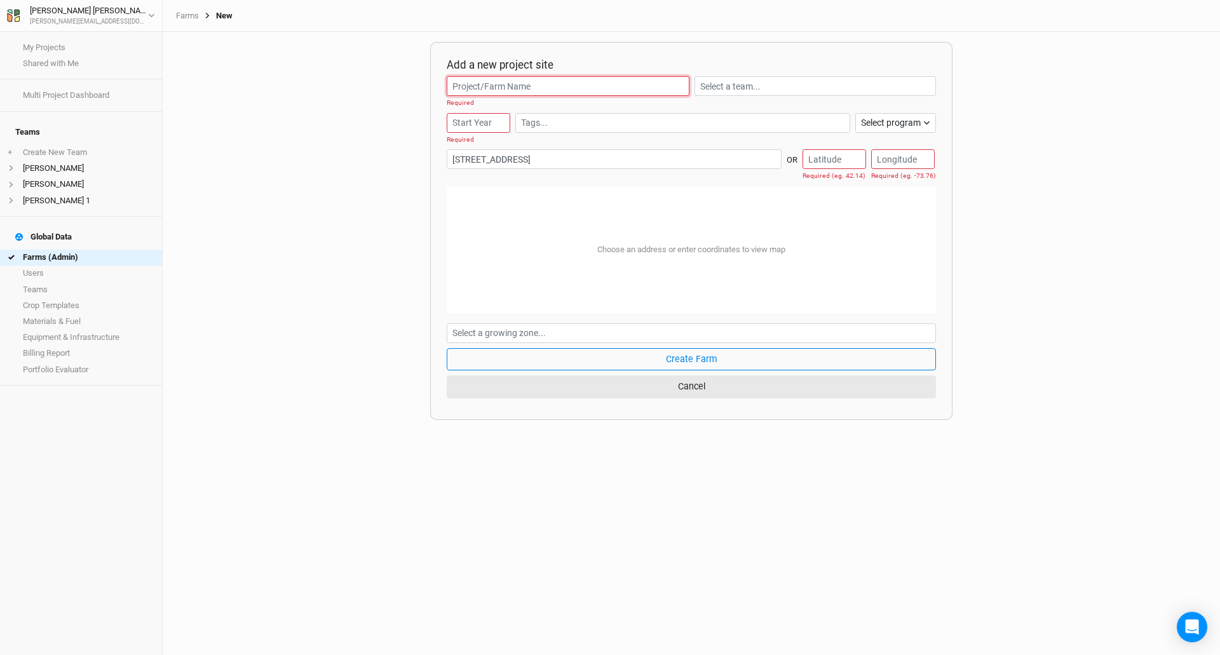
click at [531, 84] on input "text" at bounding box center [568, 86] width 243 height 20
type input "[PERSON_NAME]"
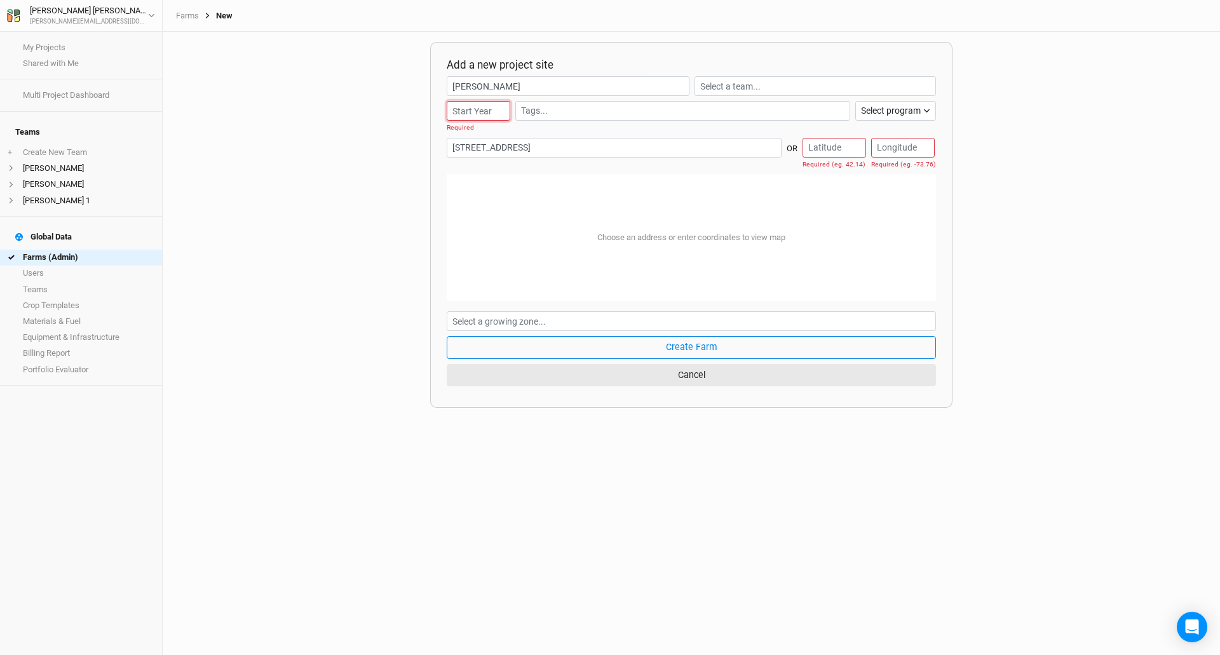
click at [504, 111] on input "number" at bounding box center [479, 111] width 64 height 20
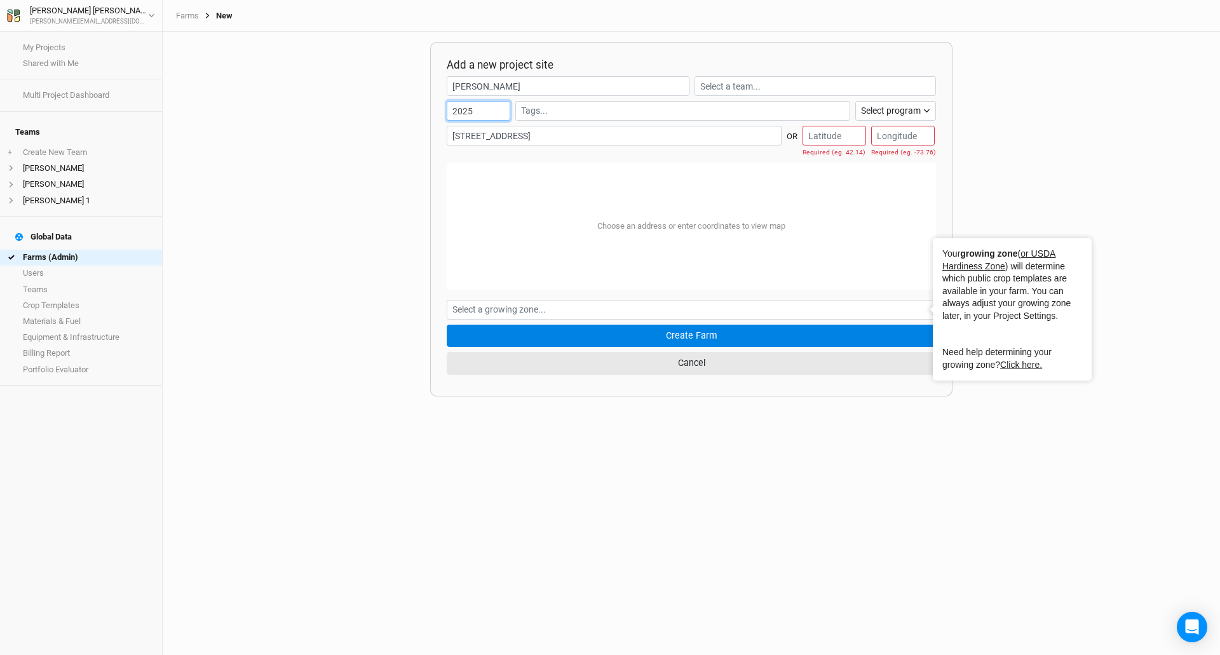
type input "2025"
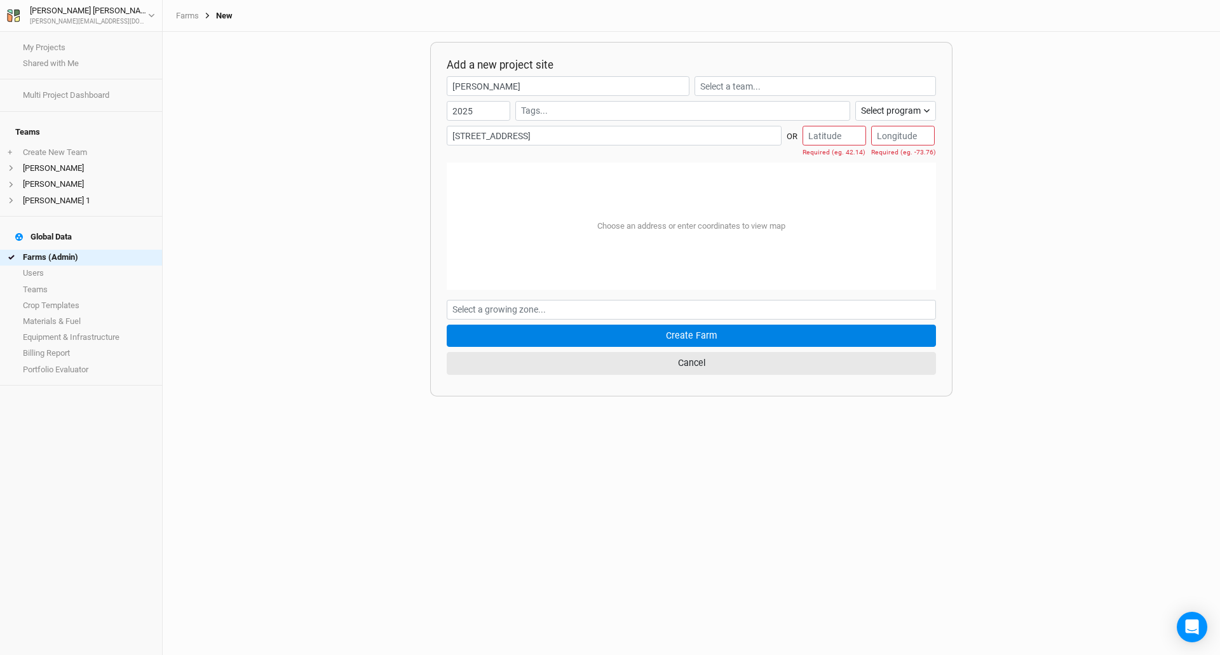
click at [654, 334] on button "Create Farm" at bounding box center [691, 336] width 489 height 22
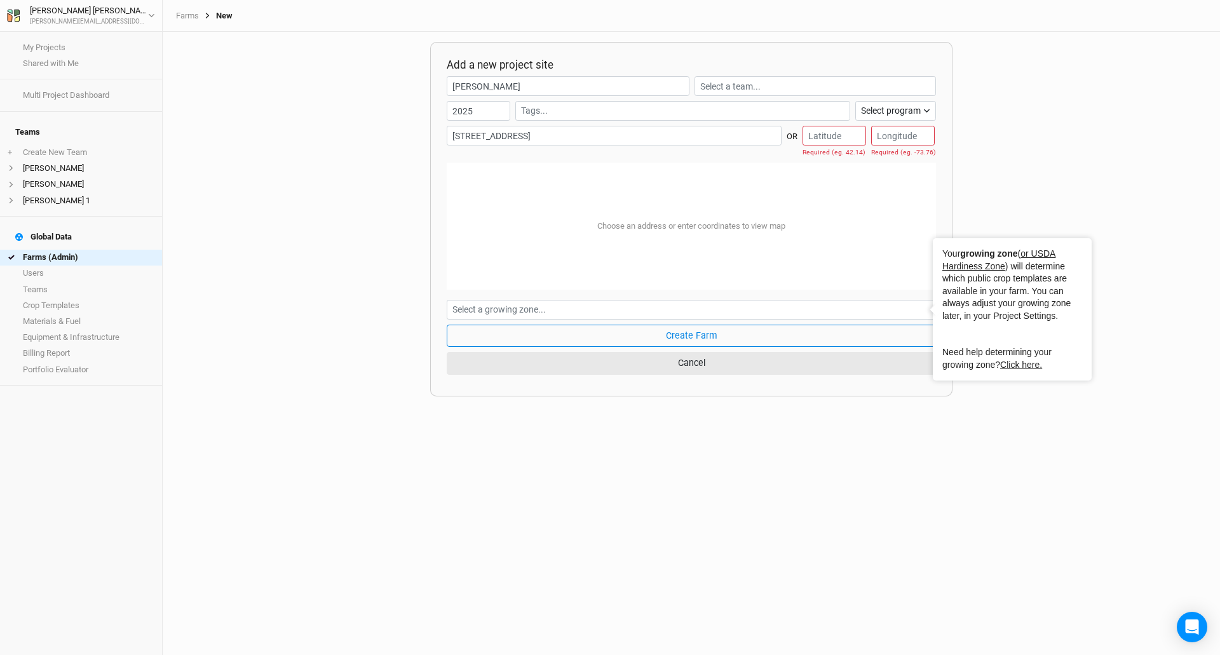
click at [531, 231] on div "Choose an address or enter coordinates to view map" at bounding box center [691, 226] width 489 height 127
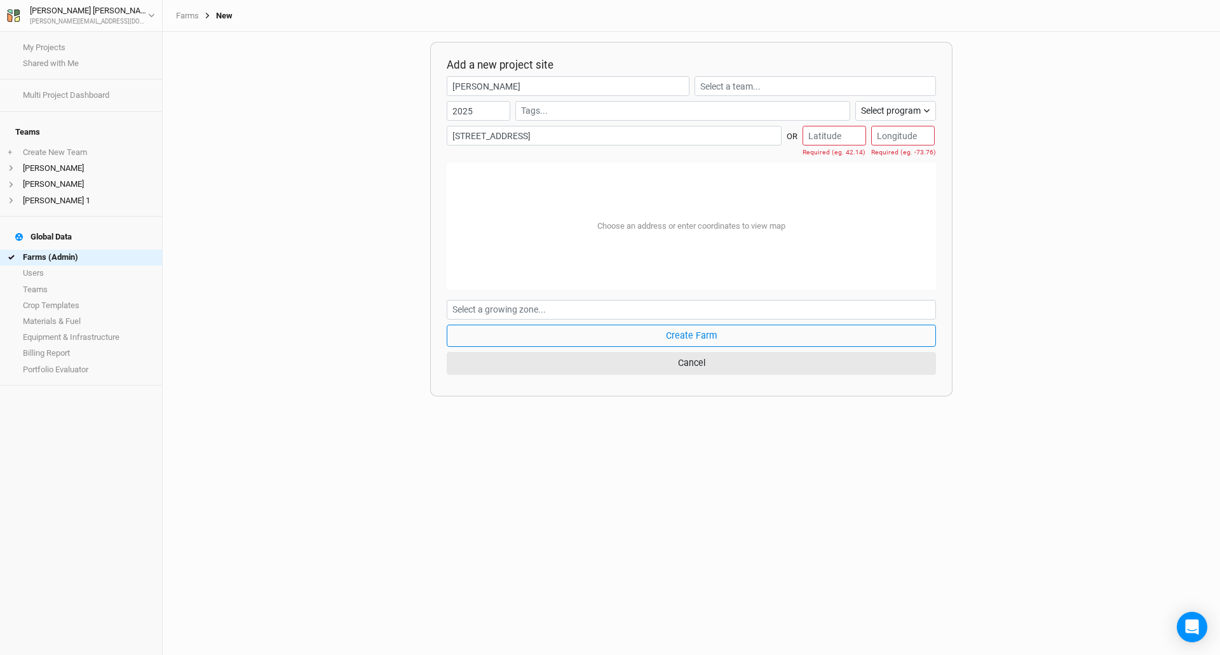
click at [532, 214] on div "Choose an address or enter coordinates to view map" at bounding box center [691, 226] width 489 height 127
click at [532, 189] on div "Choose an address or enter coordinates to view map" at bounding box center [691, 226] width 489 height 127
click at [531, 177] on div "Choose an address or enter coordinates to view map" at bounding box center [691, 226] width 489 height 127
click at [657, 130] on input "[STREET_ADDRESS]" at bounding box center [614, 136] width 335 height 20
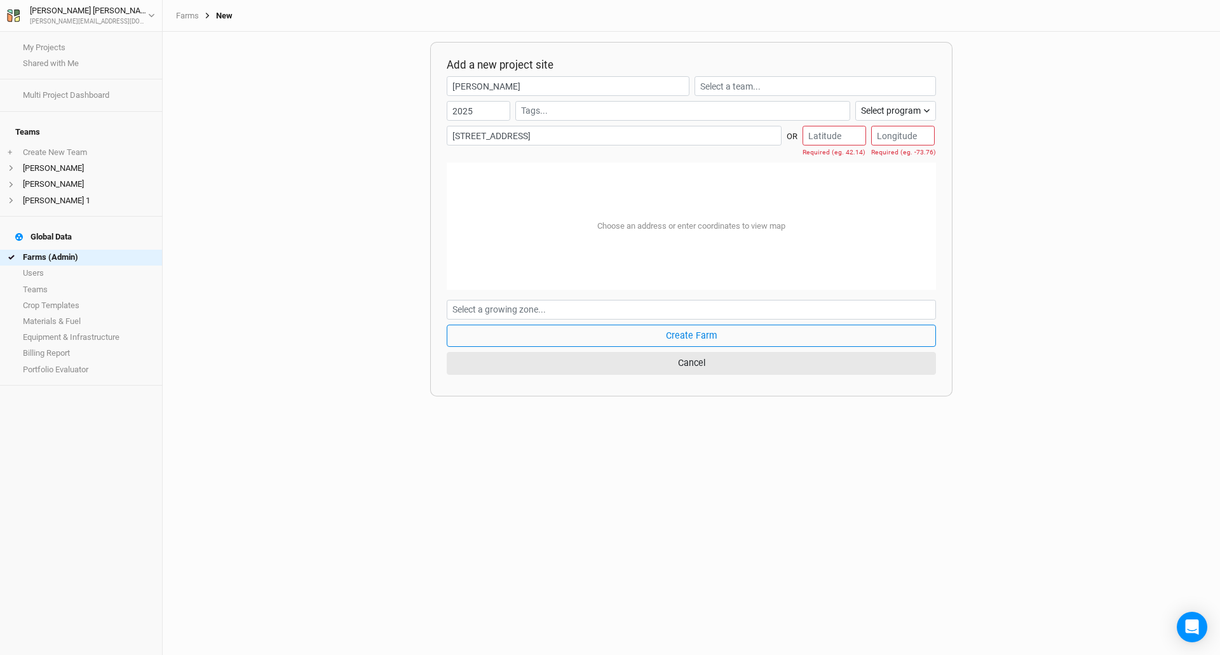
click at [657, 130] on input "[STREET_ADDRESS]" at bounding box center [614, 136] width 335 height 20
click at [547, 202] on div "Choose an address or enter coordinates to view map" at bounding box center [691, 226] width 489 height 127
click at [521, 177] on div "Choose an address or enter coordinates to view map" at bounding box center [691, 226] width 489 height 127
click at [477, 83] on input "[PERSON_NAME]" at bounding box center [568, 86] width 243 height 20
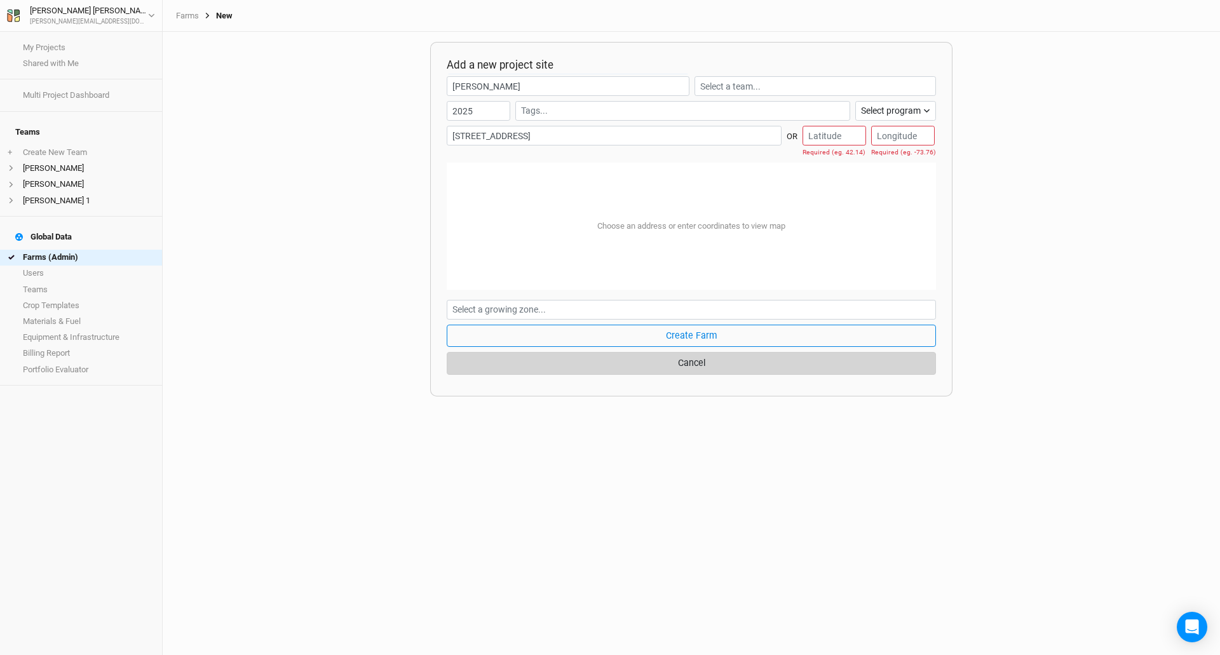
click at [620, 363] on button "Cancel" at bounding box center [691, 363] width 489 height 22
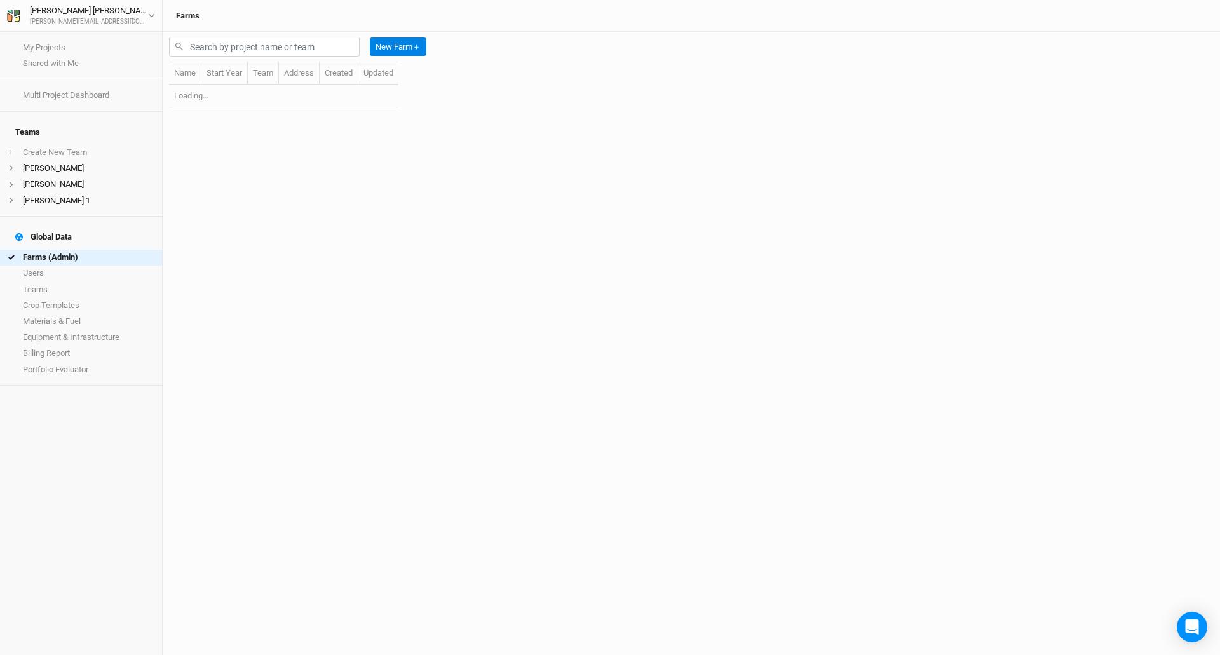
click at [441, 254] on div "New Farm ＋ Name Start Year Team Address Created Updated Loading..." at bounding box center [691, 343] width 1057 height 623
click at [46, 44] on link "My Projects" at bounding box center [81, 47] width 162 height 16
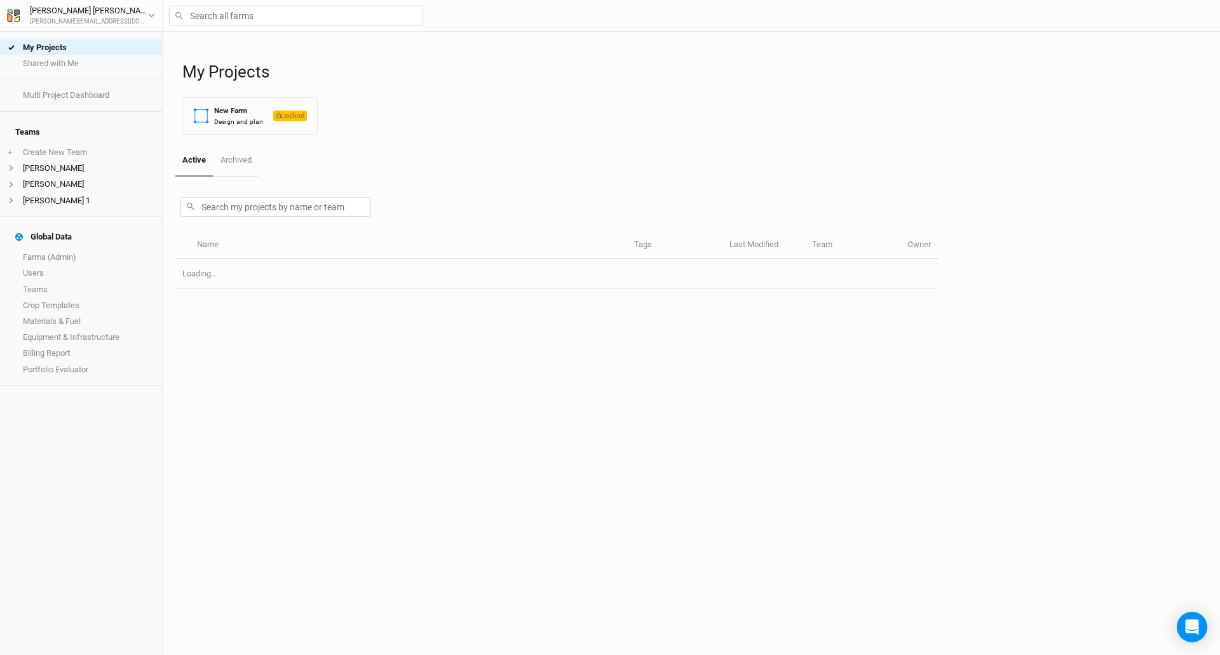
click at [49, 48] on link "My Projects" at bounding box center [81, 47] width 162 height 16
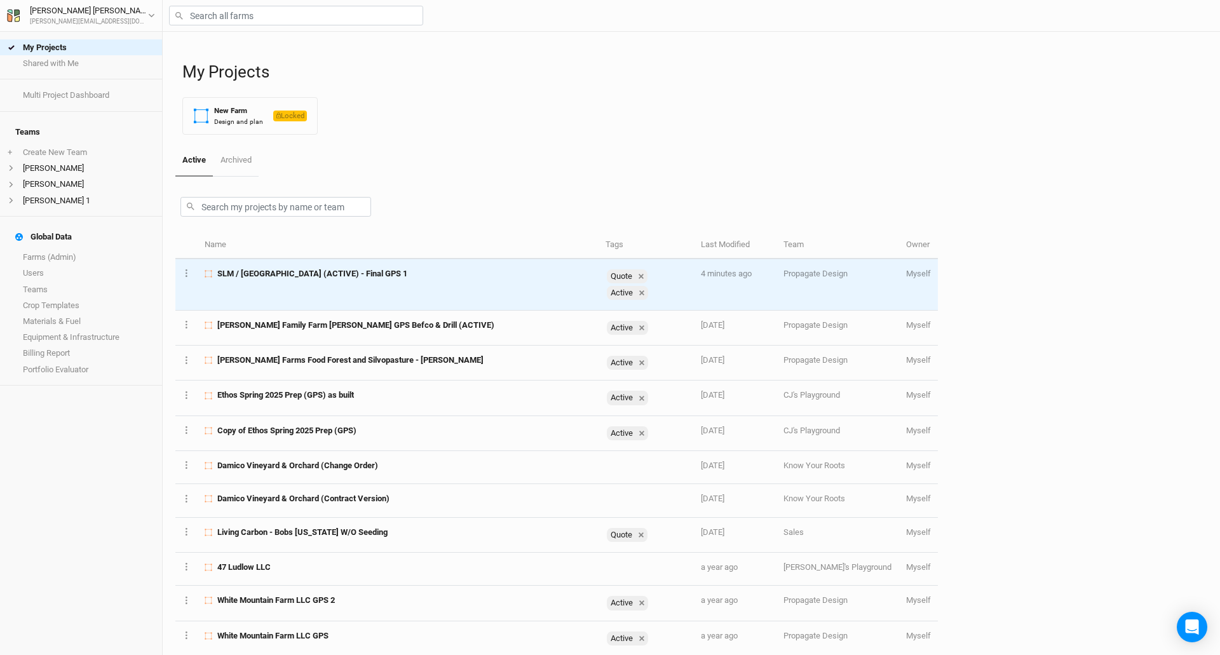
click at [269, 275] on span "SLM / [GEOGRAPHIC_DATA] (ACTIVE) - Final GPS 1" at bounding box center [312, 273] width 190 height 11
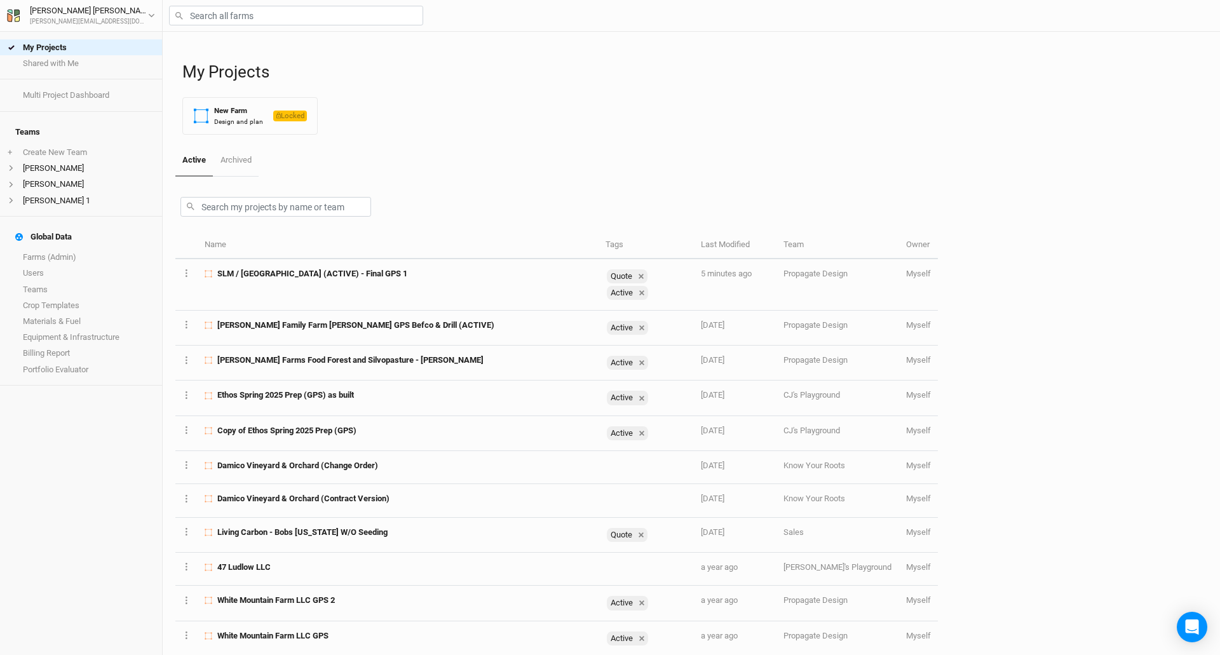
click at [541, 206] on div at bounding box center [556, 204] width 762 height 55
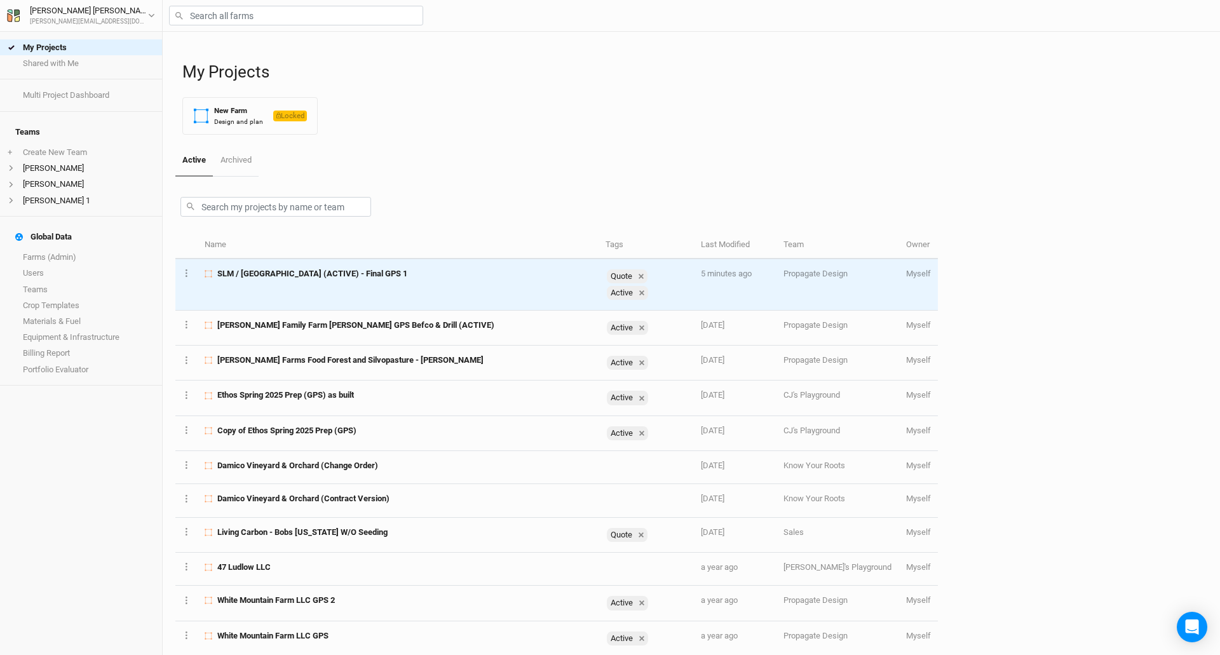
click at [483, 269] on div "SLM / [GEOGRAPHIC_DATA] (ACTIVE) - Final GPS 1" at bounding box center [398, 273] width 387 height 11
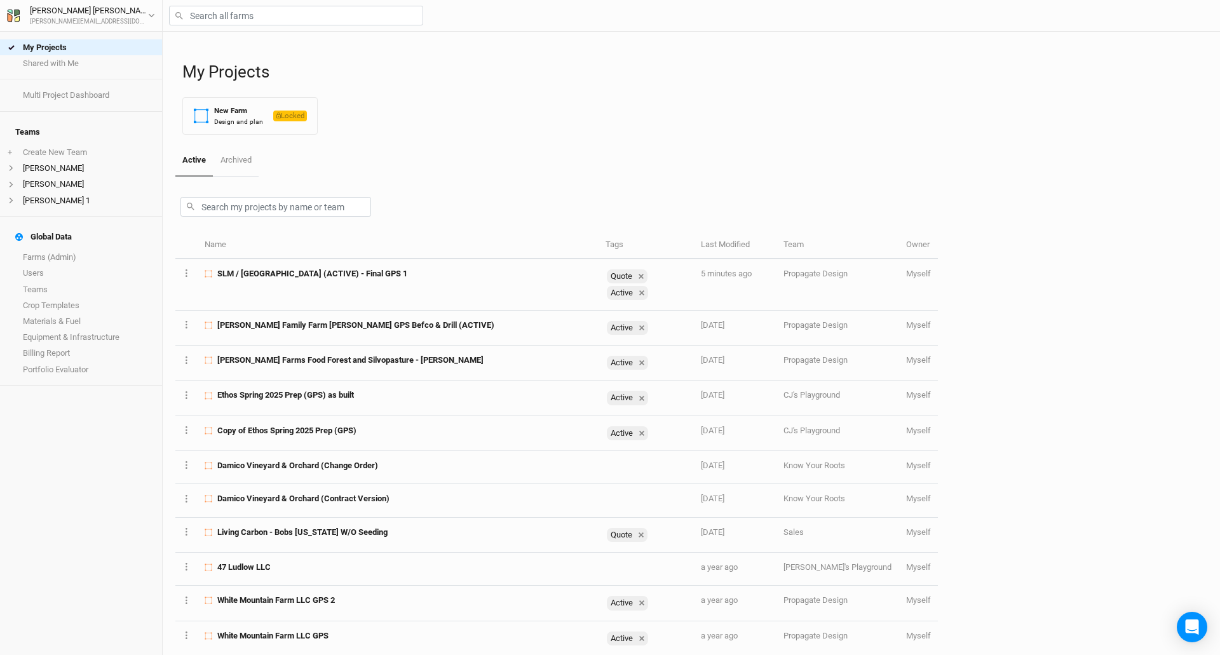
click at [761, 203] on div at bounding box center [556, 204] width 762 height 55
